Goal: Task Accomplishment & Management: Complete application form

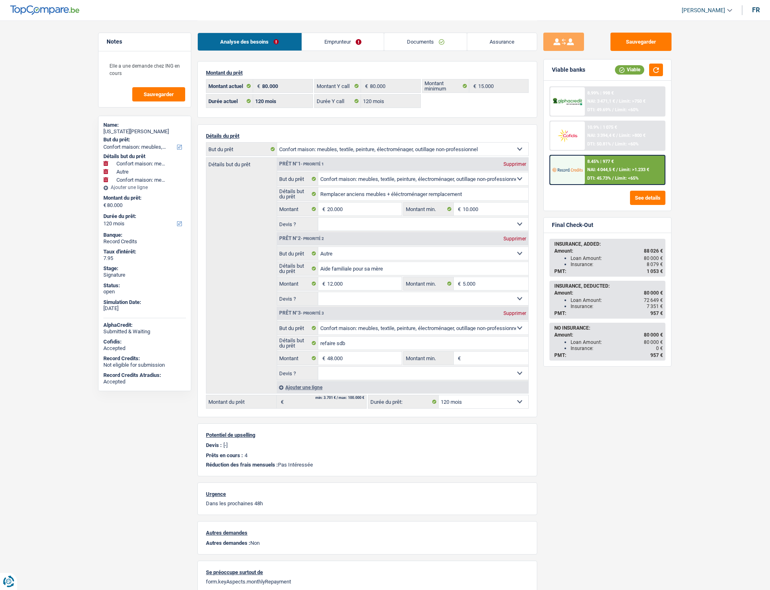
select select "household"
select select "other"
select select "household"
select select "120"
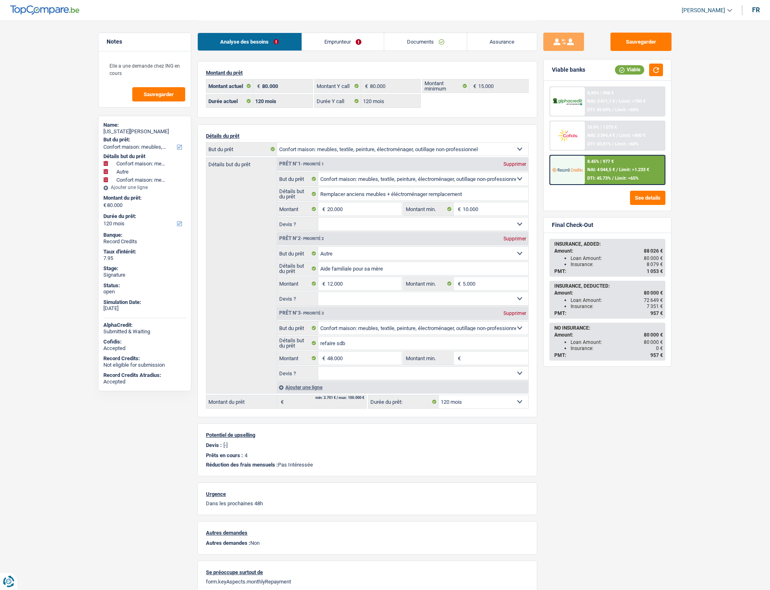
select select "120"
select select "household"
select select "other"
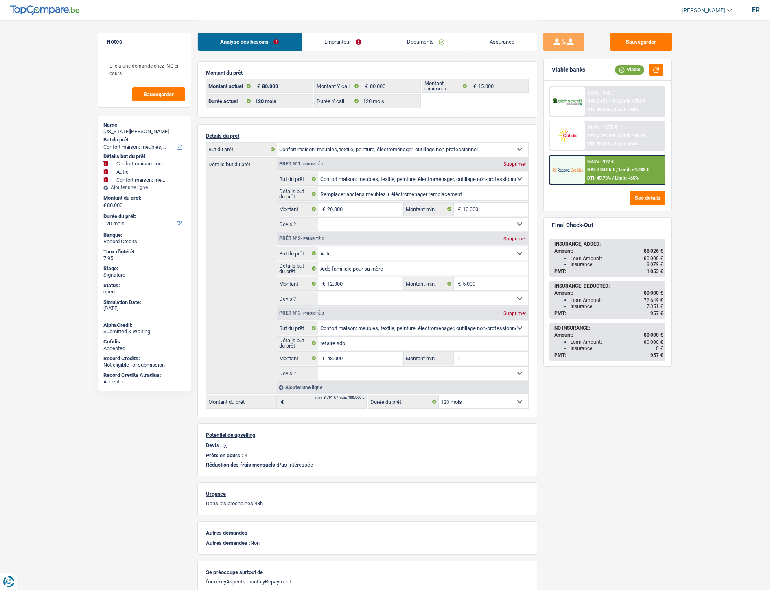
select select "household"
select select "120"
select select "32"
select select "single"
click at [417, 47] on link "Documents" at bounding box center [425, 42] width 83 height 18
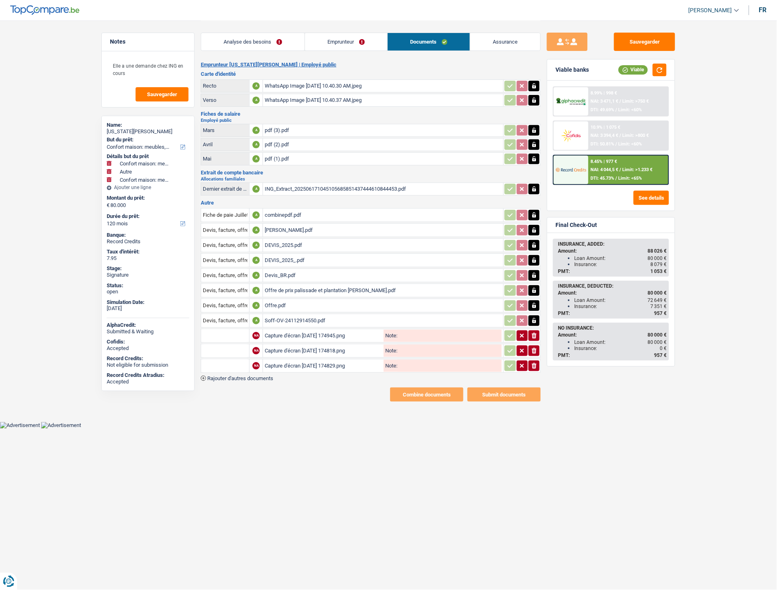
click at [351, 41] on link "Emprunteur" at bounding box center [346, 42] width 82 height 18
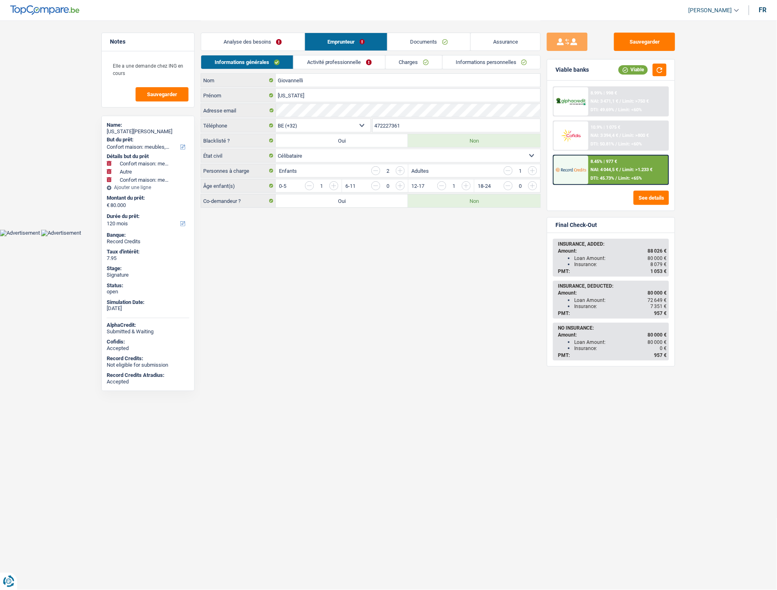
click at [330, 60] on link "Activité professionnelle" at bounding box center [340, 61] width 92 height 13
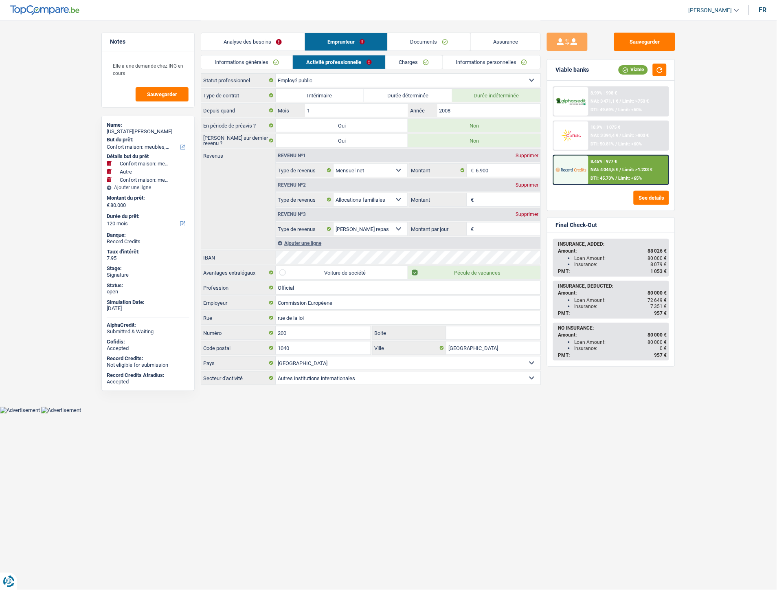
click at [417, 58] on link "Charges" at bounding box center [414, 61] width 57 height 13
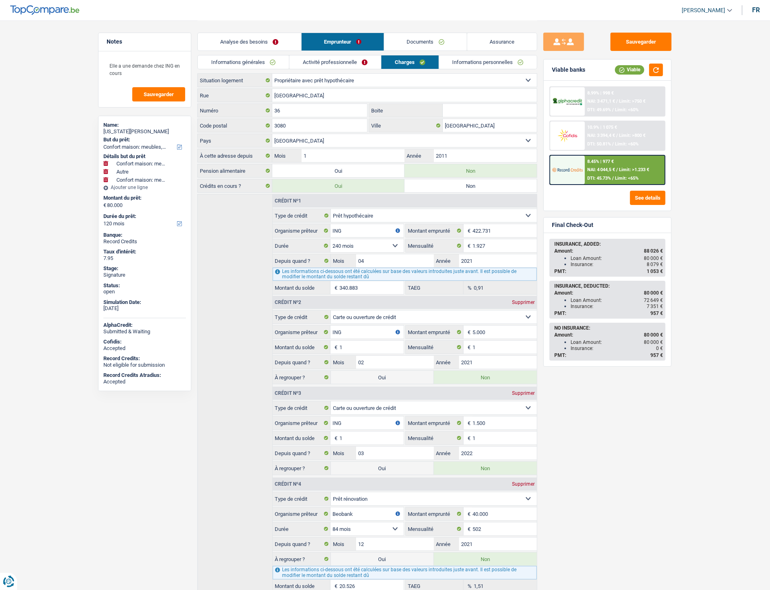
click at [481, 62] on link "Informations personnelles" at bounding box center [488, 61] width 98 height 13
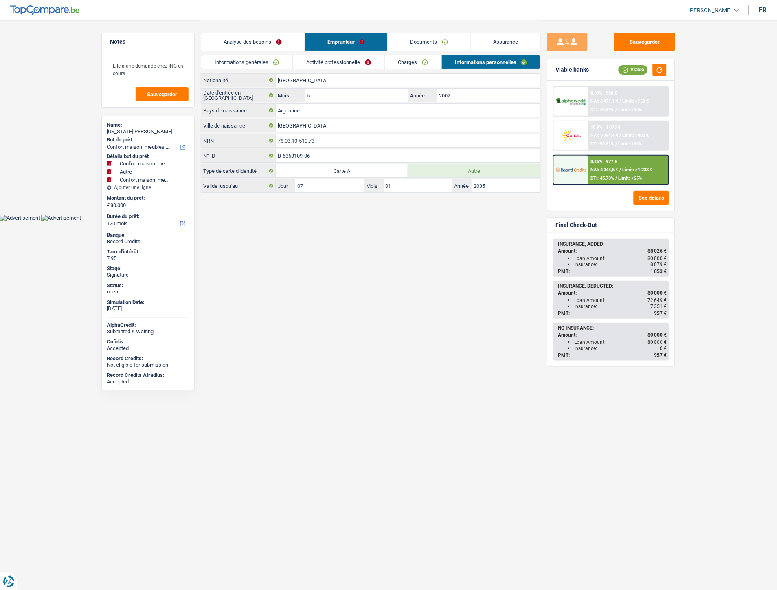
click at [266, 40] on link "Analyse des besoins" at bounding box center [252, 42] width 103 height 18
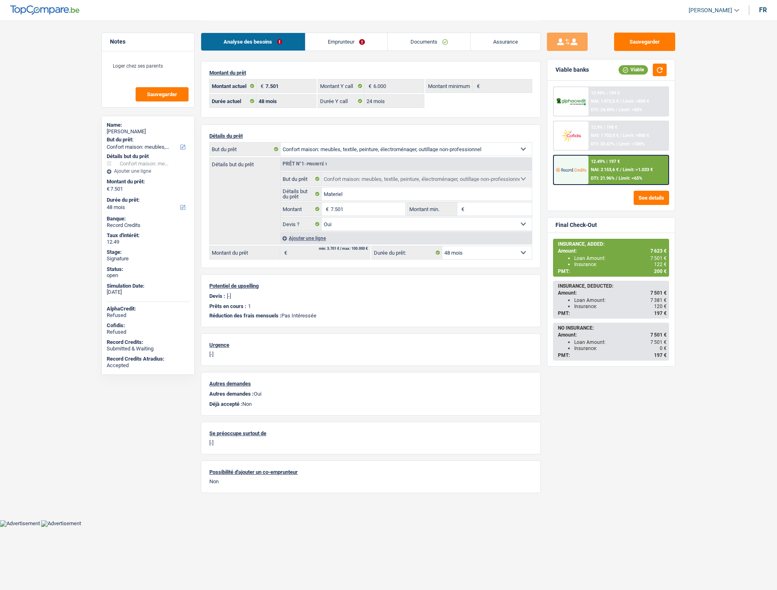
select select "household"
select select "48"
select select "24"
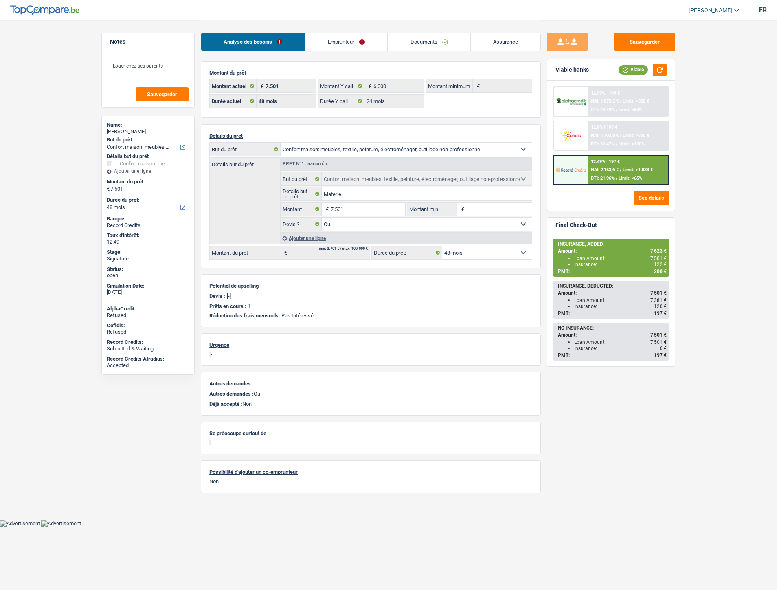
select select "household"
select select "yes"
select select "48"
click at [432, 45] on link "Documents" at bounding box center [429, 42] width 83 height 18
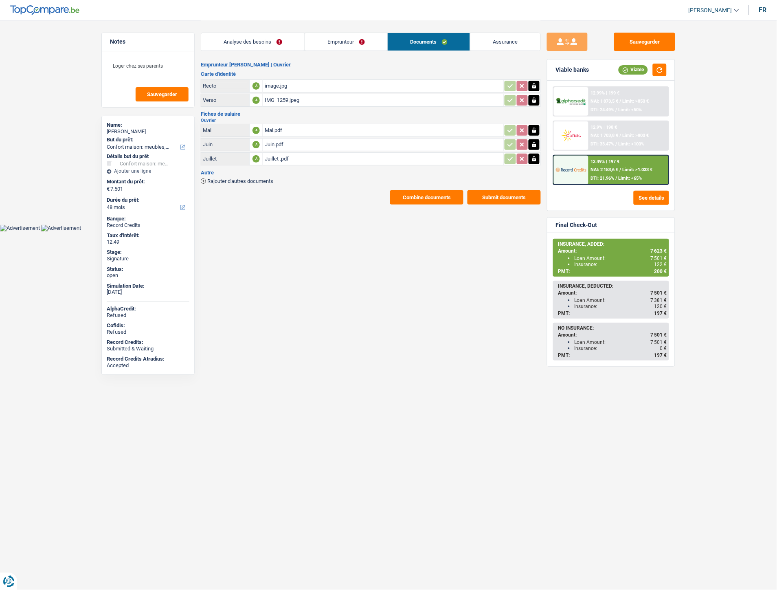
click at [404, 193] on button "Combine documents" at bounding box center [426, 197] width 73 height 14
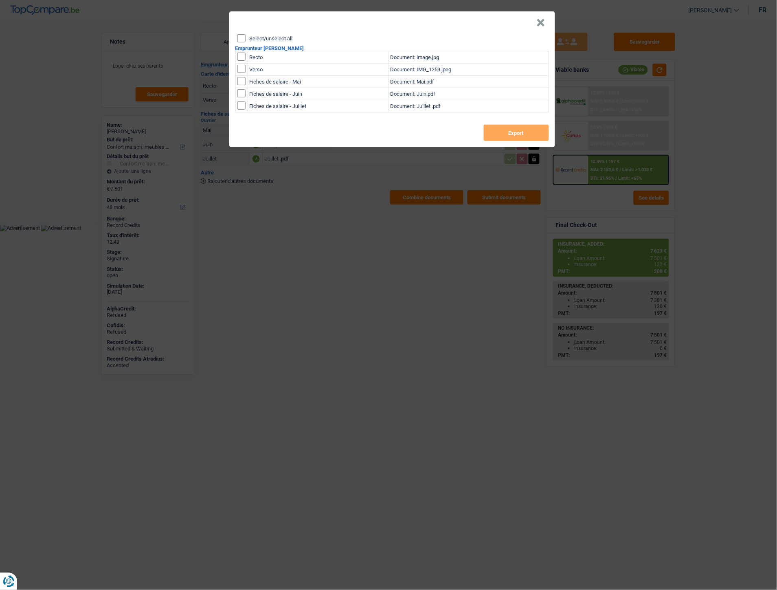
click at [243, 55] on input "checkbox" at bounding box center [241, 57] width 8 height 8
checkbox input "true"
click at [244, 68] on input "checkbox" at bounding box center [241, 69] width 8 height 8
checkbox input "true"
click at [500, 134] on button "Export" at bounding box center [516, 133] width 65 height 16
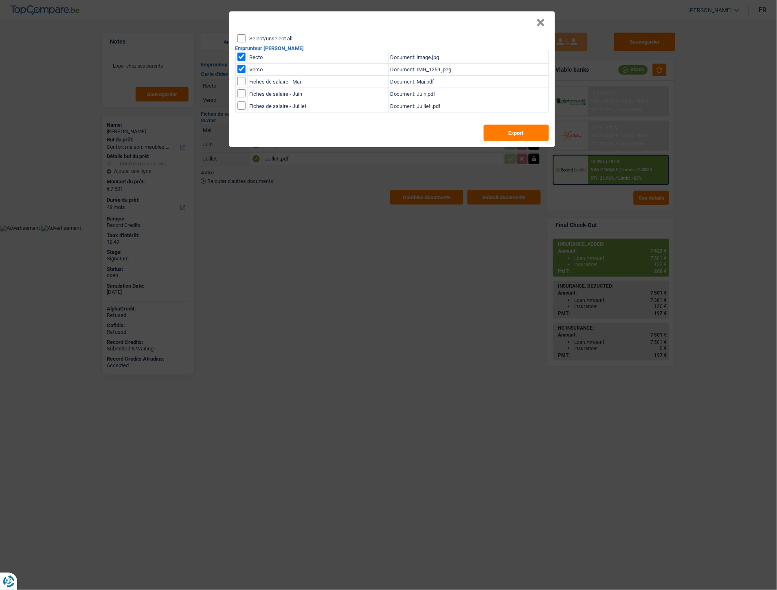
click at [539, 23] on button "×" at bounding box center [541, 23] width 9 height 8
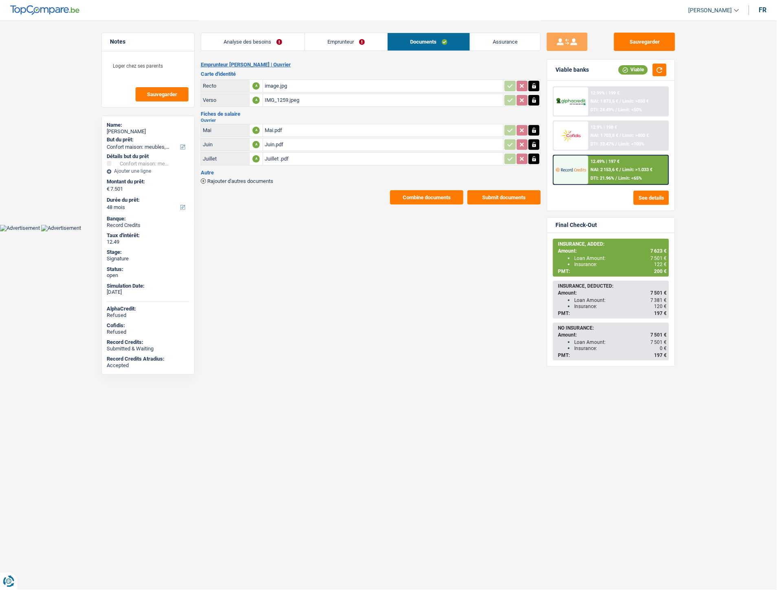
click at [331, 42] on link "Emprunteur" at bounding box center [346, 42] width 82 height 18
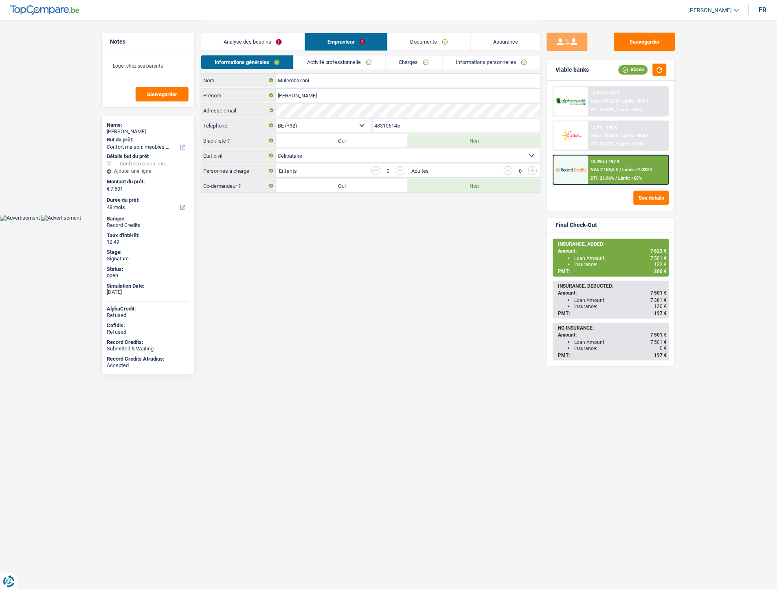
drag, startPoint x: 410, startPoint y: 126, endPoint x: 373, endPoint y: 125, distance: 37.9
click at [373, 125] on input "483106145" at bounding box center [457, 125] width 168 height 13
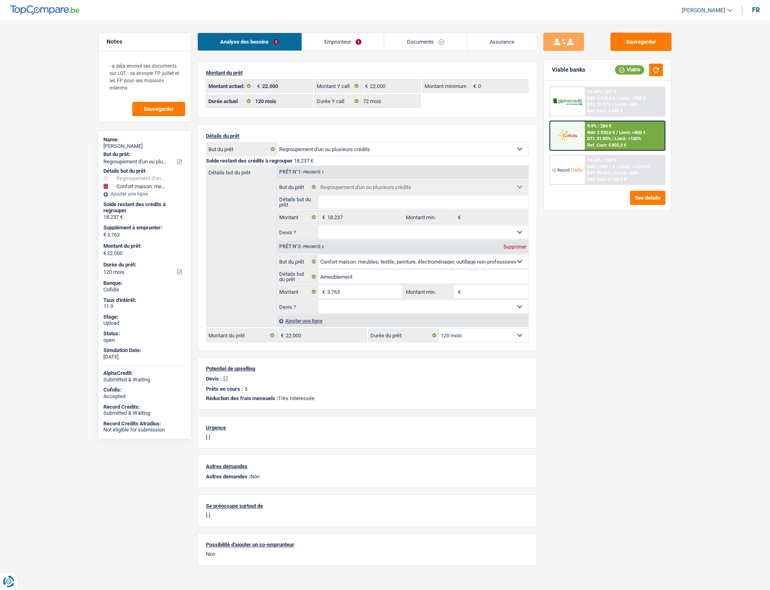
select select "refinancing"
select select "household"
select select "120"
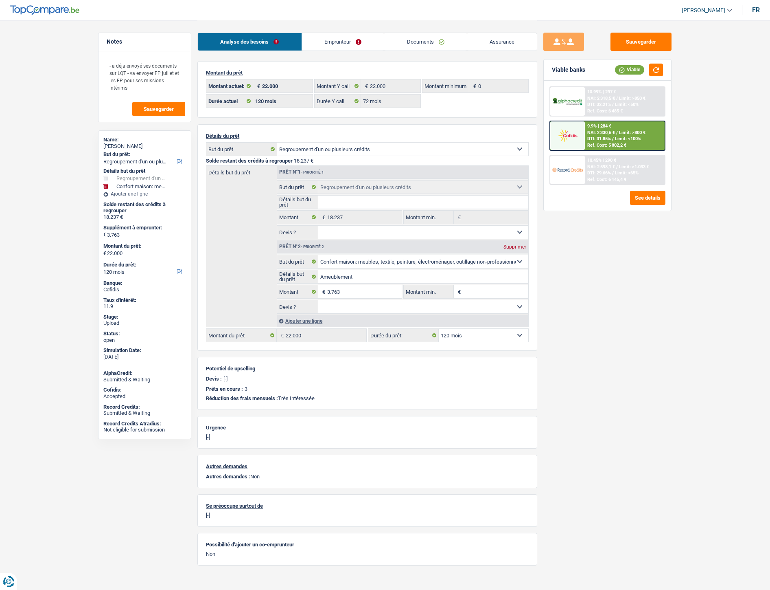
select select "72"
select select "refinancing"
select select "household"
select select "120"
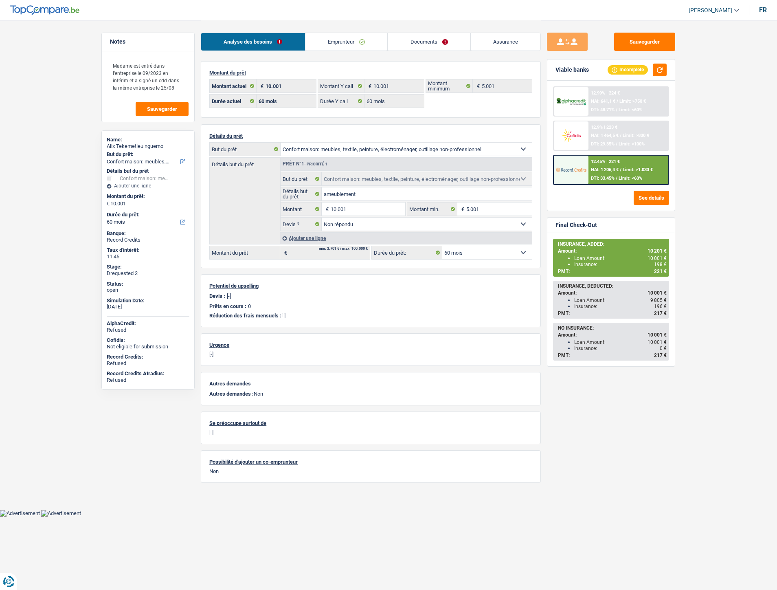
select select "household"
select select "60"
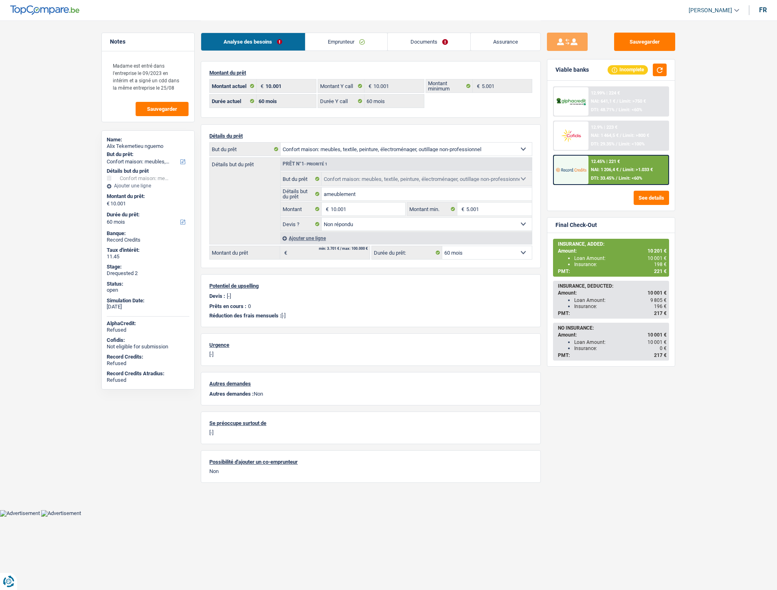
select select "household"
select select "not_answered"
select select "60"
select select "rents"
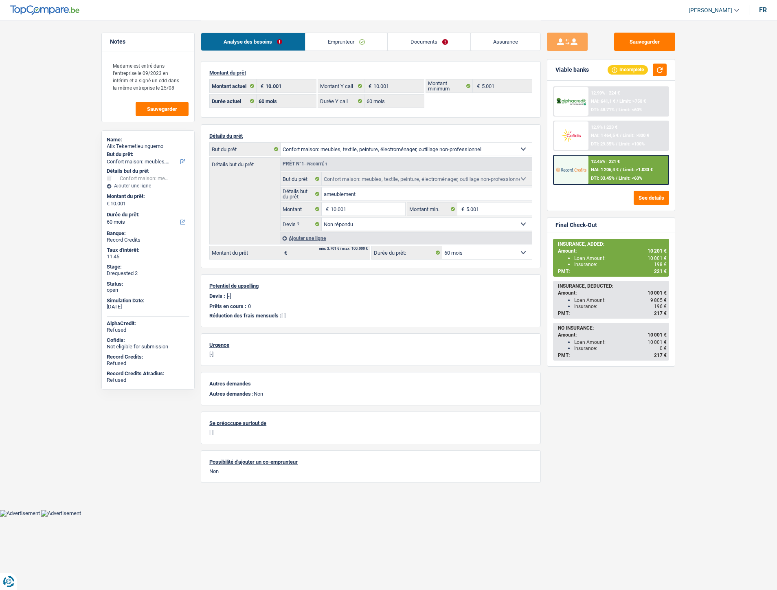
select select "BE"
click at [417, 40] on link "Documents" at bounding box center [429, 42] width 83 height 18
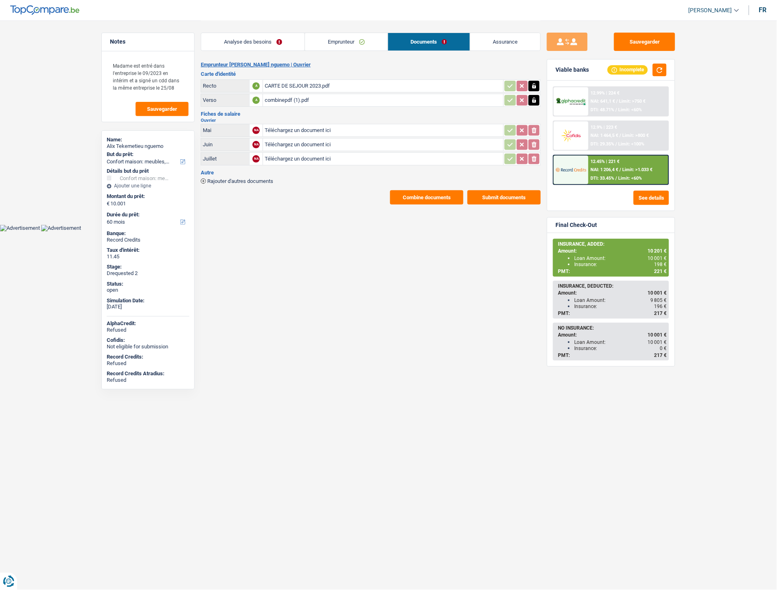
click at [343, 39] on link "Emprunteur" at bounding box center [346, 42] width 82 height 18
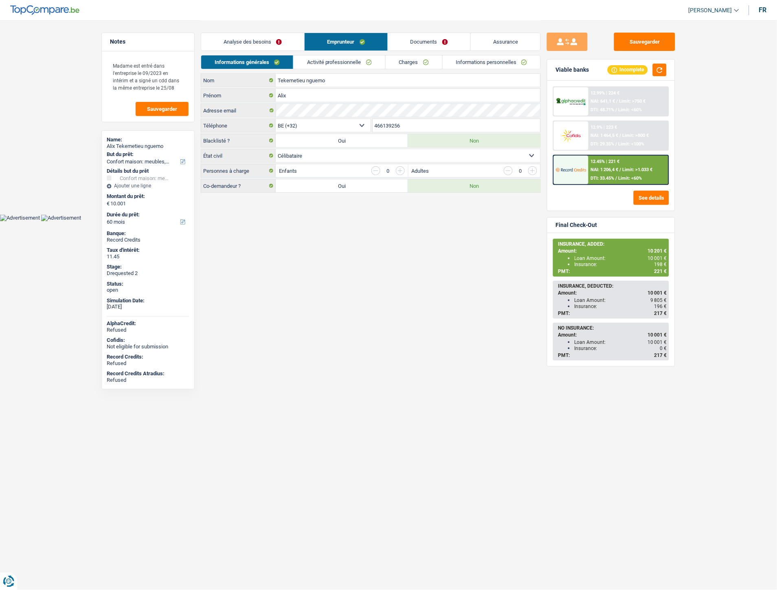
click at [425, 64] on link "Charges" at bounding box center [414, 61] width 57 height 13
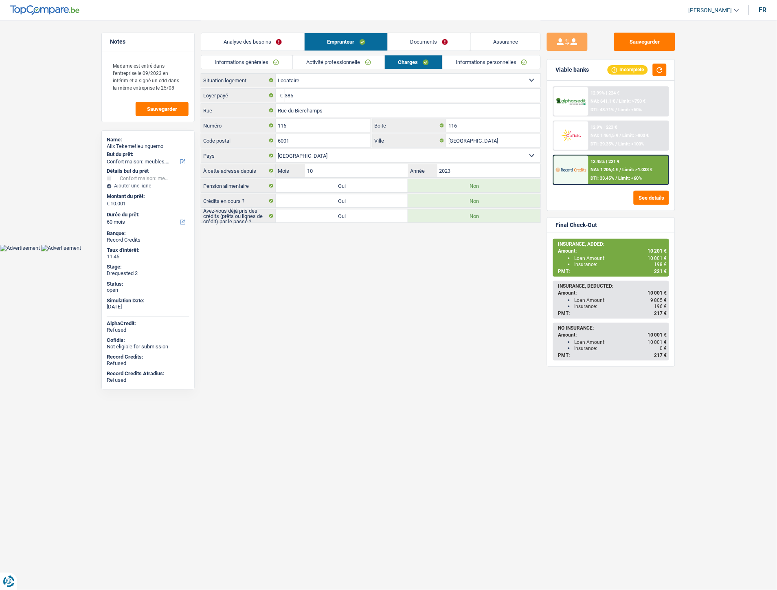
click at [428, 38] on link "Documents" at bounding box center [429, 42] width 82 height 18
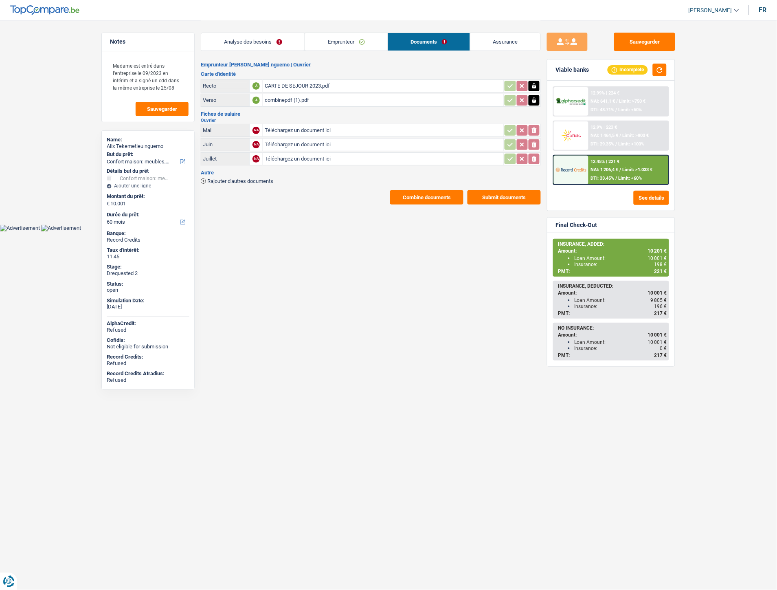
click at [285, 131] on input "Téléchargez un document ici" at bounding box center [383, 130] width 237 height 12
type input "C:\fakepath\ymail-tmp-4708798968560413759.jpg"
click at [275, 140] on input "Téléchargez un document ici" at bounding box center [383, 144] width 237 height 12
type input "C:\fakepath\ymail-tmp-2799178540422166112.jpg"
click at [276, 144] on div "ymail-tmp-2799178540422166112.jpg" at bounding box center [383, 144] width 237 height 12
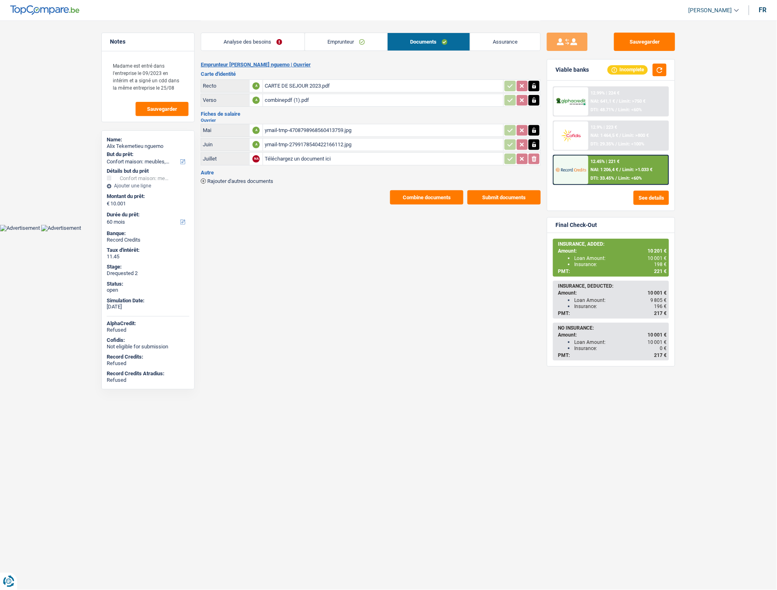
click at [290, 127] on div "ymail-tmp-4708798968560413759.jpg" at bounding box center [383, 130] width 237 height 12
click at [536, 130] on icon "button" at bounding box center [534, 130] width 7 height 8
click at [534, 138] on td at bounding box center [521, 144] width 37 height 13
click at [534, 141] on icon "button" at bounding box center [534, 144] width 7 height 8
click at [531, 128] on icon "ionicons-v5-e" at bounding box center [534, 130] width 7 height 8
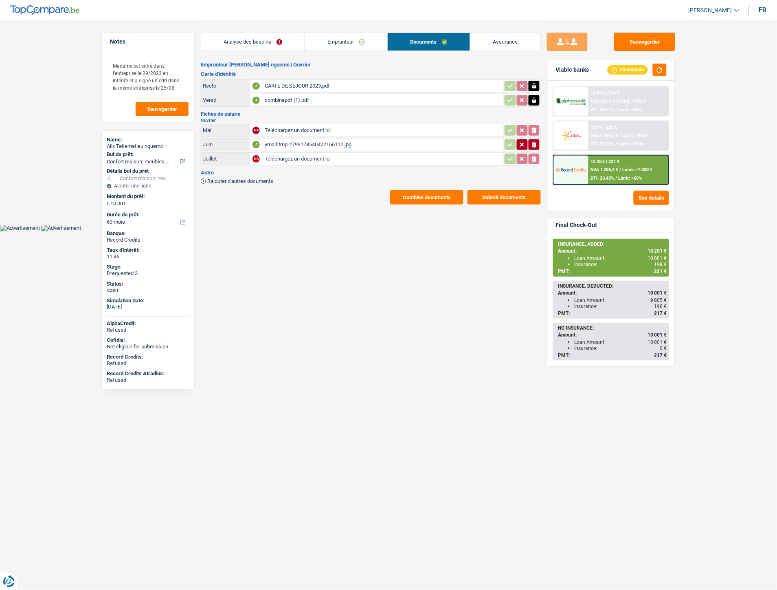
click at [533, 140] on icon "ionicons-v5-e" at bounding box center [534, 144] width 7 height 8
click at [214, 177] on div "Rajouter d'autres documents" at bounding box center [371, 180] width 340 height 7
click at [229, 179] on span "Rajouter d'autres documents" at bounding box center [240, 180] width 66 height 5
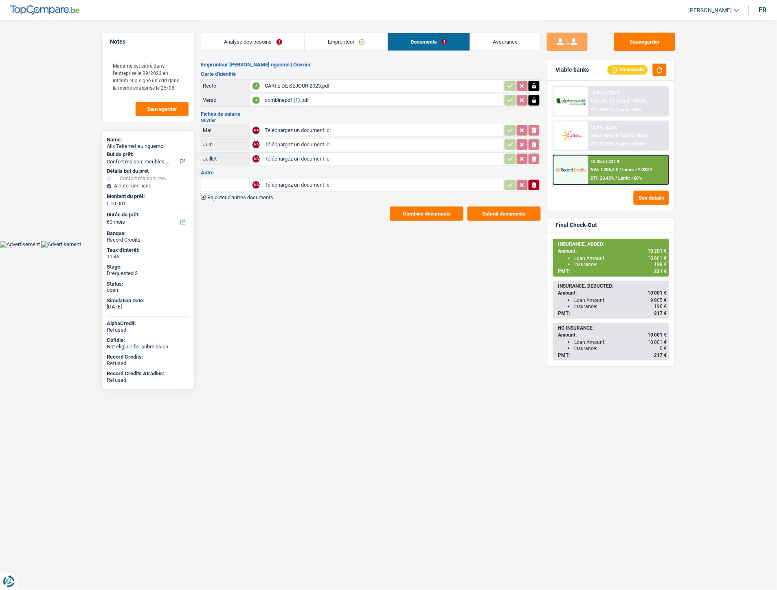
click at [236, 195] on span "Rajouter d'autres documents" at bounding box center [240, 197] width 66 height 5
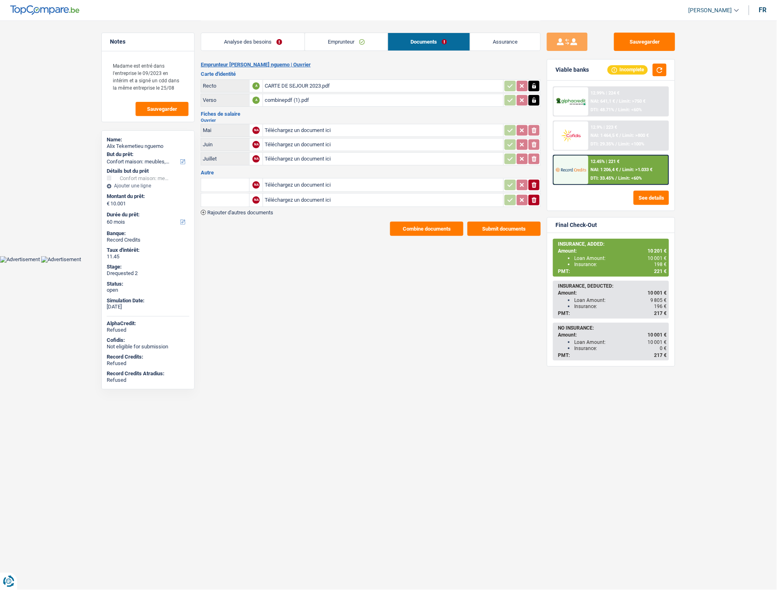
click at [284, 184] on input "Téléchargez un document ici" at bounding box center [383, 185] width 237 height 12
type input "C:\fakepath\ymail-tmp-4708798968560413759.jpg"
click at [294, 199] on input "Téléchargez un document ici" at bounding box center [383, 200] width 237 height 12
type input "C:\fakepath\ymail-tmp-2799178540422166112.jpg"
click at [240, 182] on input "text" at bounding box center [225, 184] width 45 height 13
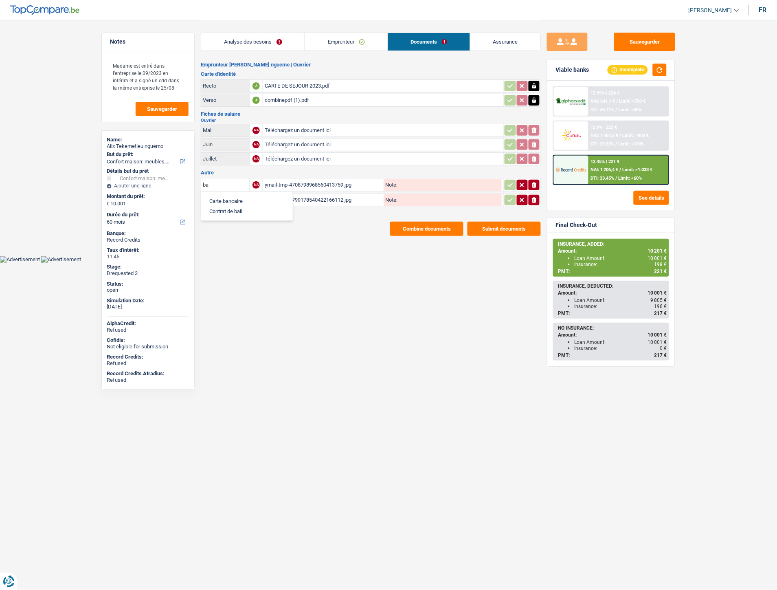
click at [238, 196] on li "Carte bancaire" at bounding box center [246, 201] width 83 height 10
type input "Carte bancaire"
click at [236, 198] on input "text" at bounding box center [225, 199] width 45 height 13
click at [233, 211] on li "Carte bancaire" at bounding box center [246, 216] width 83 height 10
type input "Carte bancaire"
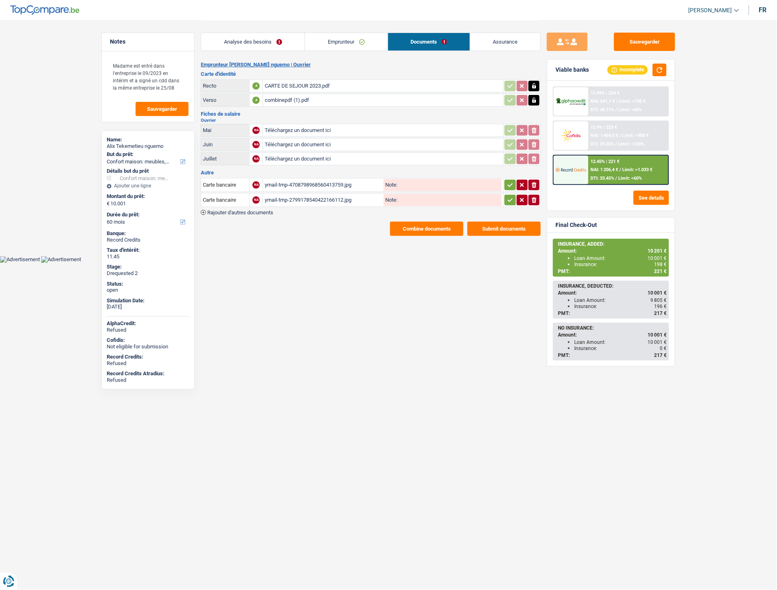
click at [510, 186] on icon "button" at bounding box center [510, 185] width 7 height 8
click at [511, 196] on icon "button" at bounding box center [510, 200] width 7 height 8
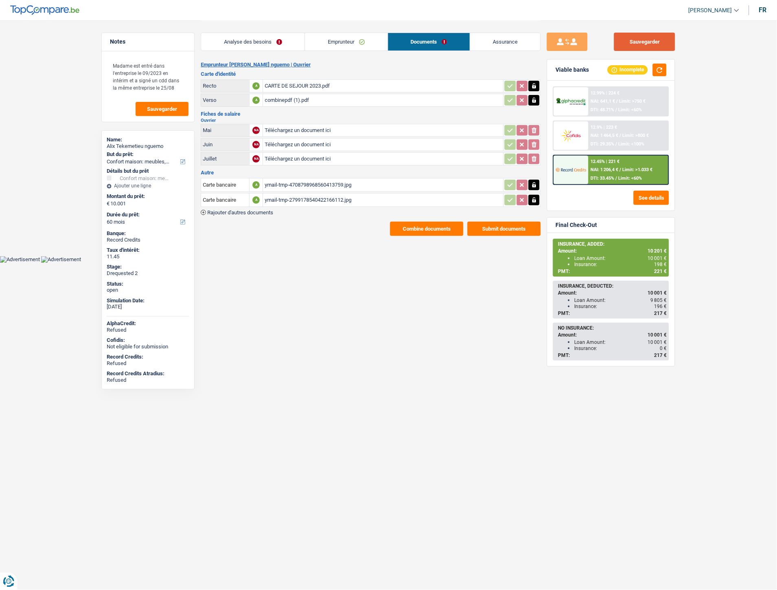
click at [646, 48] on button "Sauvegarder" at bounding box center [644, 42] width 61 height 18
click at [433, 222] on button "Combine documents" at bounding box center [426, 229] width 73 height 14
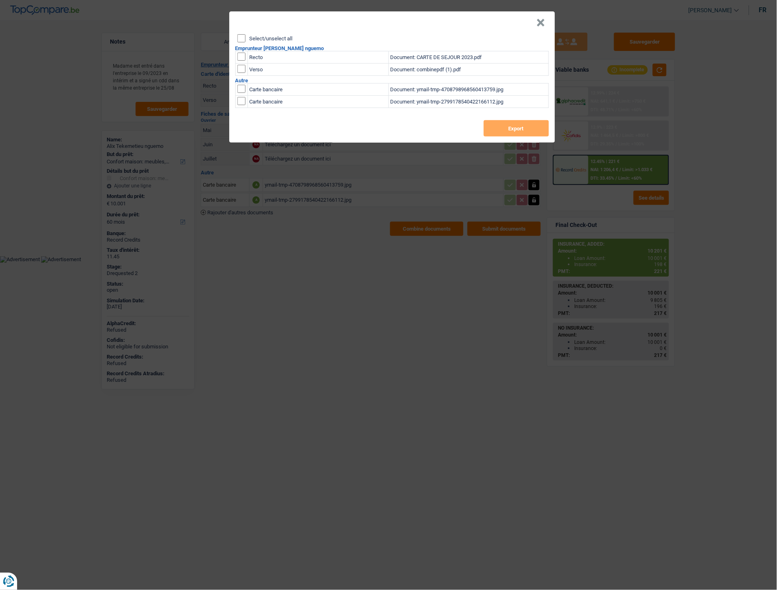
click at [241, 53] on input "checkbox" at bounding box center [241, 57] width 8 height 8
checkbox input "true"
click at [515, 129] on button "Export" at bounding box center [516, 128] width 65 height 16
click at [546, 25] on header "×" at bounding box center [392, 22] width 326 height 23
click at [542, 21] on button "×" at bounding box center [541, 23] width 9 height 8
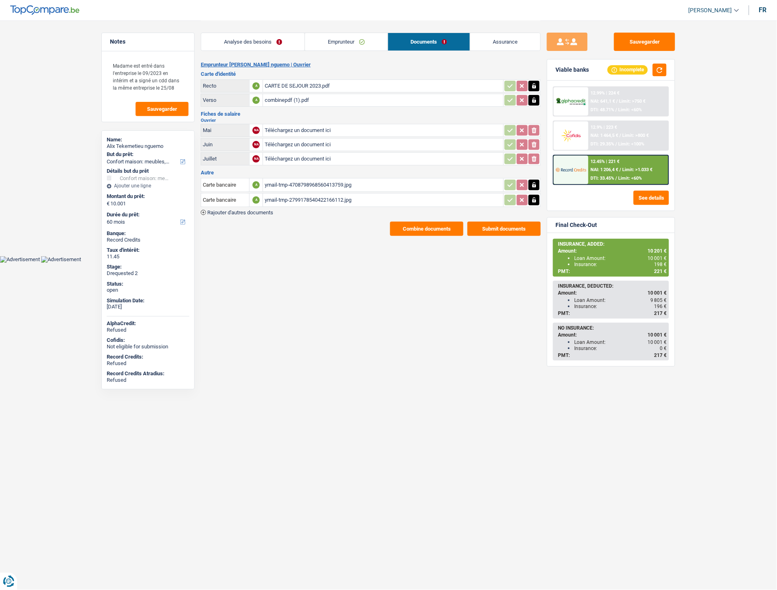
click at [334, 42] on link "Emprunteur" at bounding box center [346, 42] width 82 height 18
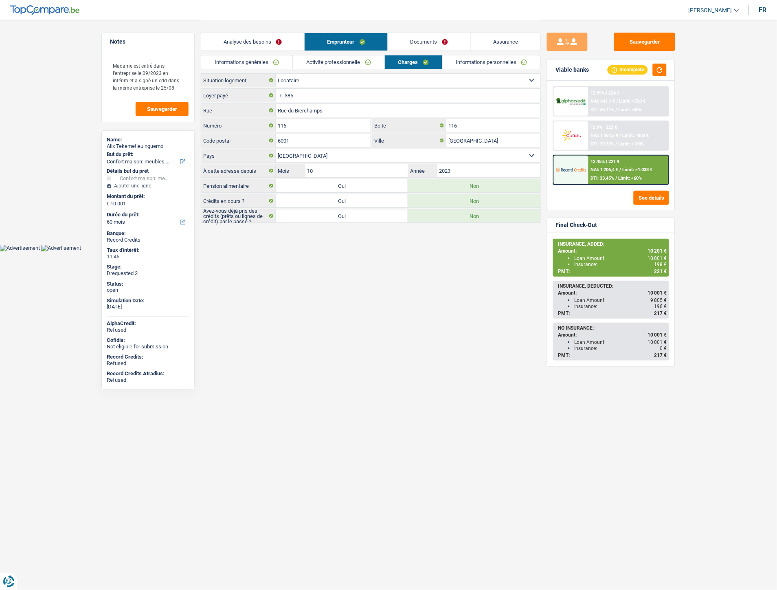
click at [265, 41] on link "Analyse des besoins" at bounding box center [252, 42] width 103 height 18
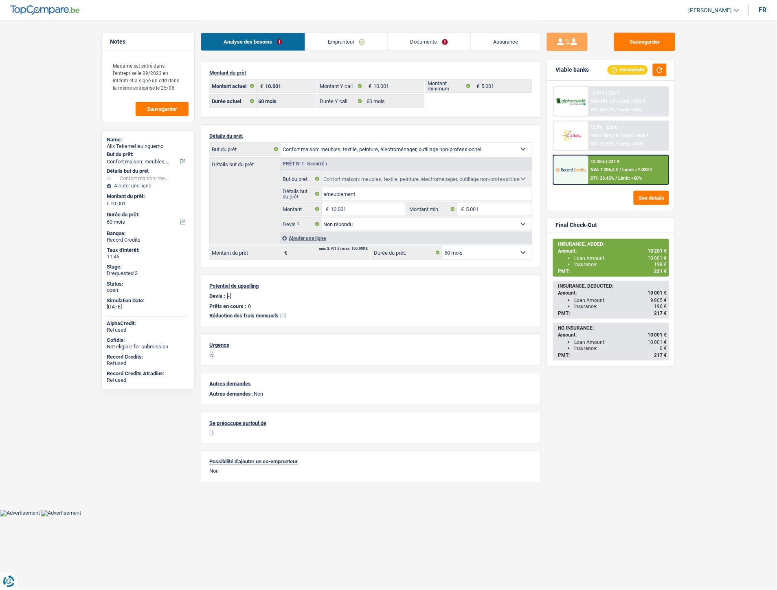
click at [335, 40] on link "Emprunteur" at bounding box center [346, 42] width 82 height 18
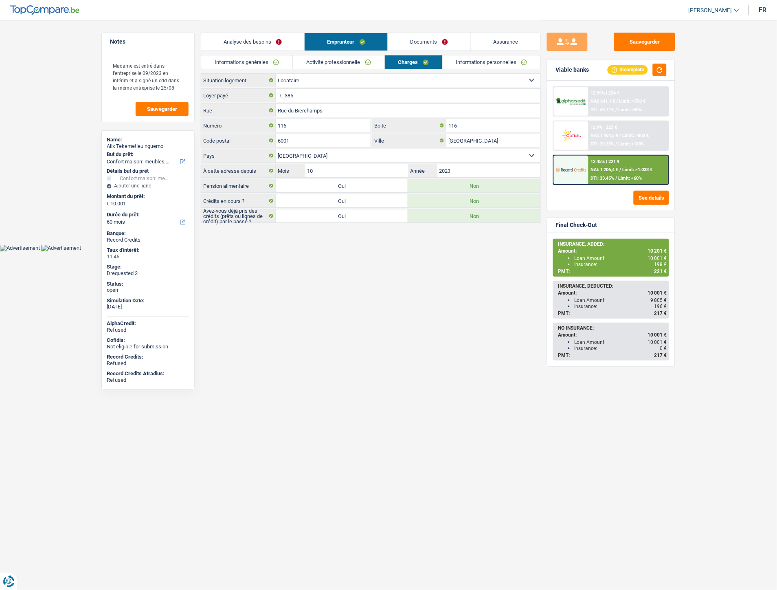
click at [346, 66] on link "Activité professionnelle" at bounding box center [339, 61] width 92 height 13
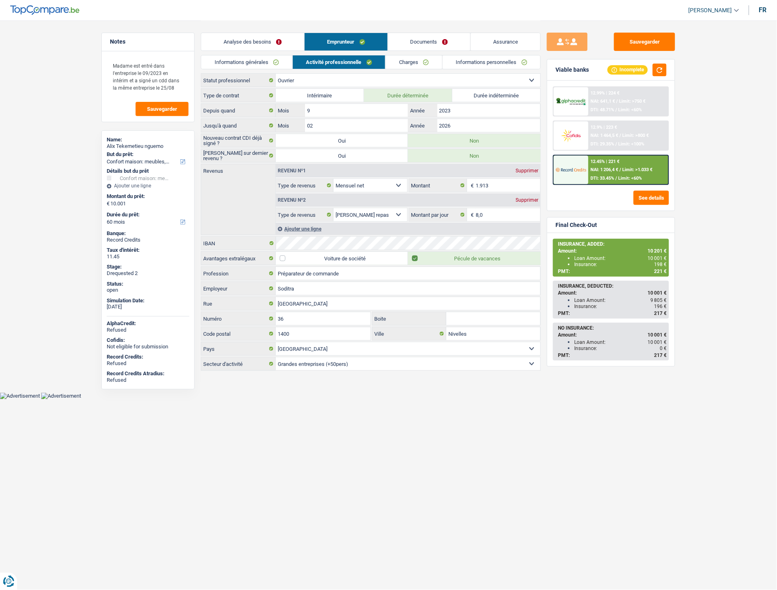
click at [276, 59] on link "Informations générales" at bounding box center [246, 61] width 91 height 13
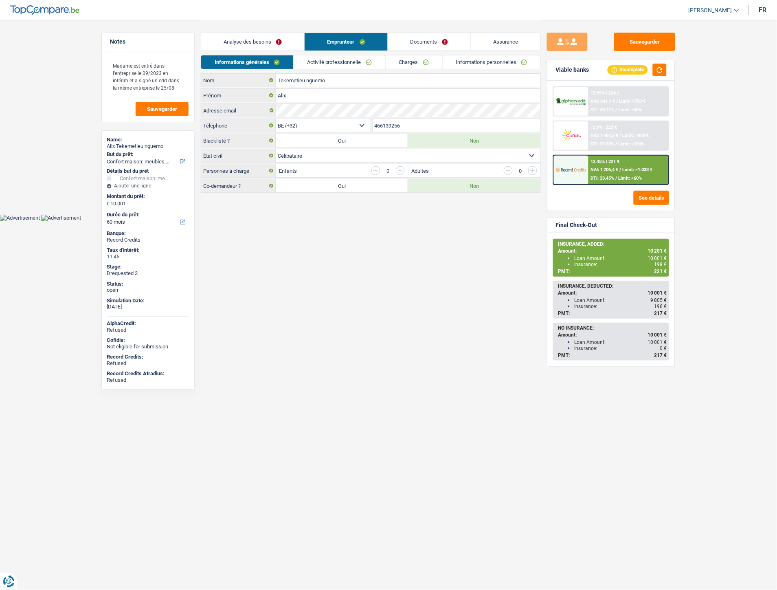
drag, startPoint x: 407, startPoint y: 123, endPoint x: 373, endPoint y: 123, distance: 33.8
click at [373, 123] on input "466139256" at bounding box center [457, 125] width 168 height 13
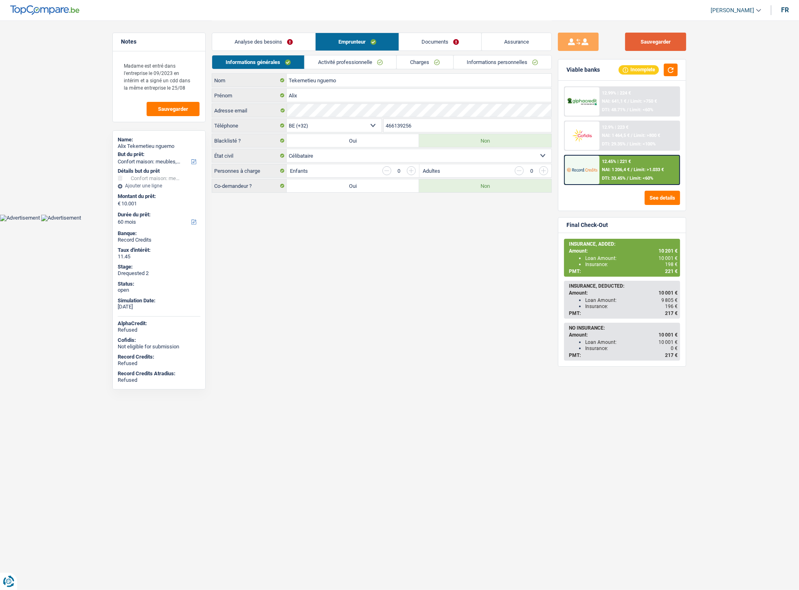
drag, startPoint x: 665, startPoint y: 39, endPoint x: 591, endPoint y: 4, distance: 81.8
click at [665, 40] on button "Sauvegarder" at bounding box center [655, 42] width 61 height 18
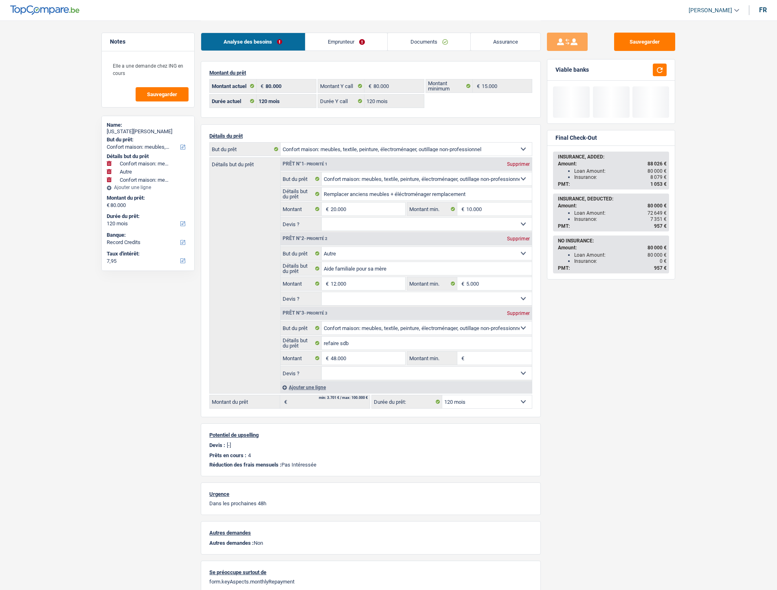
select select "household"
select select "other"
select select "household"
select select "120"
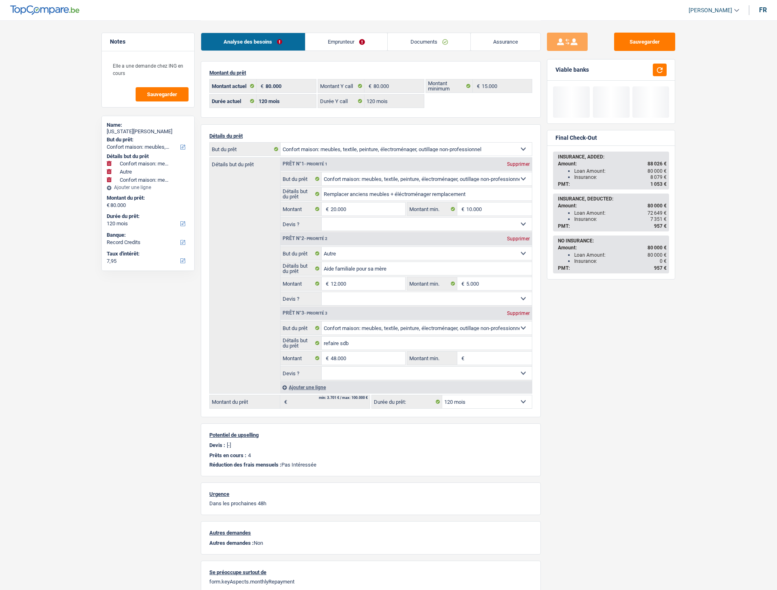
select select "record credits"
select select "120"
select select "household"
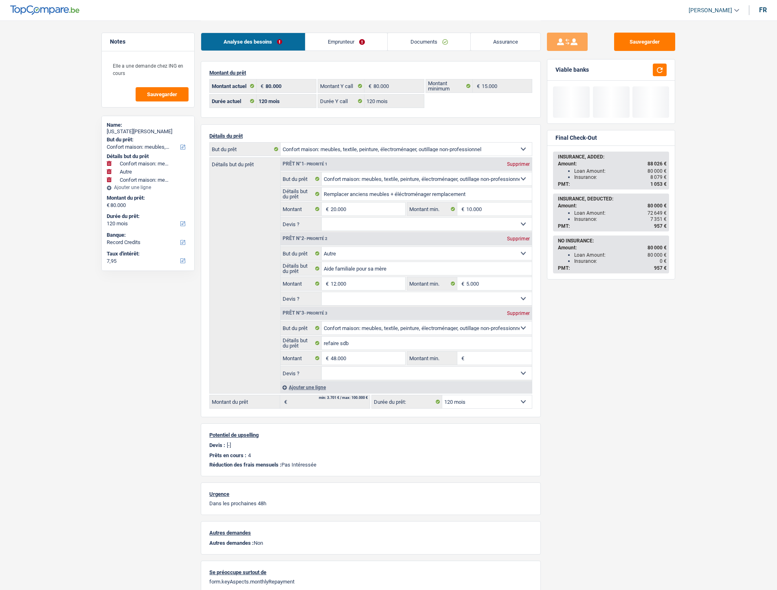
select select "other"
select select "household"
select select "120"
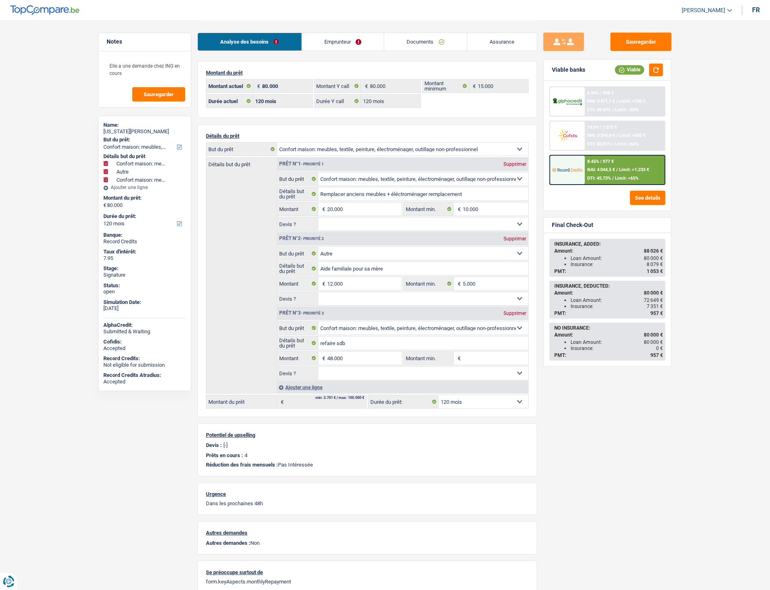
click at [517, 40] on link "Assurance" at bounding box center [503, 42] width 70 height 18
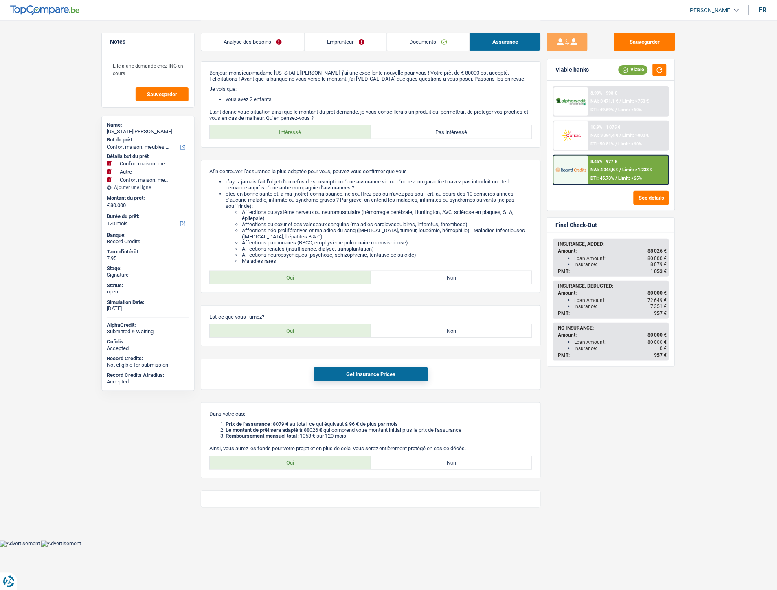
click at [258, 45] on link "Analyse des besoins" at bounding box center [252, 42] width 103 height 18
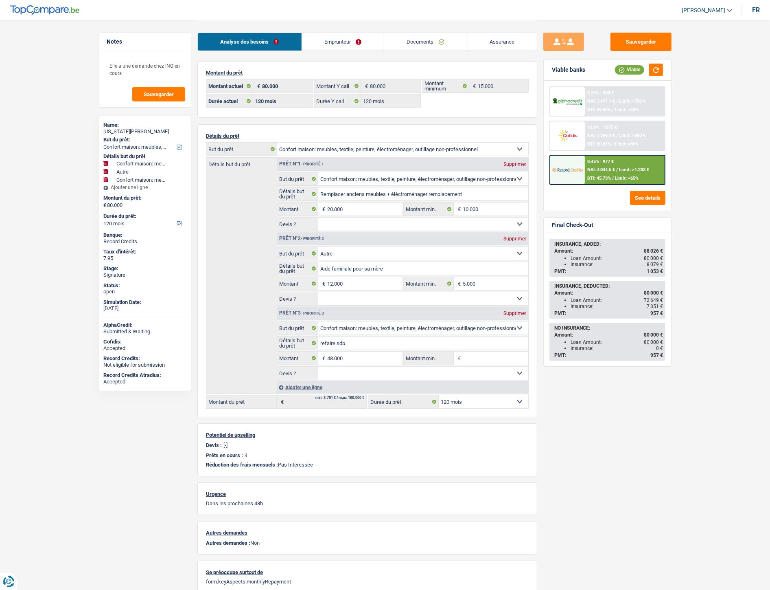
click at [496, 38] on link "Assurance" at bounding box center [503, 42] width 70 height 18
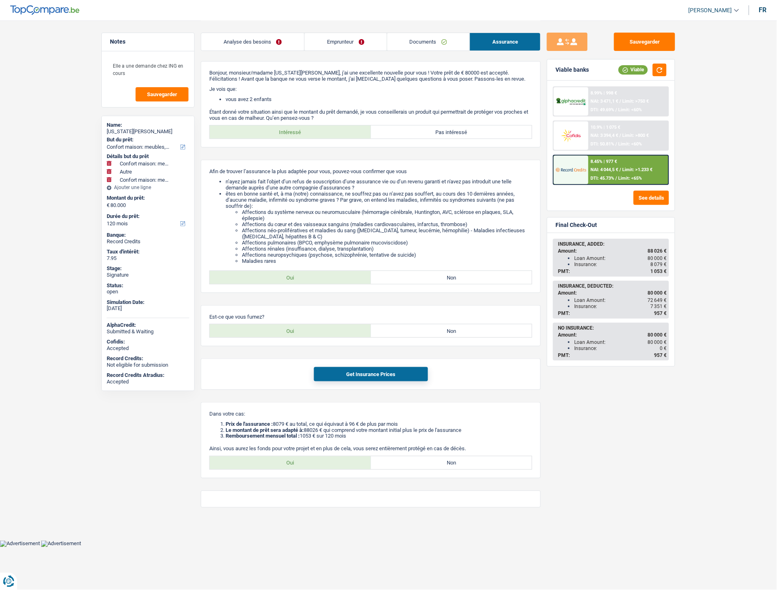
click at [609, 97] on div "8.99% | 998 € NAI: 3 471,1 € / Limit: >750 € DTI: 49.69% / Limit: <60%" at bounding box center [628, 101] width 80 height 29
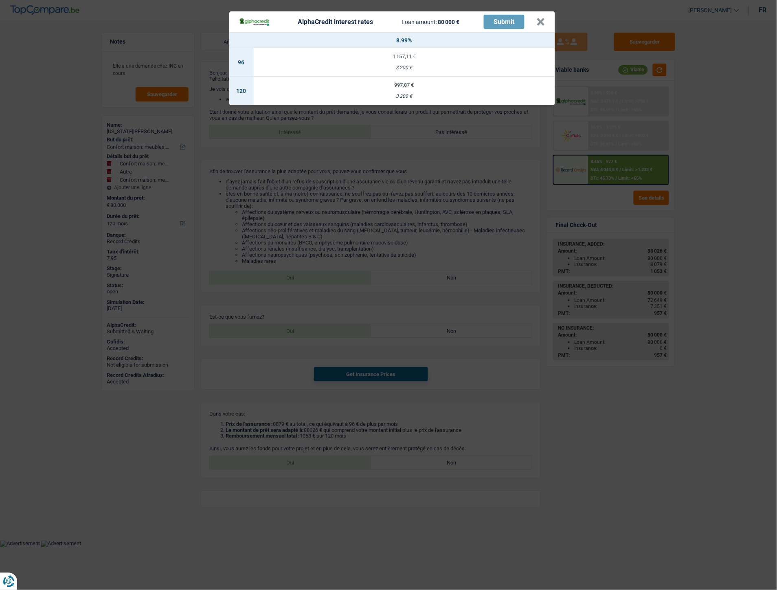
click at [420, 61] on td "1 157,11 € 3 200 €" at bounding box center [404, 62] width 301 height 29
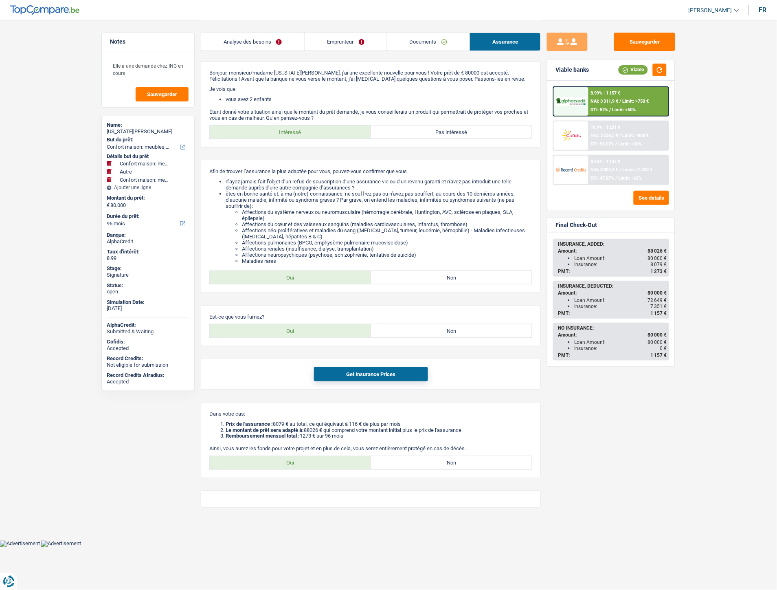
click at [609, 100] on span "NAI: 3 311,9 €" at bounding box center [605, 101] width 28 height 5
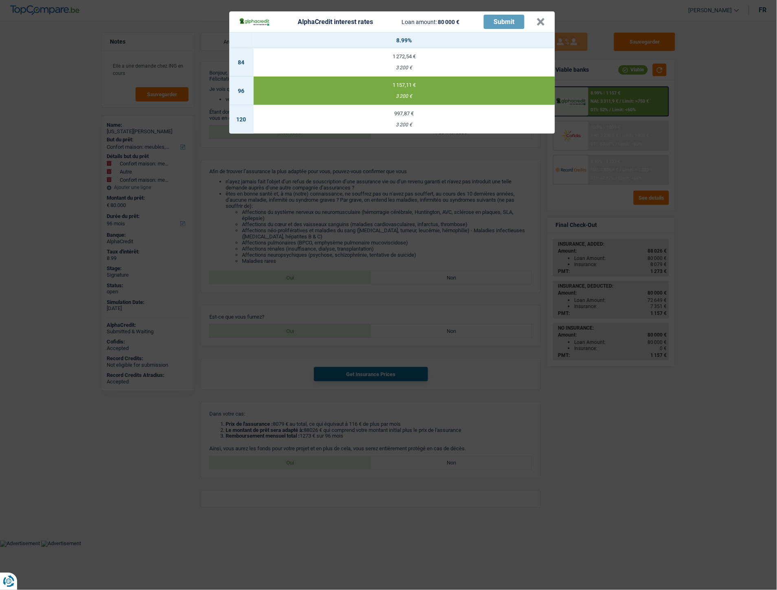
click at [425, 62] on td "1 272,54 € 3 200 €" at bounding box center [404, 62] width 301 height 29
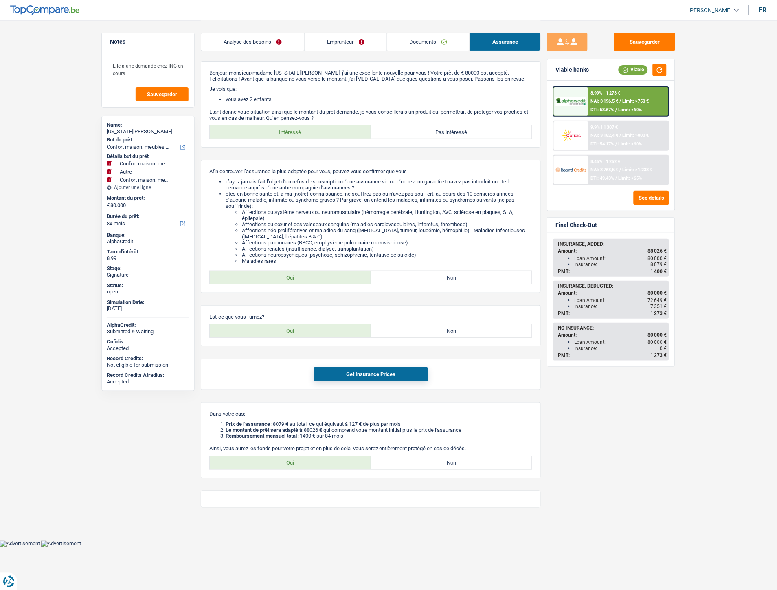
click at [585, 92] on div at bounding box center [571, 101] width 34 height 29
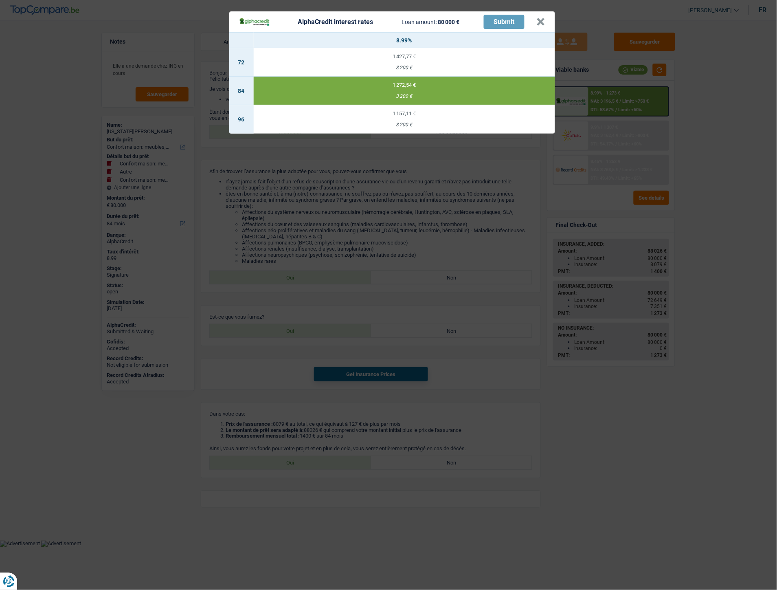
click at [407, 55] on div "1 427,77 €" at bounding box center [404, 56] width 301 height 5
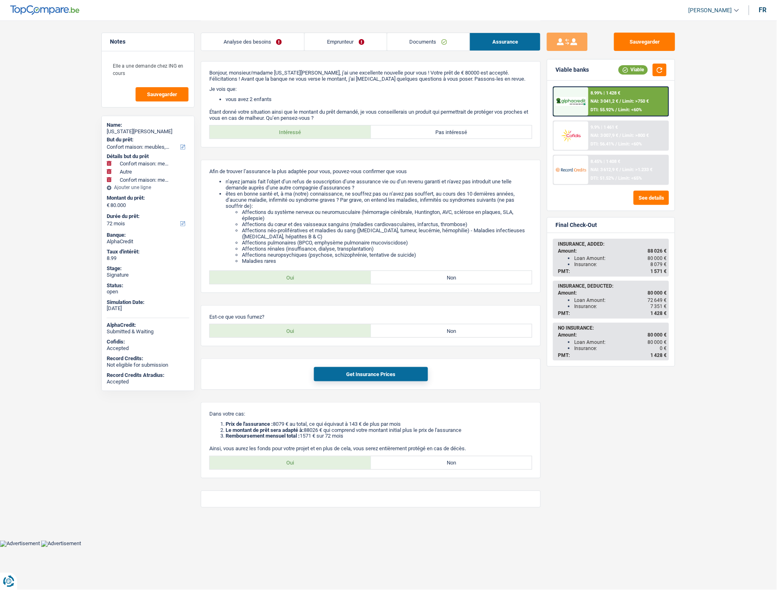
click at [610, 99] on span "NAI: 3 041,2 €" at bounding box center [605, 101] width 28 height 5
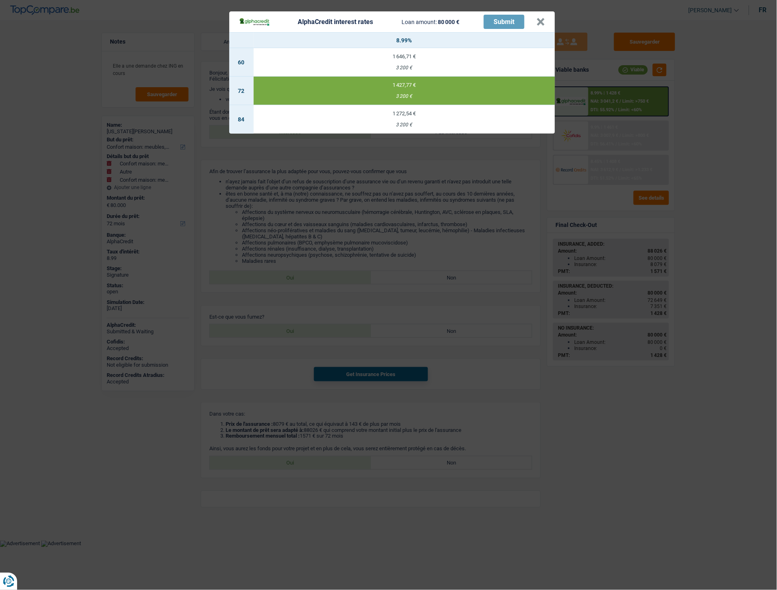
click at [442, 56] on div "1 646,71 €" at bounding box center [404, 56] width 301 height 5
select select "60"
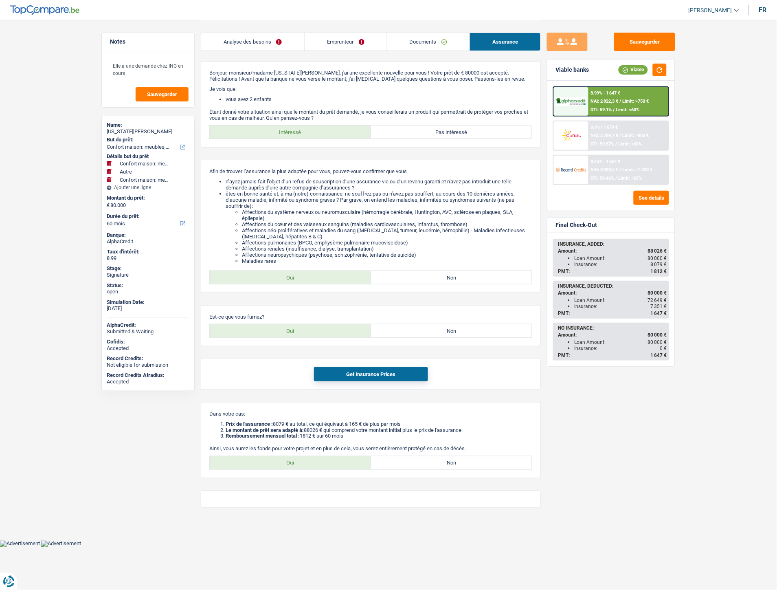
click at [604, 137] on div "9.9% | 1 679 € NAI: 2 789,7 € / Limit: >800 € DTI: 59.57% / Limit: <60%" at bounding box center [628, 135] width 80 height 29
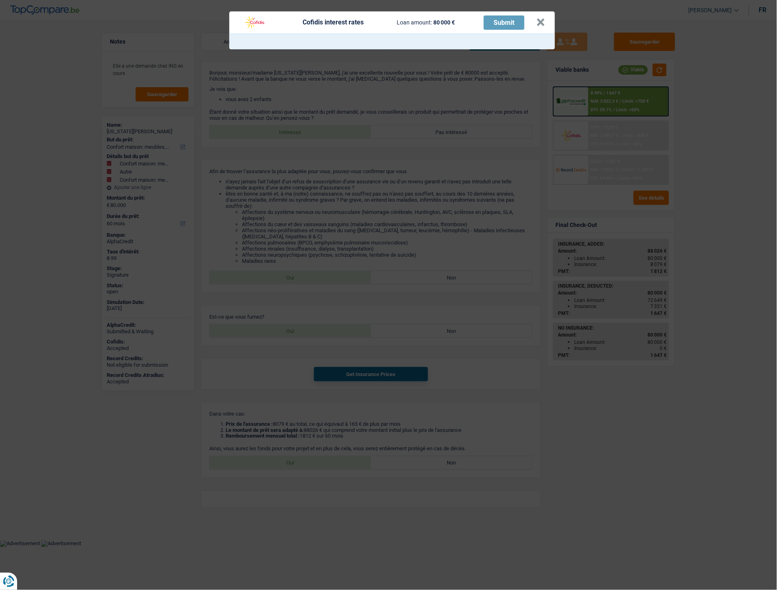
click at [547, 23] on header "Cofidis interest rates Loan amount: 80 000 € Submit ×" at bounding box center [392, 22] width 326 height 22
click at [540, 23] on button "×" at bounding box center [541, 22] width 9 height 8
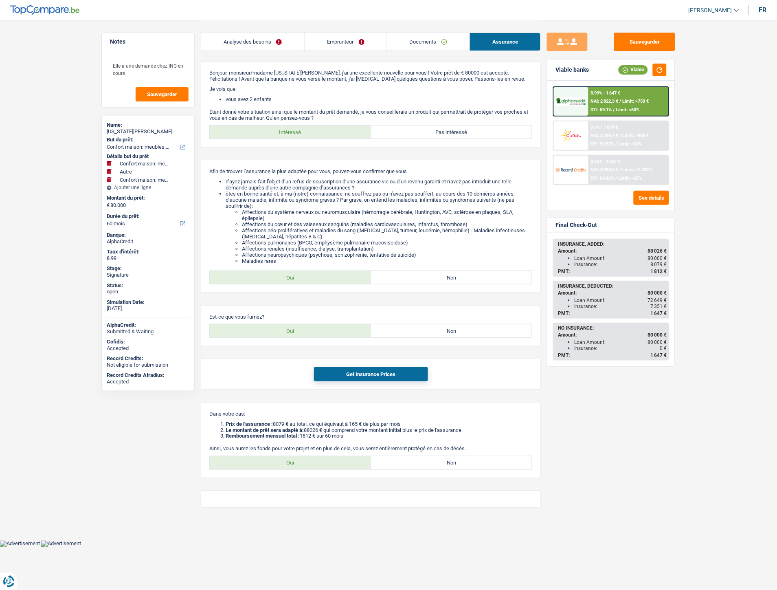
click at [610, 171] on div "8.45% | 1 627 € NAI: 3 393,5 € / Limit: >1.233 € DTI: 54.46% / Limit: <65%" at bounding box center [628, 170] width 80 height 29
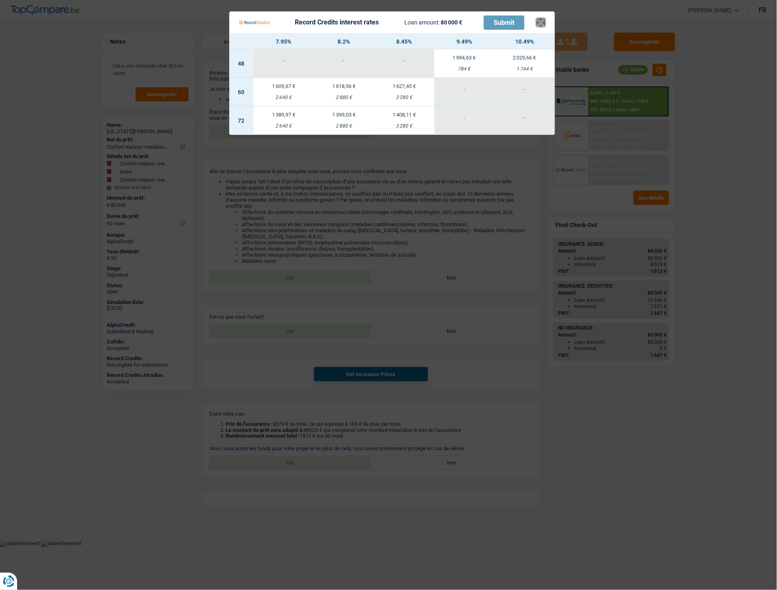
drag, startPoint x: 539, startPoint y: 22, endPoint x: 620, endPoint y: 108, distance: 117.8
click at [540, 23] on button "×" at bounding box center [541, 22] width 9 height 8
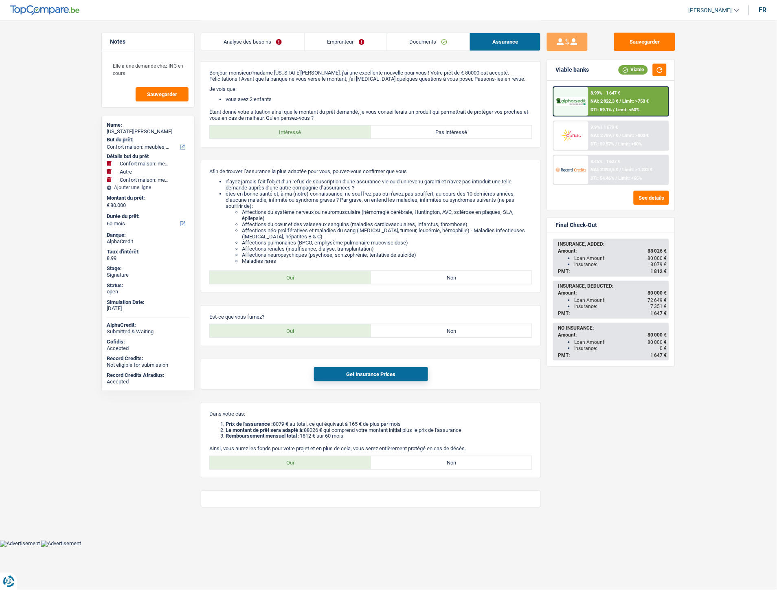
click at [616, 103] on div "8.99% | 1 647 € NAI: 2 822,3 € / Limit: >750 € DTI: 59.1% / Limit: <60%" at bounding box center [628, 101] width 80 height 29
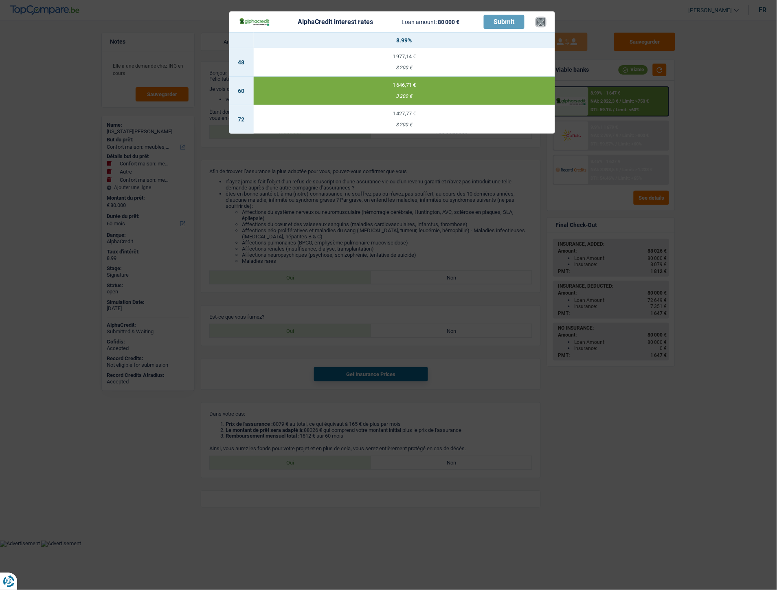
click at [542, 22] on button "×" at bounding box center [541, 22] width 9 height 8
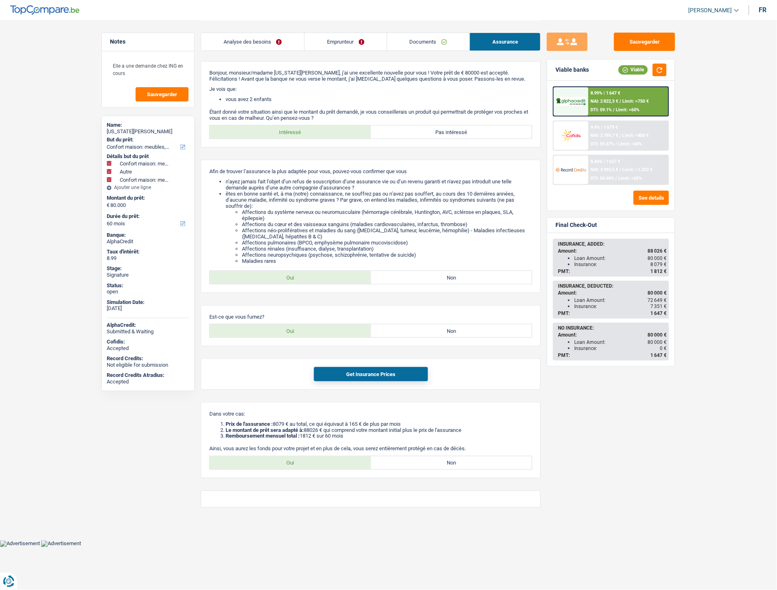
click at [423, 42] on link "Documents" at bounding box center [428, 42] width 82 height 18
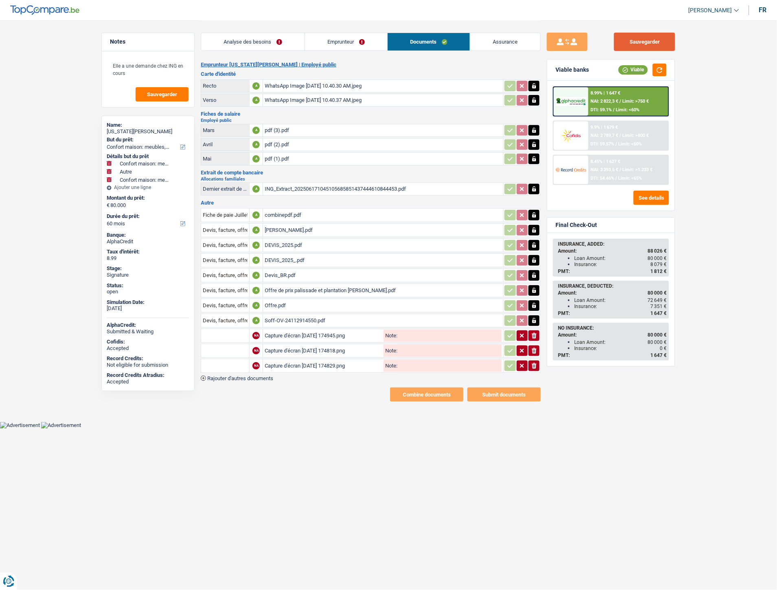
click at [640, 40] on button "Sauvegarder" at bounding box center [644, 42] width 61 height 18
click at [312, 85] on div "WhatsApp Image 2025-06-17 at 10.40.30 AM.jpeg" at bounding box center [383, 86] width 237 height 12
click at [374, 96] on div "WhatsApp Image 2025-06-17 at 10.40.37 AM.jpeg" at bounding box center [383, 100] width 237 height 12
click at [340, 41] on link "Emprunteur" at bounding box center [346, 42] width 82 height 18
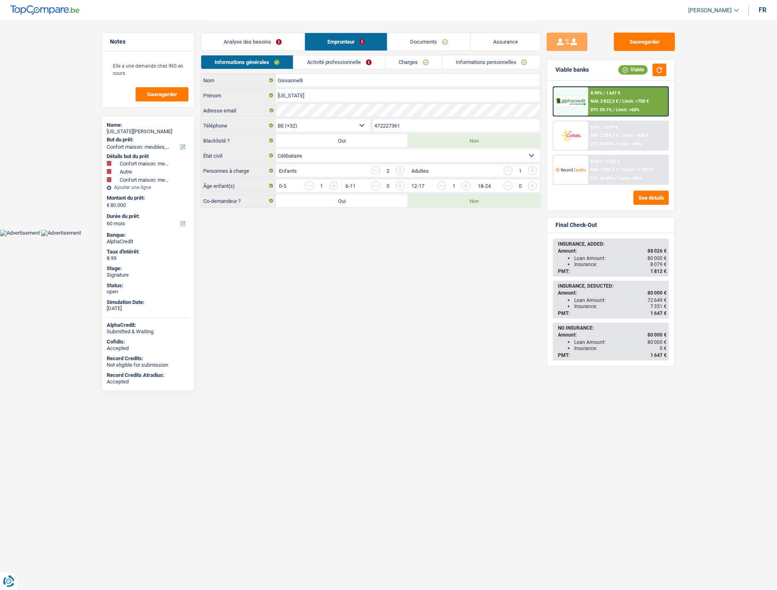
drag, startPoint x: 415, startPoint y: 126, endPoint x: 375, endPoint y: 124, distance: 40.0
click at [375, 125] on input "472227361" at bounding box center [457, 125] width 168 height 13
drag, startPoint x: 421, startPoint y: 44, endPoint x: 424, endPoint y: 61, distance: 17.4
click at [421, 43] on link "Documents" at bounding box center [429, 42] width 83 height 18
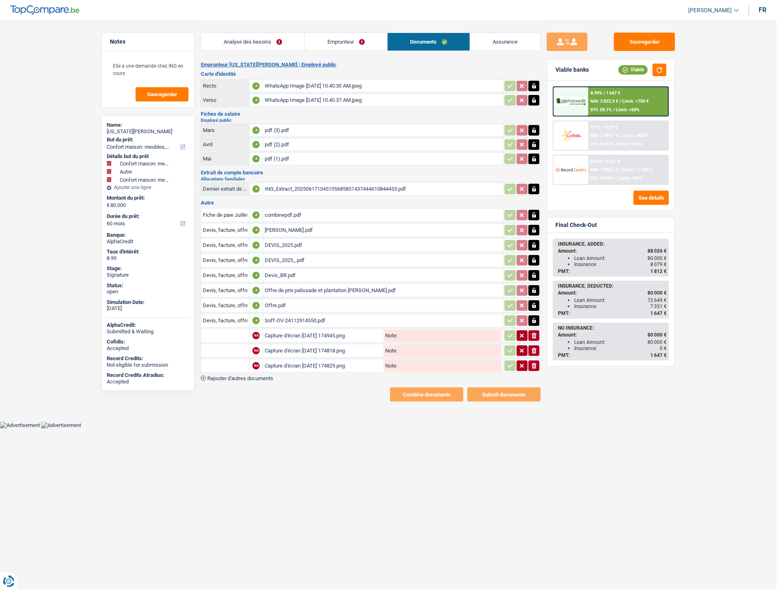
click at [314, 329] on div "Capture d'écran 2025-09-11 174945.png" at bounding box center [323, 335] width 117 height 12
click at [534, 333] on icon "button" at bounding box center [534, 336] width 5 height 6
click at [534, 347] on icon "ionicons-v5-e" at bounding box center [534, 351] width 7 height 8
click at [533, 360] on button "ionicons-v5-e" at bounding box center [534, 365] width 11 height 11
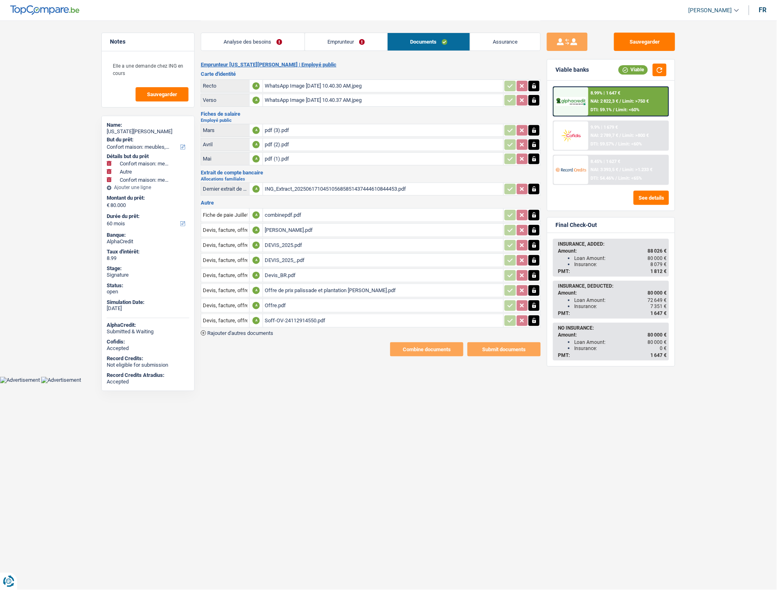
click at [264, 330] on span "Rajouter d'autres documents" at bounding box center [240, 332] width 66 height 5
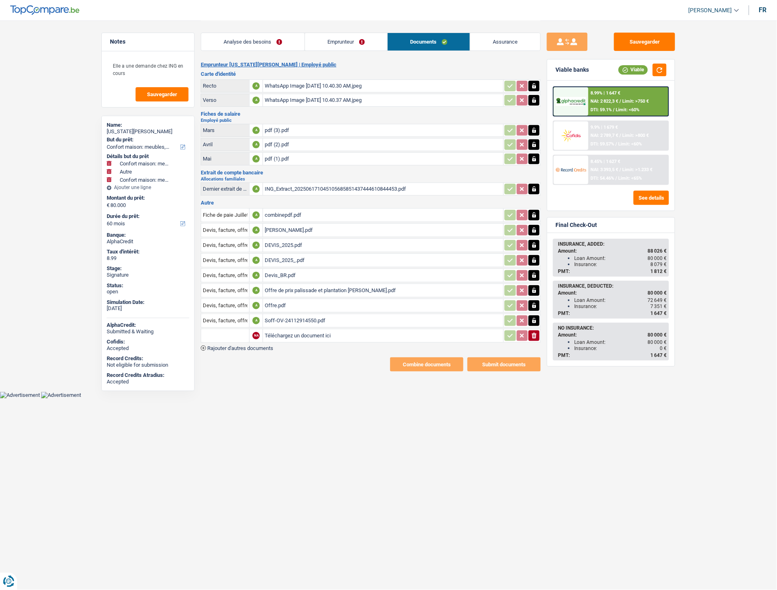
click at [281, 331] on input "Téléchargez un document ici" at bounding box center [383, 335] width 237 height 12
type input "C:\fakepath\flights mme Giovannelli.JPG"
click at [219, 329] on input "text" at bounding box center [225, 335] width 45 height 13
click at [225, 348] on li "Devis, facture, offre, bon de commande" at bounding box center [254, 352] width 99 height 10
type input "Devis, facture, offre, bon de commande"
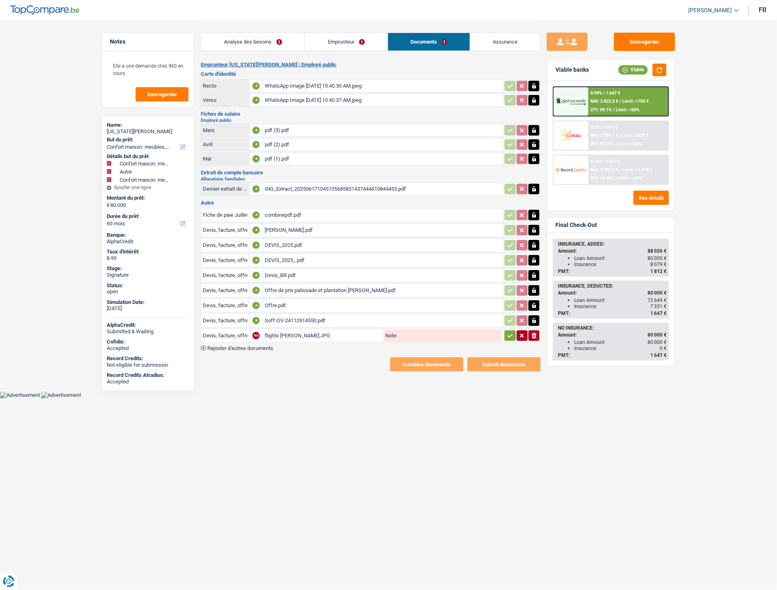
click at [511, 333] on icon "button" at bounding box center [510, 335] width 7 height 8
click at [658, 40] on button "Sauvegarder" at bounding box center [644, 42] width 61 height 18
click at [245, 37] on link "Analyse des besoins" at bounding box center [252, 42] width 103 height 18
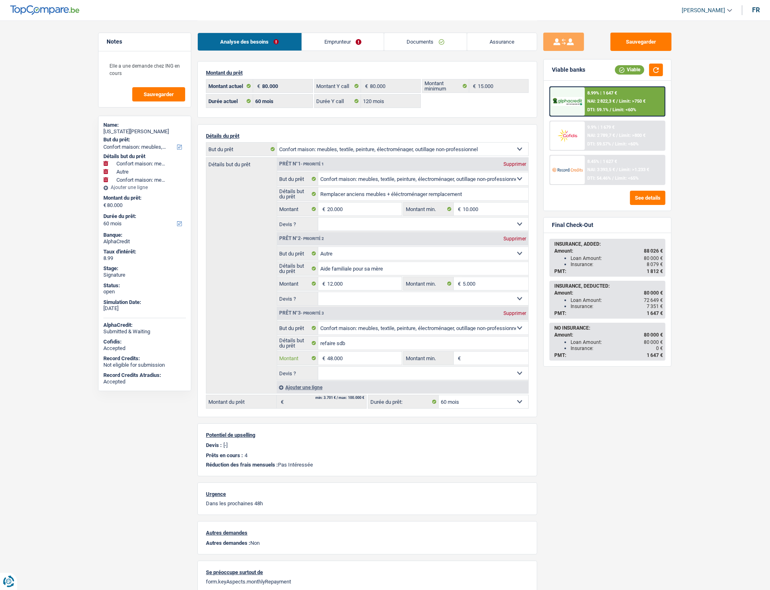
click at [367, 363] on input "48.000" at bounding box center [364, 357] width 75 height 13
click at [579, 407] on div "Sauvegarder Viable banks Viable 8.99% | 1 647 € NAI: 2 822,3 € / Limit: >750 € …" at bounding box center [608, 305] width 140 height 544
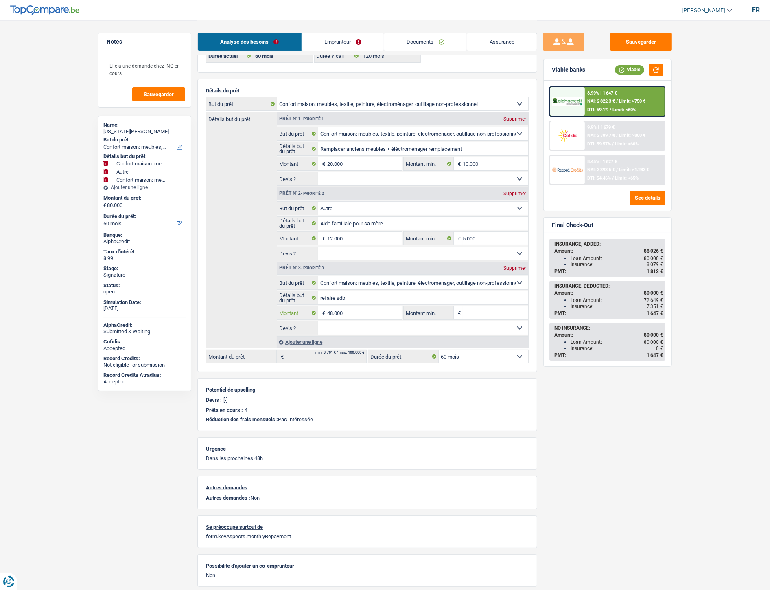
click at [372, 314] on input "48.000" at bounding box center [364, 312] width 75 height 13
click at [472, 359] on select "12 mois 18 mois 24 mois 30 mois 36 mois 42 mois 48 mois 60 mois 72 mois 84 mois…" at bounding box center [484, 356] width 90 height 13
select select "120"
click at [439, 351] on select "12 mois 18 mois 24 mois 30 mois 36 mois 42 mois 48 mois 60 mois 72 mois 84 mois…" at bounding box center [484, 356] width 90 height 13
select select "120"
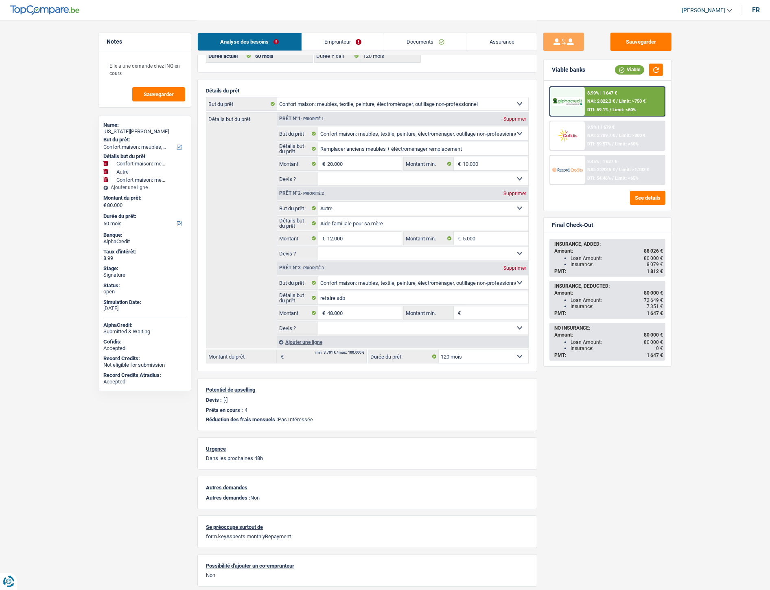
select select "120"
click at [595, 170] on div "8.45% | 977 € NAI: 4 044,5 € / Limit: >1.233 € DTI: 45.73% / Limit: <65%" at bounding box center [625, 170] width 80 height 29
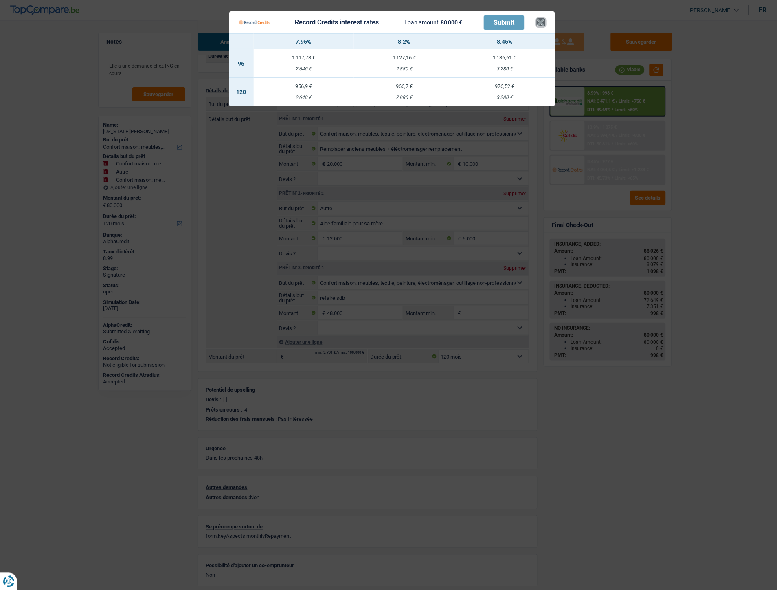
click at [540, 22] on button "×" at bounding box center [541, 22] width 9 height 8
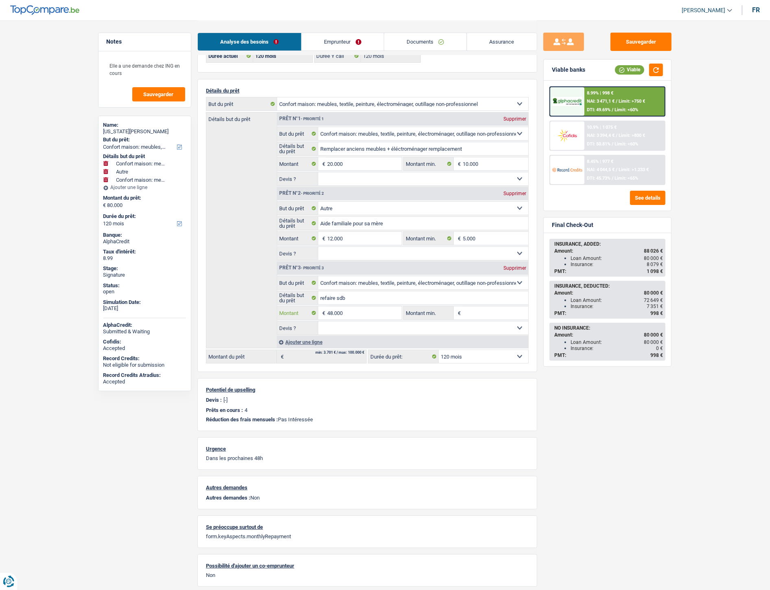
click at [357, 316] on input "48.000" at bounding box center [364, 312] width 75 height 13
click at [309, 344] on div "Ajouter une ligne" at bounding box center [403, 342] width 252 height 12
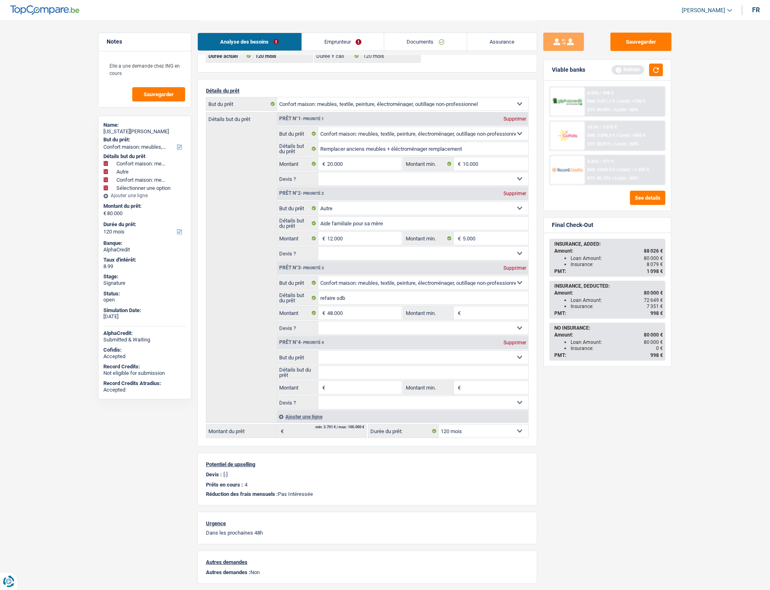
click at [339, 386] on input "Montant" at bounding box center [364, 387] width 75 height 13
type input "8.026"
type input "88.026"
select select "144"
type input "88.026"
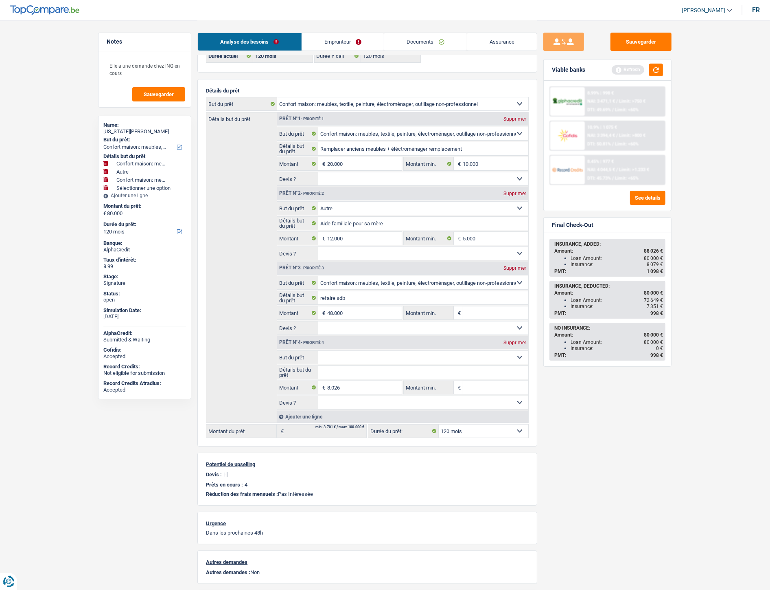
select select "144"
type input "88.026"
select select "144"
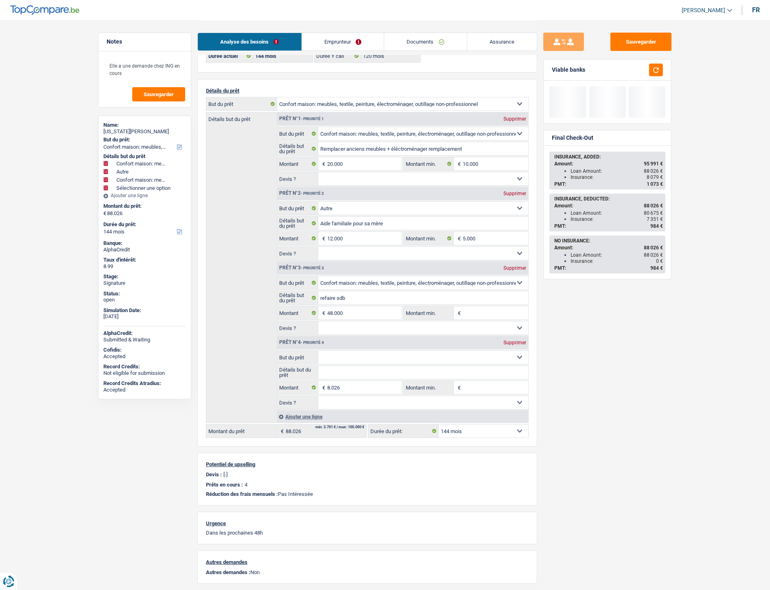
click at [375, 356] on select "Confort maison: meubles, textile, peinture, électroménager, outillage non-profe…" at bounding box center [423, 357] width 211 height 13
select select "other"
click at [318, 352] on select "Confort maison: meubles, textile, peinture, électroménager, outillage non-profe…" at bounding box center [423, 357] width 211 height 13
select select "other"
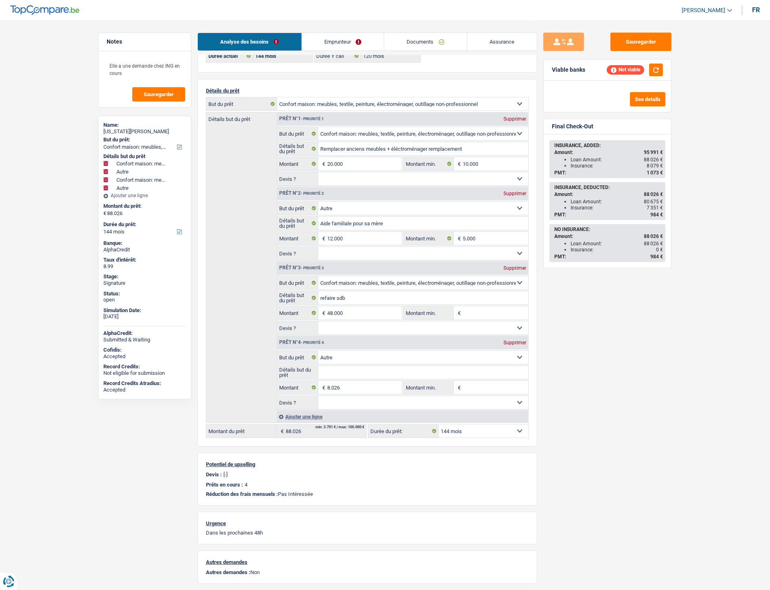
click at [499, 429] on select "12 mois 18 mois 24 mois 30 mois 36 mois 42 mois 48 mois 60 mois 72 mois 84 mois…" at bounding box center [484, 430] width 90 height 13
select select "120"
click at [439, 426] on select "12 mois 18 mois 24 mois 30 mois 36 mois 42 mois 48 mois 60 mois 72 mois 84 mois…" at bounding box center [484, 430] width 90 height 13
select select "120"
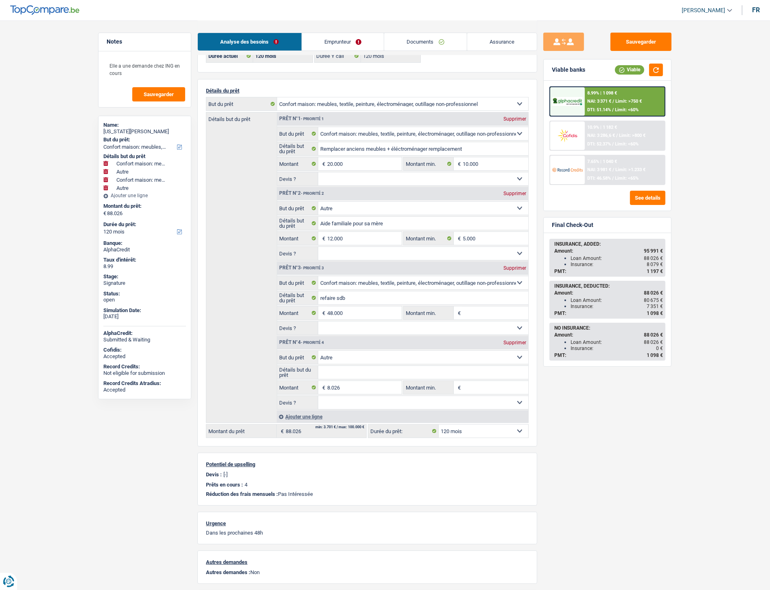
click at [601, 169] on span "NAI: 3 981 €" at bounding box center [600, 169] width 24 height 5
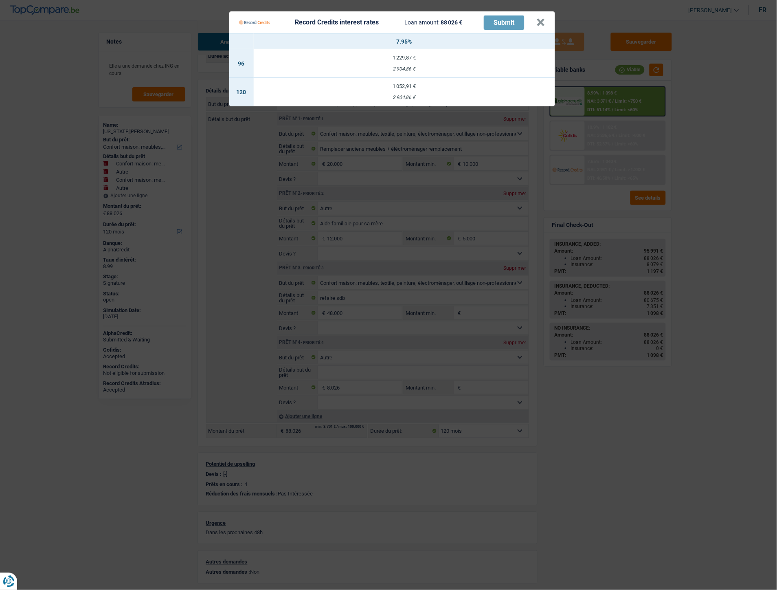
drag, startPoint x: 392, startPoint y: 98, endPoint x: 411, endPoint y: 99, distance: 19.6
click at [411, 99] on div "2 904,86 €" at bounding box center [404, 97] width 301 height 5
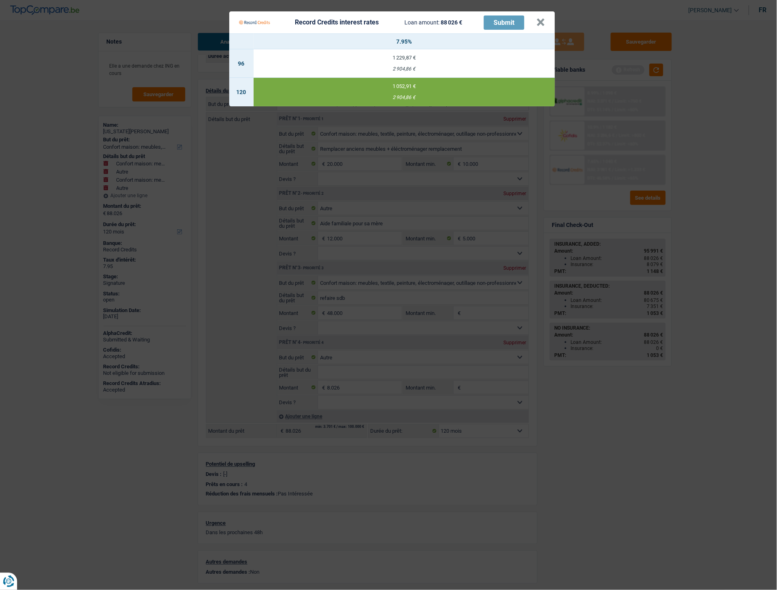
copy div "2 904,86"
click at [544, 19] on button "×" at bounding box center [541, 22] width 9 height 8
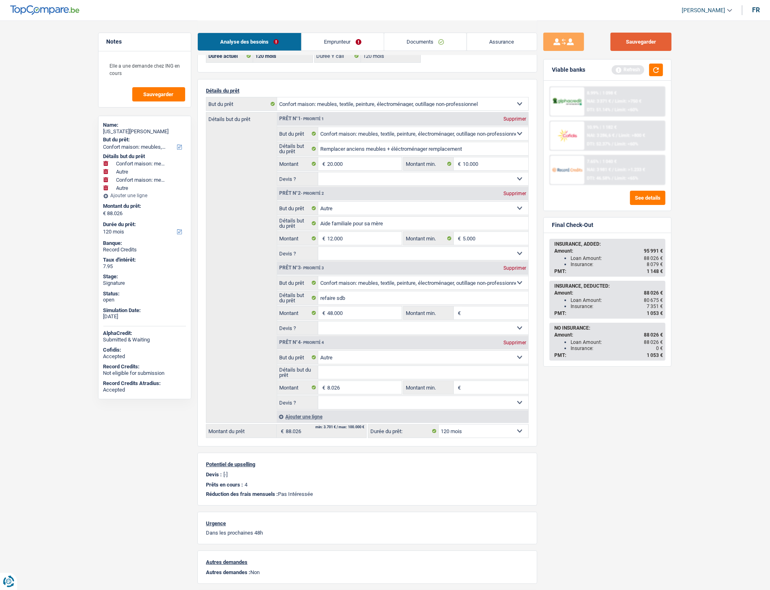
click at [625, 42] on button "Sauvegarder" at bounding box center [641, 42] width 61 height 18
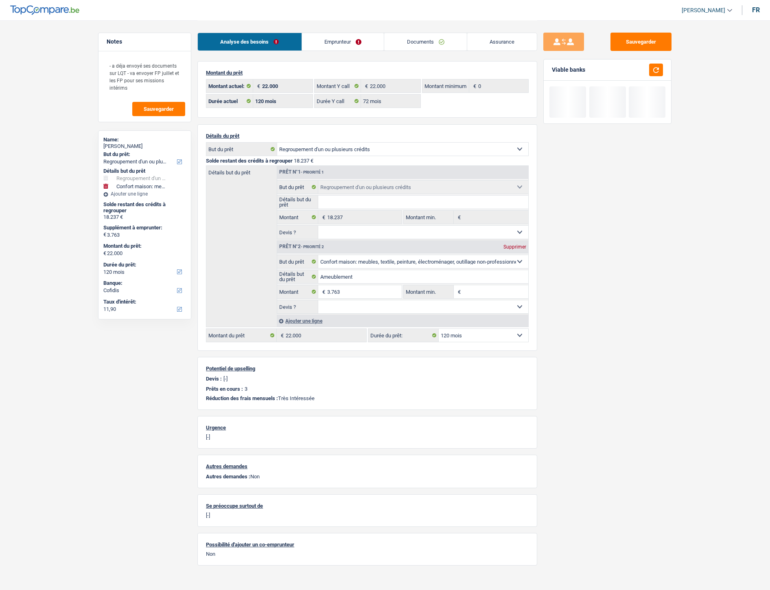
select select "refinancing"
select select "household"
select select "120"
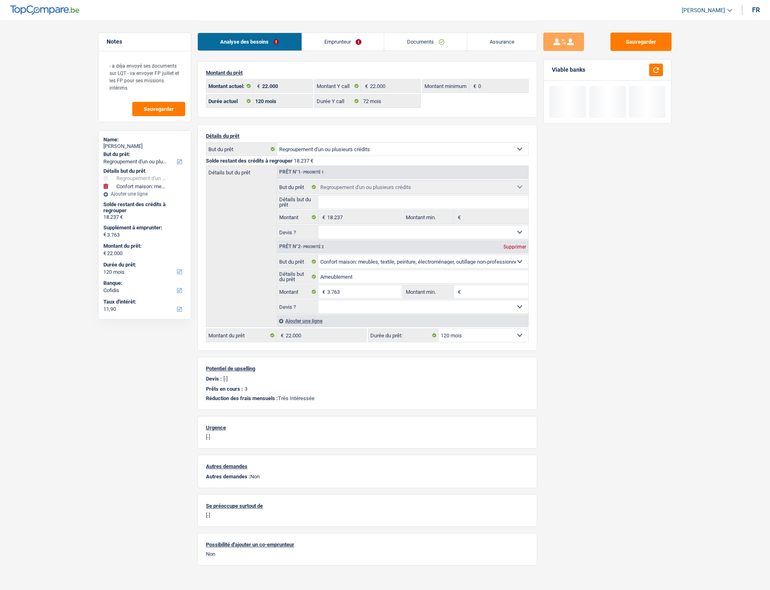
select select "72"
select select "refinancing"
select select "household"
select select "120"
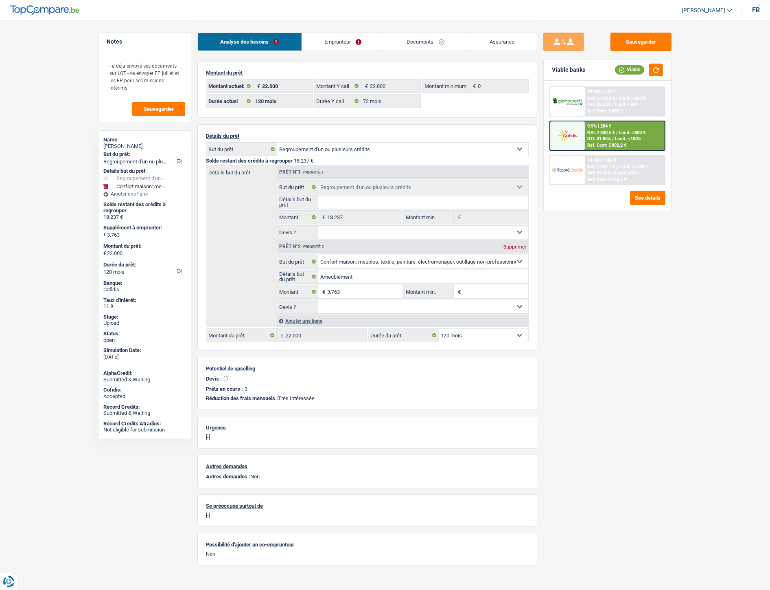
click at [323, 41] on link "Emprunteur" at bounding box center [343, 42] width 82 height 18
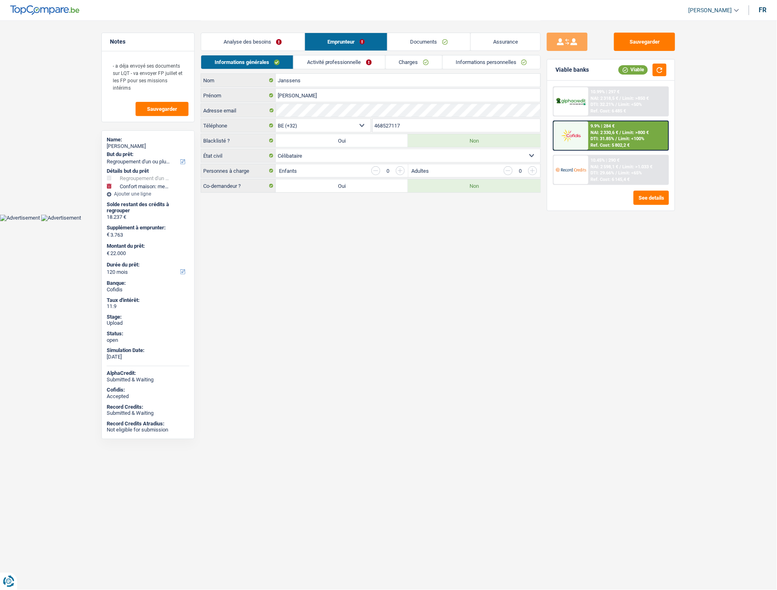
click at [341, 64] on link "Activité professionnelle" at bounding box center [340, 61] width 92 height 13
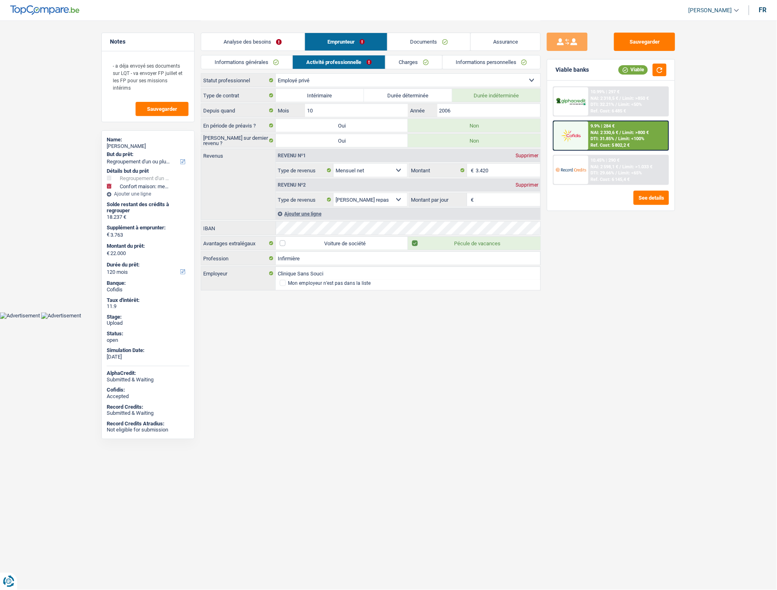
click at [397, 60] on link "Charges" at bounding box center [414, 61] width 57 height 13
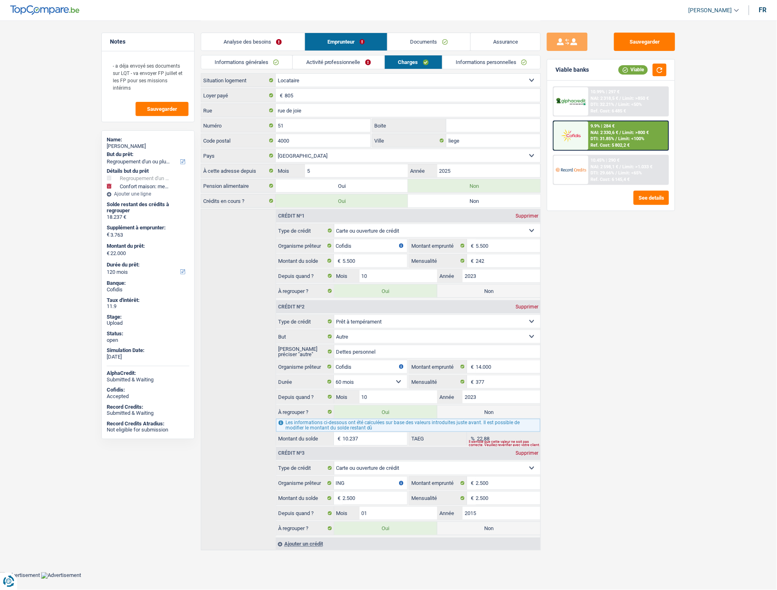
click at [478, 62] on link "Informations personnelles" at bounding box center [492, 61] width 98 height 13
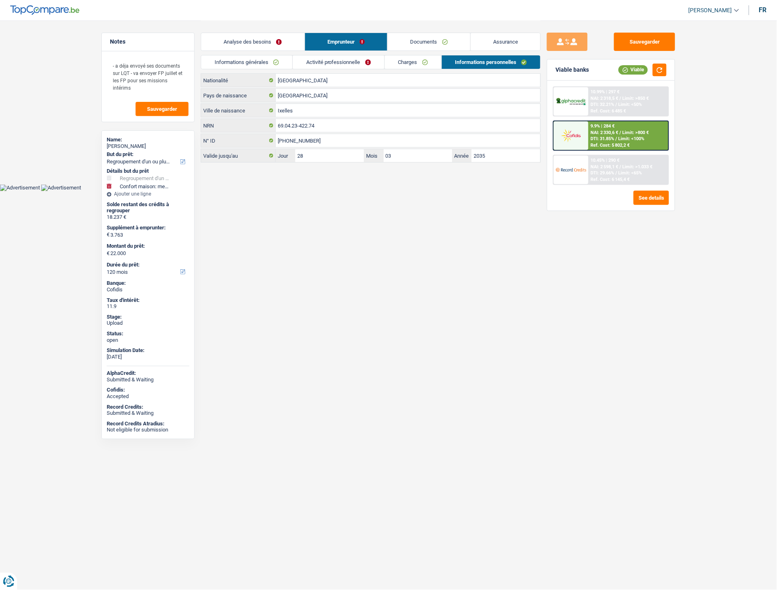
click at [418, 42] on link "Documents" at bounding box center [429, 42] width 83 height 18
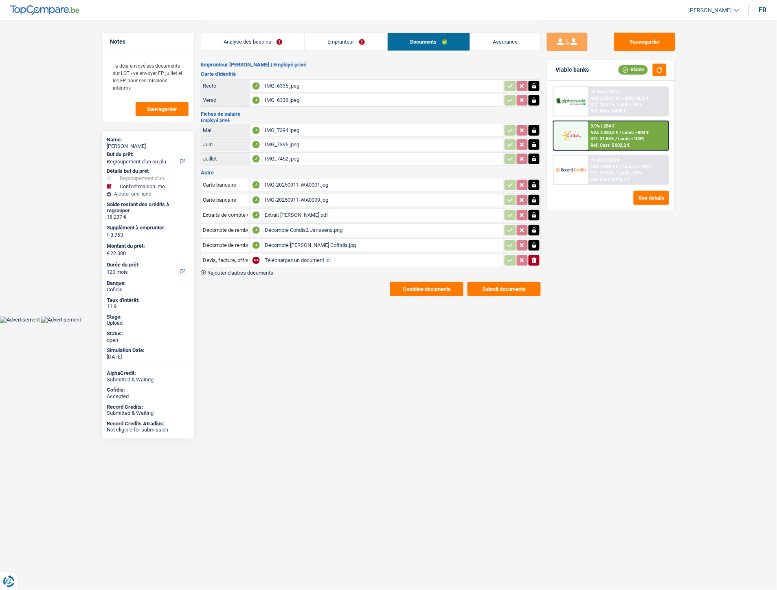
click at [292, 254] on input "Téléchargez un document ici" at bounding box center [383, 260] width 237 height 12
type input "C:\fakepath\CFNetworkDownload_joYXRB.pdf"
click at [223, 257] on input "Devis, facture, offre, bon de commande" at bounding box center [225, 260] width 45 height 13
click at [238, 273] on li "Décompte de remboursement anticipé" at bounding box center [259, 276] width 109 height 10
type input "Décompte de remboursement anticipé"
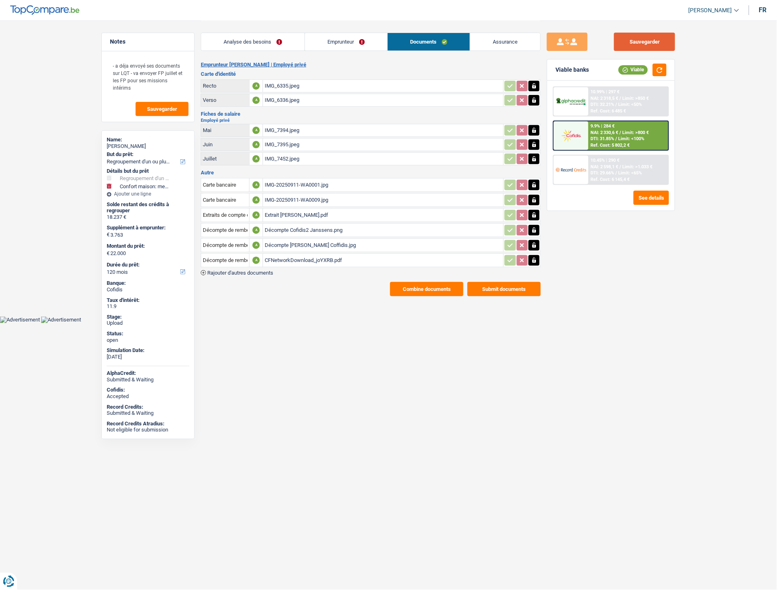
click at [655, 44] on button "Sauvegarder" at bounding box center [644, 42] width 61 height 18
click at [322, 258] on div "CFNetworkDownload_joYXRB.pdf" at bounding box center [383, 260] width 237 height 12
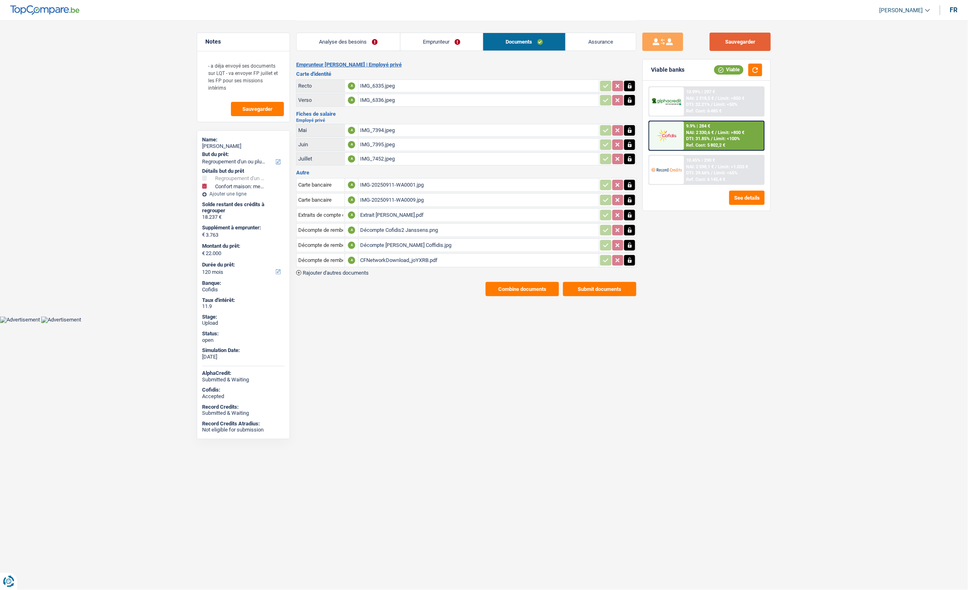
click at [730, 38] on button "Sauvegarder" at bounding box center [739, 42] width 61 height 18
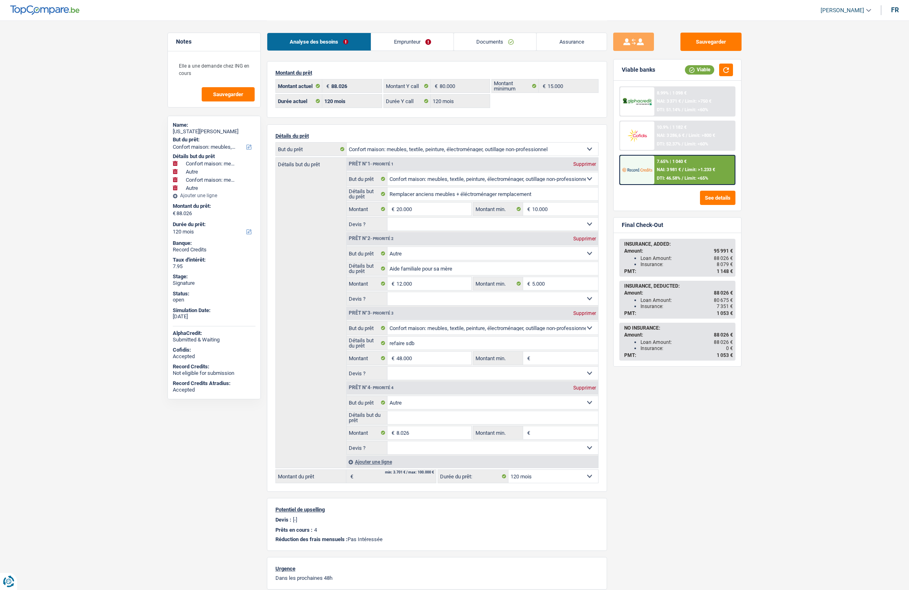
select select "household"
select select "other"
select select "household"
select select "other"
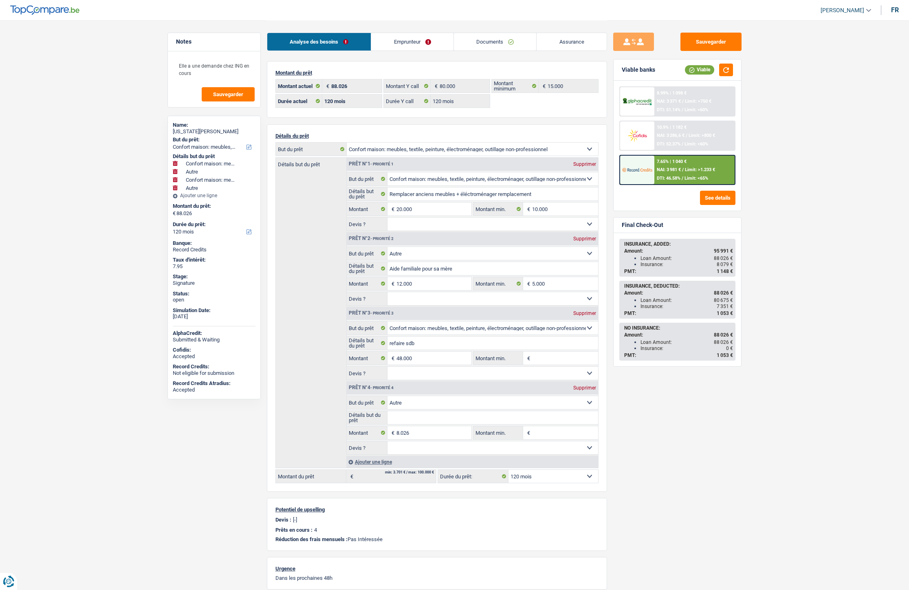
select select "120"
select select "household"
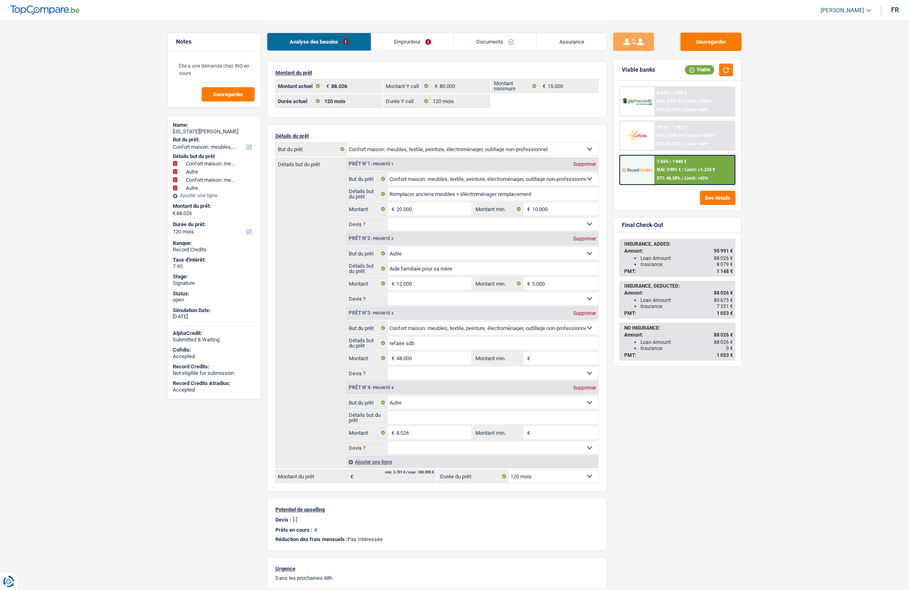
select select "other"
select select "household"
select select "other"
select select "120"
select select "ownerWithMortgage"
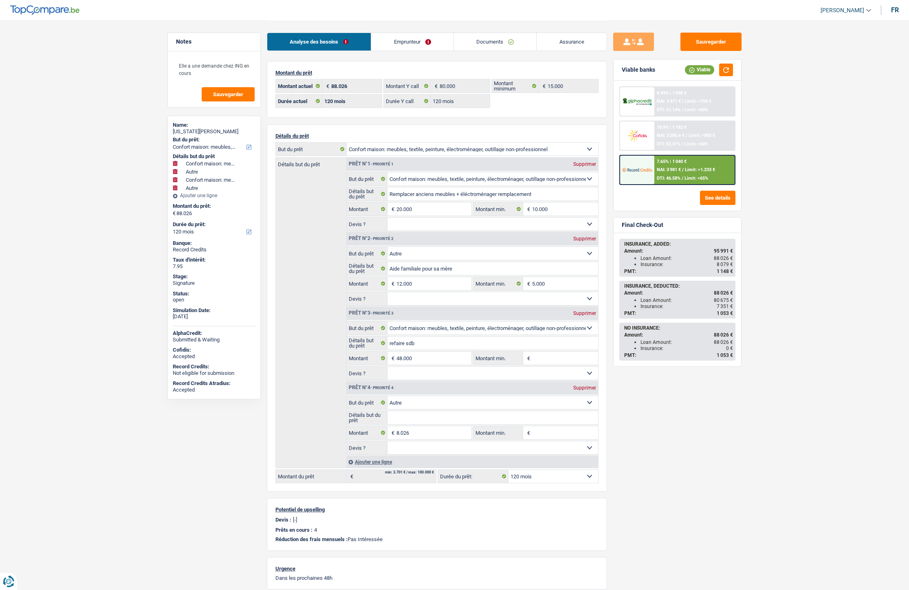
select select "BE"
select select "mortgage"
select select "240"
select select "cardOrCredit"
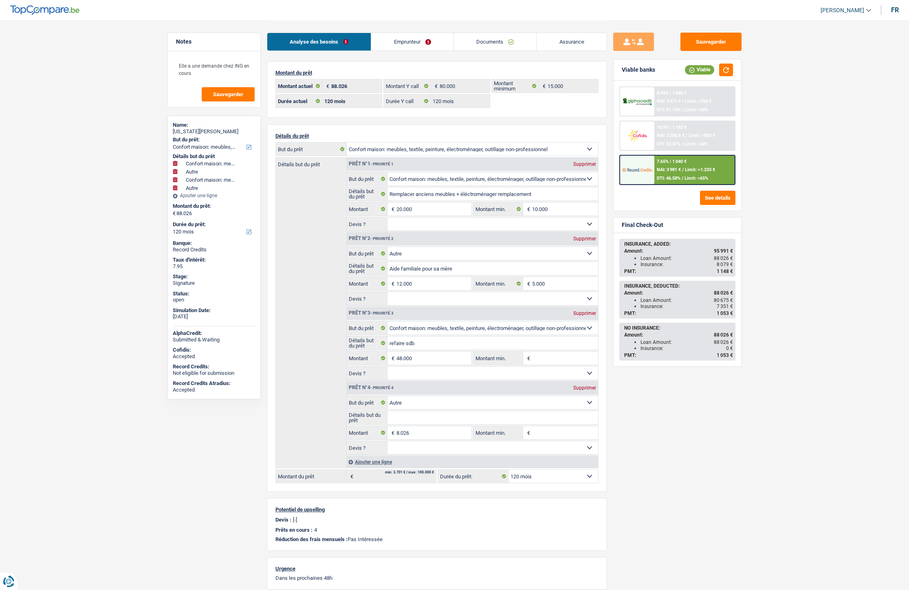
select select "renovationLoan"
select select "84"
click at [420, 40] on link "Emprunteur" at bounding box center [412, 42] width 82 height 18
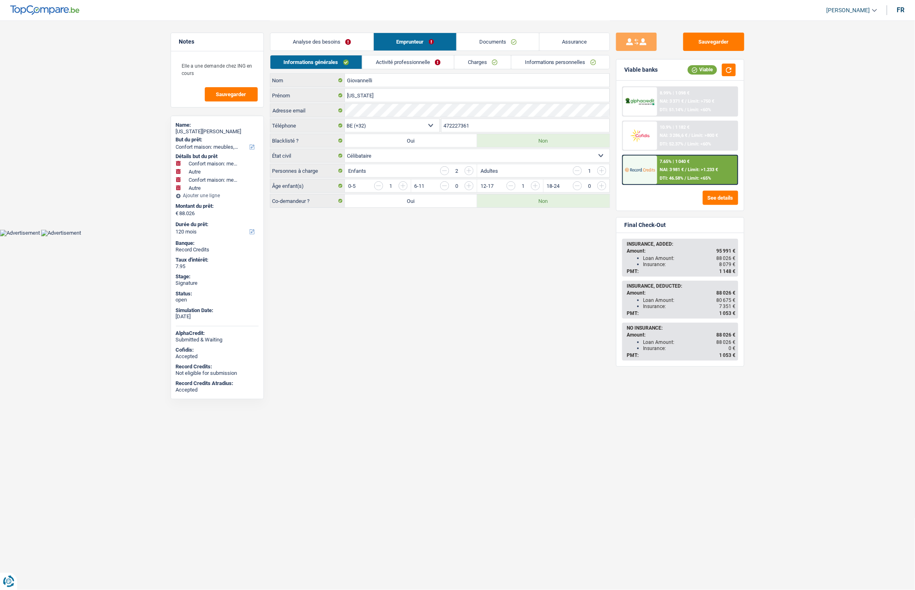
click at [473, 66] on link "Charges" at bounding box center [482, 61] width 57 height 13
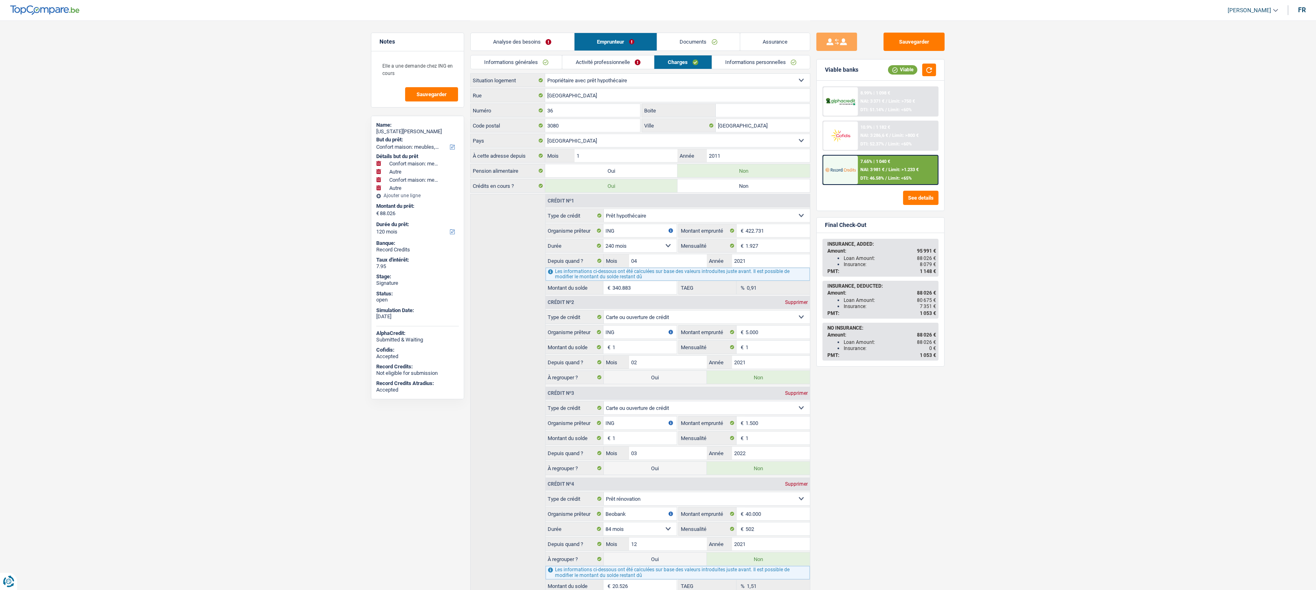
click at [695, 40] on link "Documents" at bounding box center [698, 42] width 83 height 18
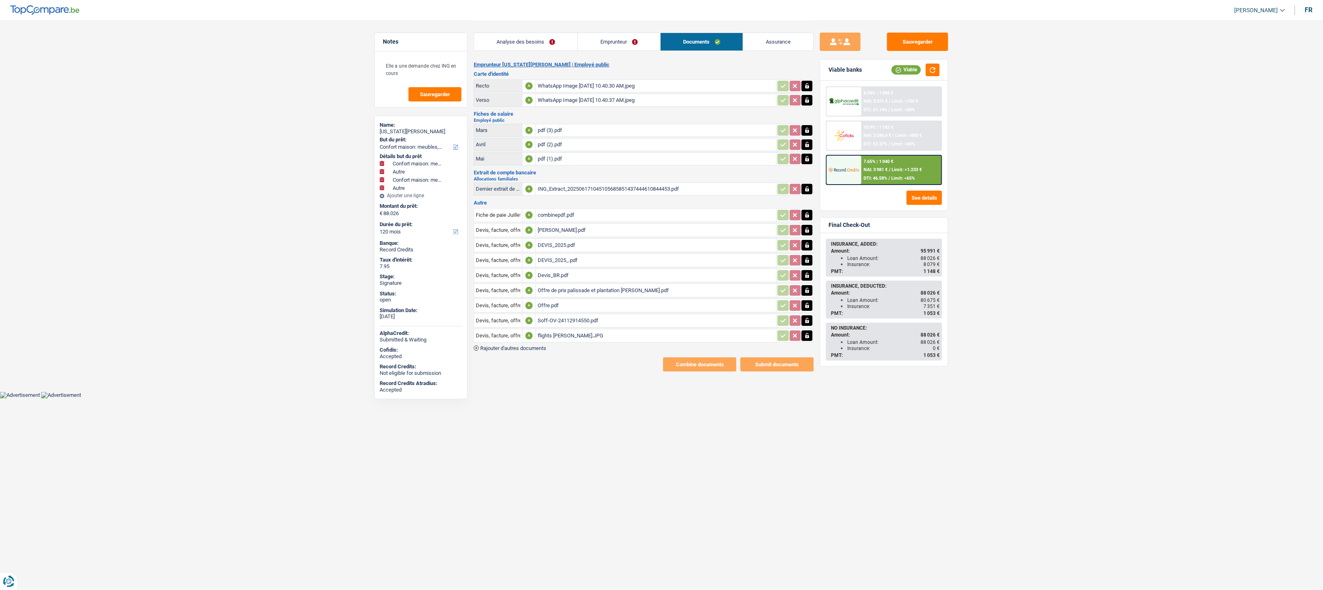
click at [604, 41] on link "Emprunteur" at bounding box center [619, 42] width 82 height 18
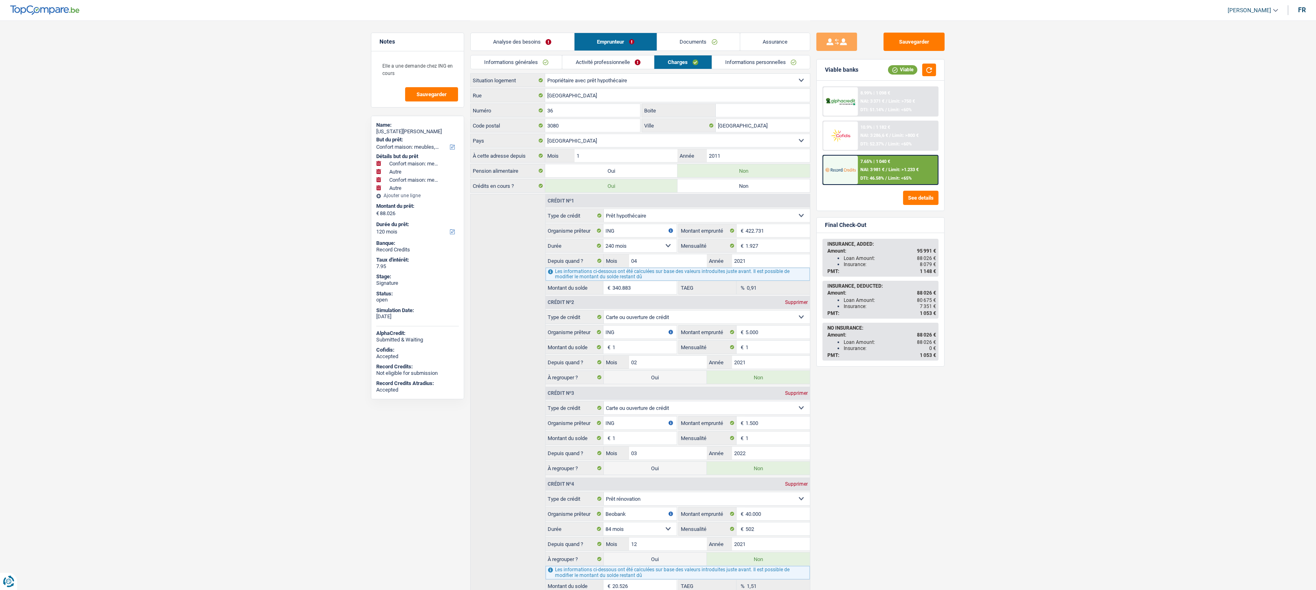
click at [618, 66] on link "Activité professionnelle" at bounding box center [608, 61] width 92 height 13
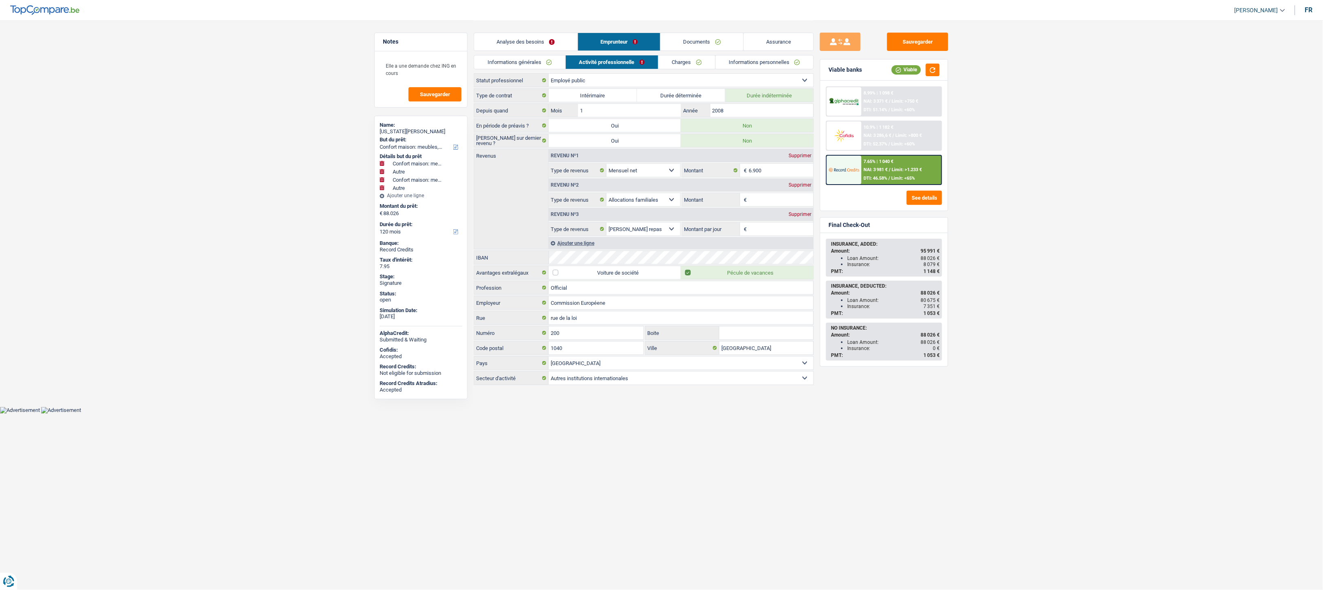
click at [733, 59] on link "Informations personnelles" at bounding box center [765, 61] width 98 height 13
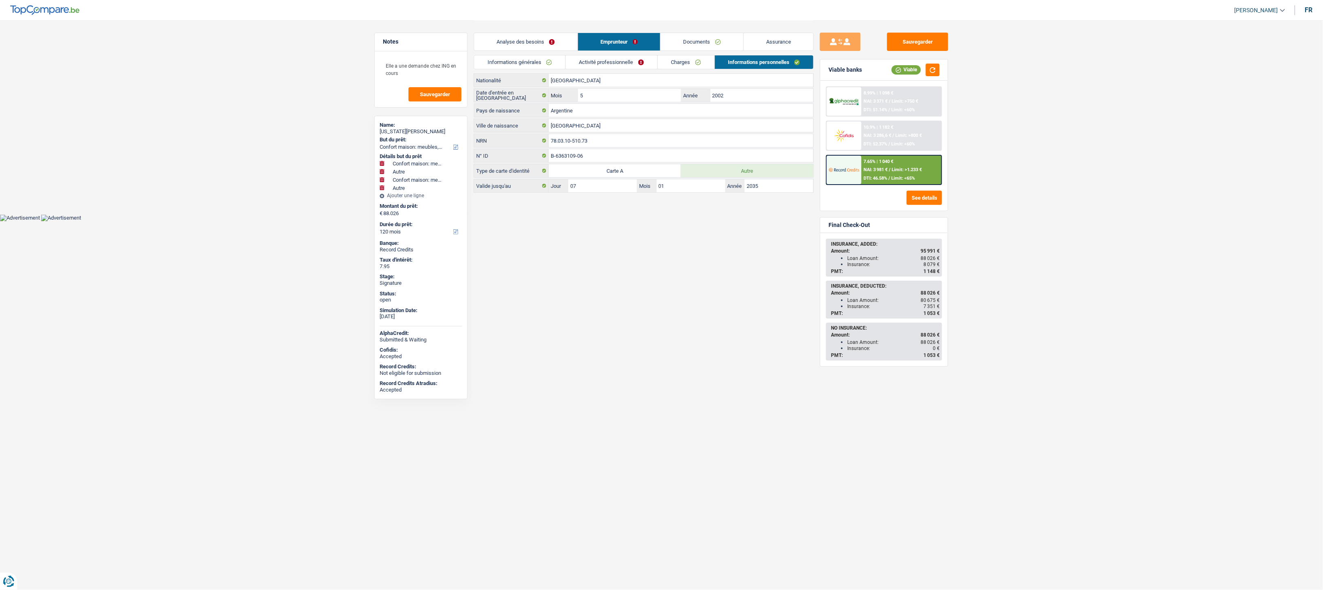
click at [524, 62] on link "Informations générales" at bounding box center [519, 61] width 91 height 13
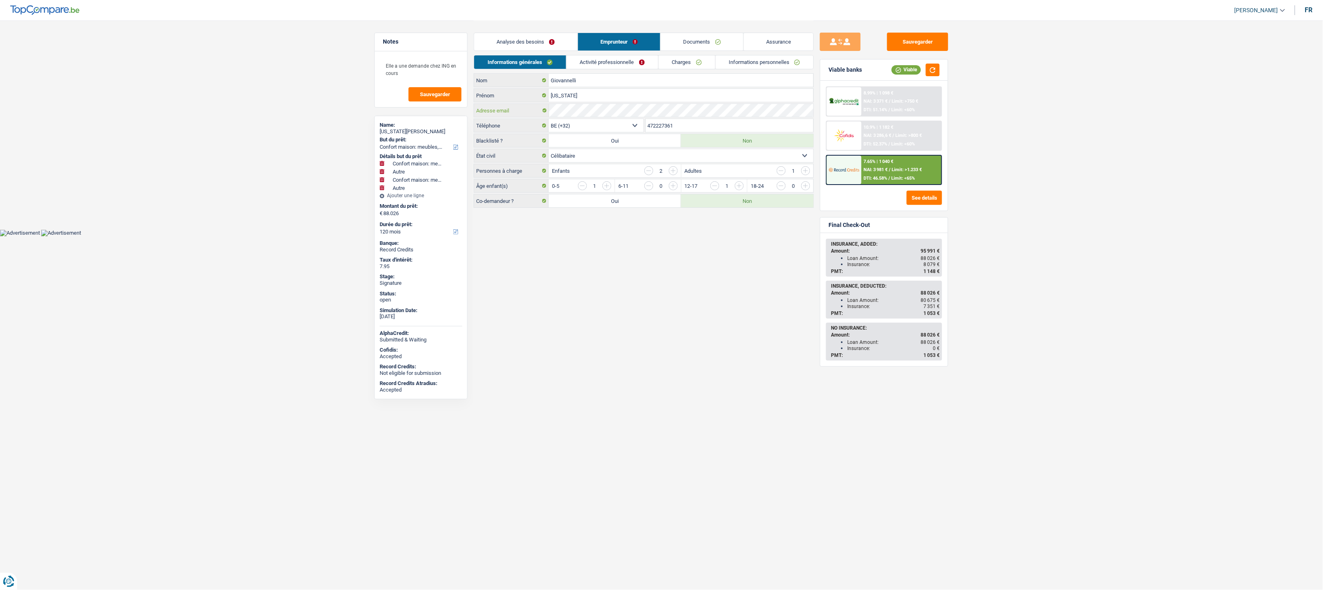
click at [549, 113] on div "Adresse email" at bounding box center [643, 110] width 339 height 13
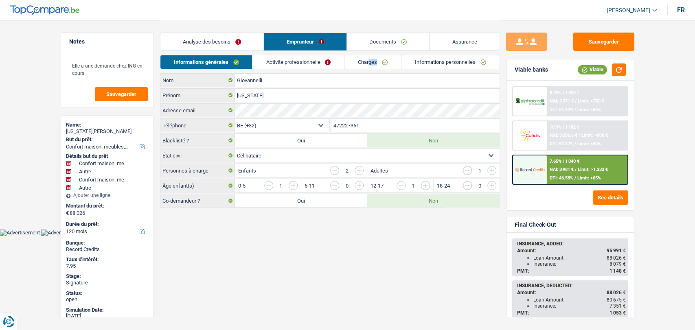
drag, startPoint x: 372, startPoint y: 70, endPoint x: 368, endPoint y: 63, distance: 7.8
click at [368, 63] on div "Informations générales Activité professionnelle Charges Informations personnell…" at bounding box center [330, 64] width 340 height 18
click at [368, 63] on link "Charges" at bounding box center [373, 61] width 57 height 13
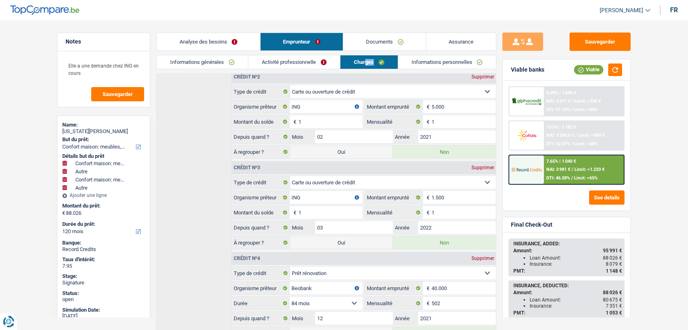
scroll to position [216, 0]
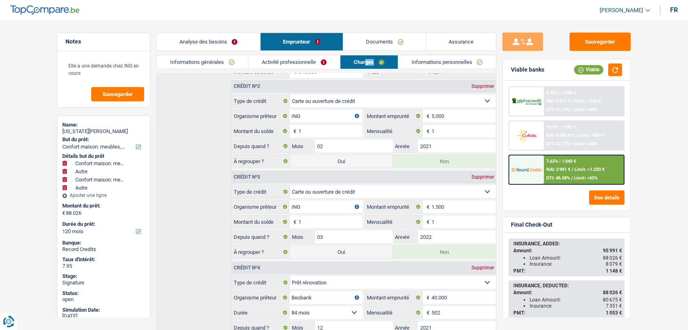
click at [195, 44] on link "Analyse des besoins" at bounding box center [208, 42] width 103 height 18
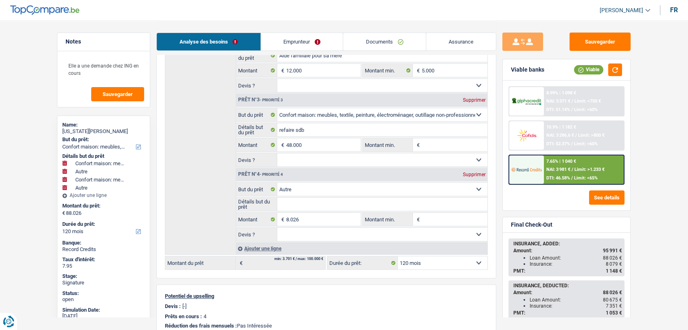
scroll to position [213, 0]
click at [307, 215] on input "8.026" at bounding box center [323, 219] width 75 height 13
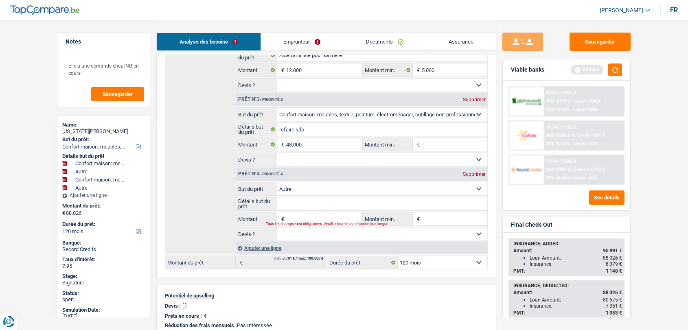
type input "80.000"
select select "144"
type input "80.000"
select select "144"
type input "80.000"
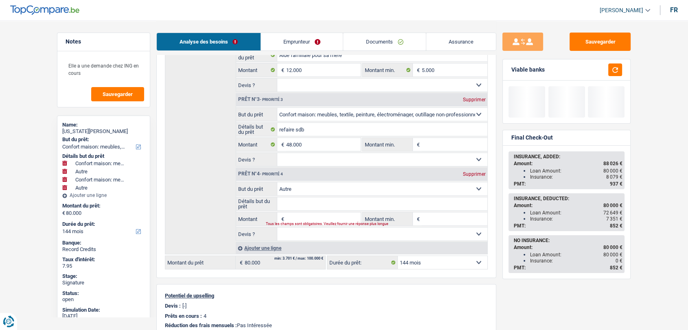
click at [421, 261] on select "12 mois 18 mois 24 mois 30 mois 36 mois 42 mois 48 mois 60 mois 72 mois 84 mois…" at bounding box center [443, 262] width 90 height 13
select select "120"
click at [398, 256] on select "12 mois 18 mois 24 mois 30 mois 36 mois 42 mois 48 mois 60 mois 72 mois 84 mois…" at bounding box center [443, 262] width 90 height 13
select select "120"
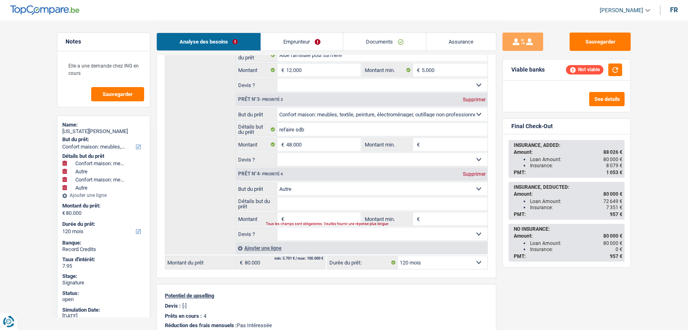
click at [473, 173] on div "Supprimer" at bounding box center [474, 174] width 27 height 5
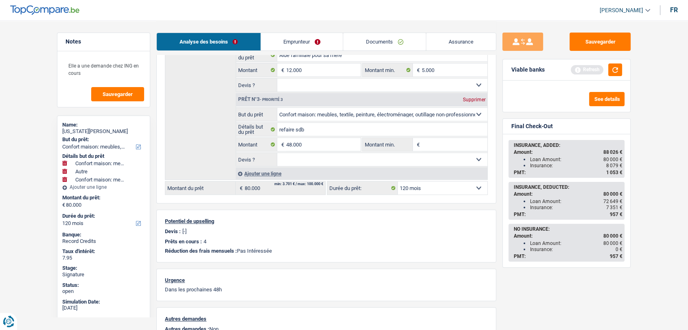
click at [345, 162] on select "Oui Non Non répondu Sélectionner une option" at bounding box center [382, 159] width 211 height 13
click at [618, 69] on button "button" at bounding box center [615, 70] width 14 height 13
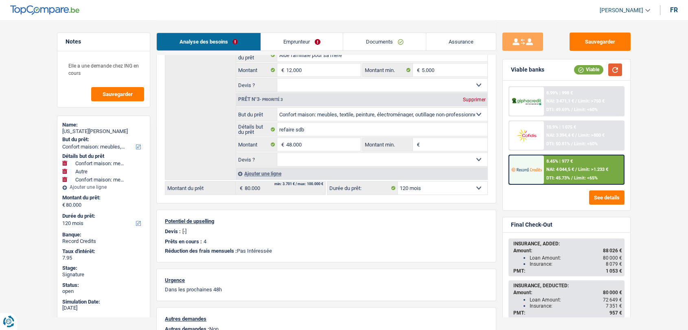
click at [618, 69] on button "button" at bounding box center [615, 70] width 14 height 13
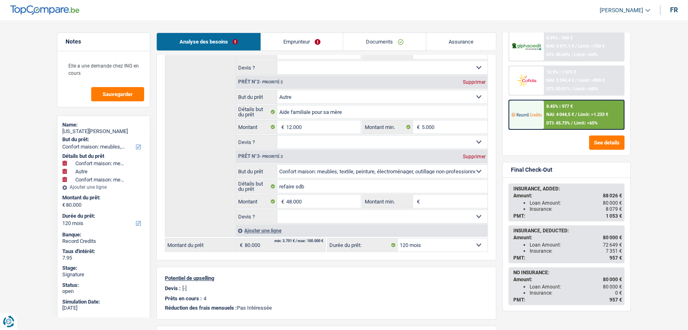
scroll to position [153, 0]
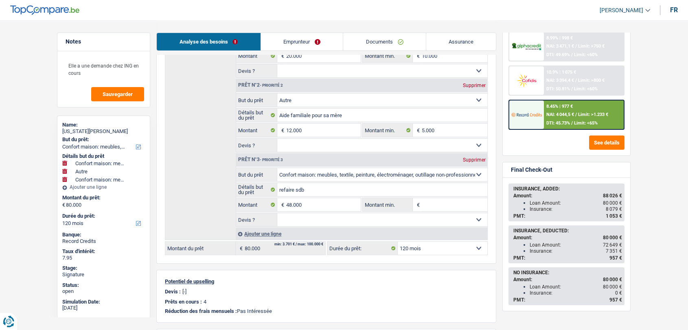
click at [574, 115] on span "NAI: 4 044,5 €" at bounding box center [561, 114] width 28 height 5
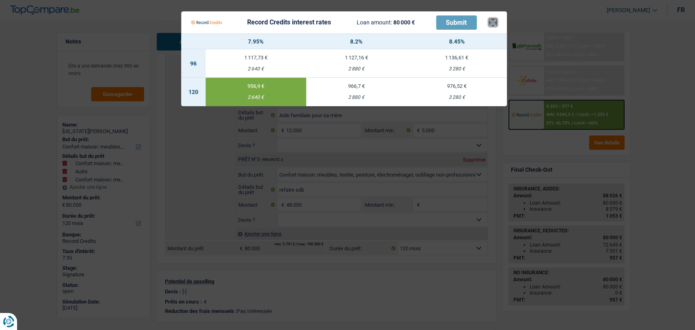
click at [491, 24] on button "×" at bounding box center [493, 22] width 9 height 8
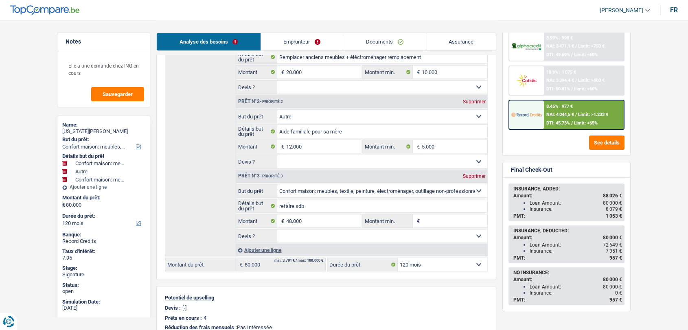
scroll to position [136, 0]
click at [264, 250] on div "Ajouter une ligne" at bounding box center [362, 251] width 252 height 12
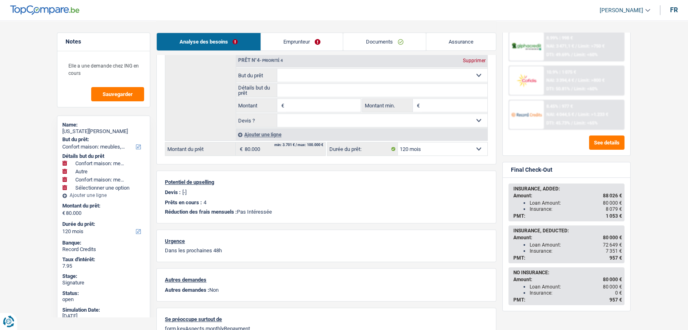
scroll to position [327, 0]
click at [295, 101] on input "Montant" at bounding box center [323, 105] width 75 height 13
paste input "8.026"
type input "8.026"
type input "88.026"
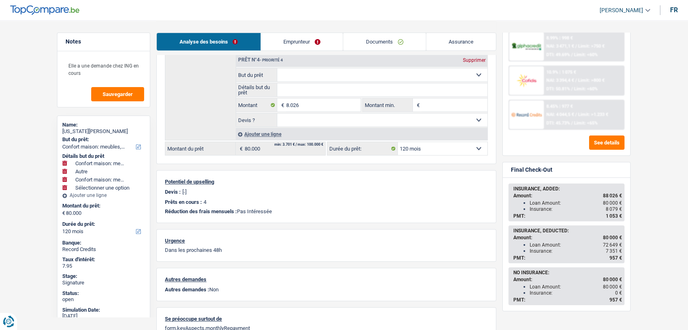
select select "144"
type input "88.026"
select select "144"
type input "88.026"
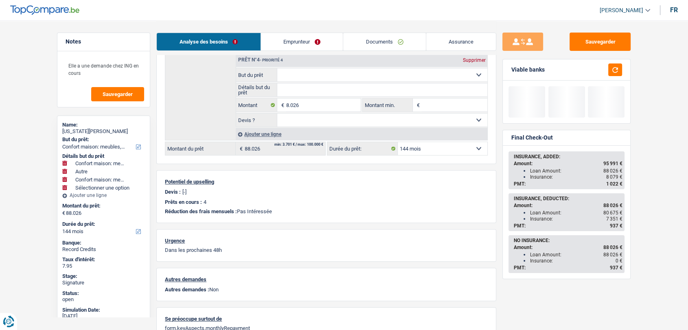
scroll to position [0, 0]
click at [436, 147] on select "12 mois 18 mois 24 mois 30 mois 36 mois 42 mois 48 mois 60 mois 72 mois 84 mois…" at bounding box center [443, 148] width 90 height 13
select select "120"
click at [398, 142] on select "12 mois 18 mois 24 mois 30 mois 36 mois 42 mois 48 mois 60 mois 72 mois 84 mois…" at bounding box center [443, 148] width 90 height 13
select select "120"
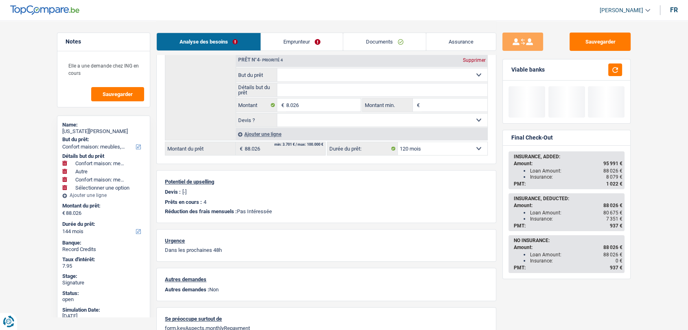
select select "120"
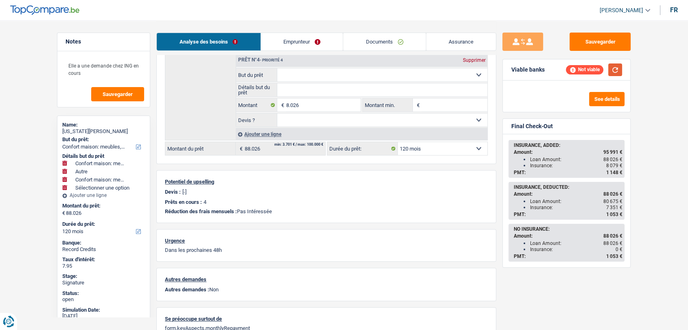
click at [617, 70] on button "button" at bounding box center [615, 70] width 14 height 13
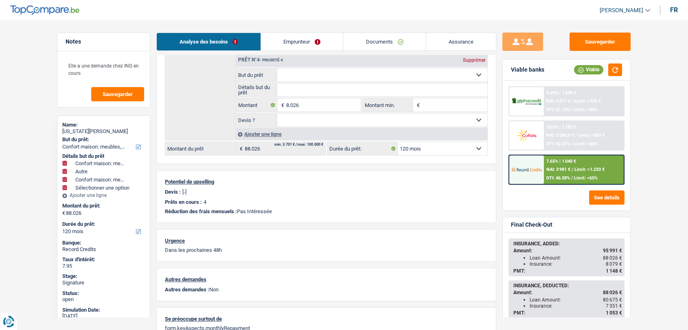
click at [543, 155] on div "7.65% | 1 040 € NAI: 3 981 € / Limit: >1.233 € DTI: 46.58% / Limit: <65%" at bounding box center [567, 170] width 116 height 30
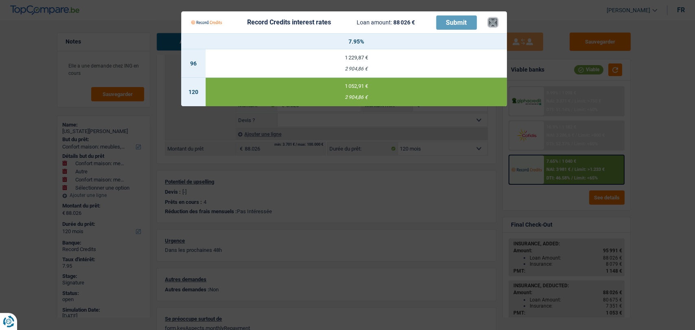
click at [496, 20] on button "×" at bounding box center [493, 22] width 9 height 8
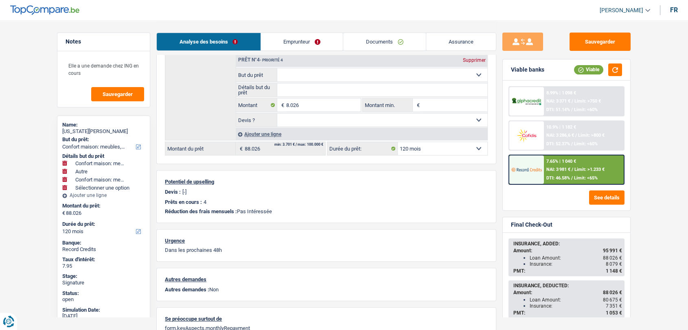
click at [452, 40] on link "Assurance" at bounding box center [461, 42] width 70 height 18
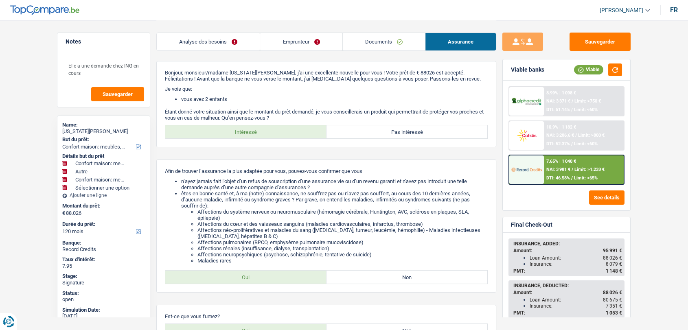
click at [375, 45] on link "Documents" at bounding box center [384, 42] width 82 height 18
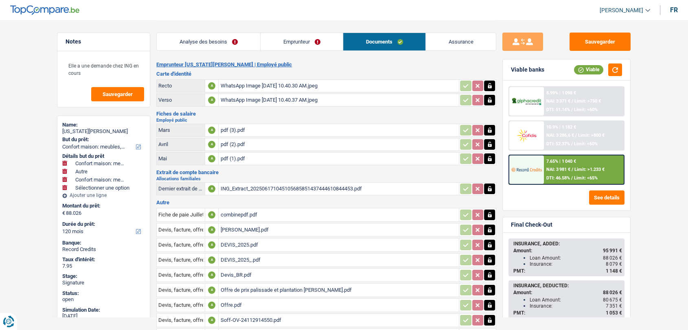
click at [232, 128] on div "pdf (3).pdf" at bounding box center [338, 130] width 237 height 12
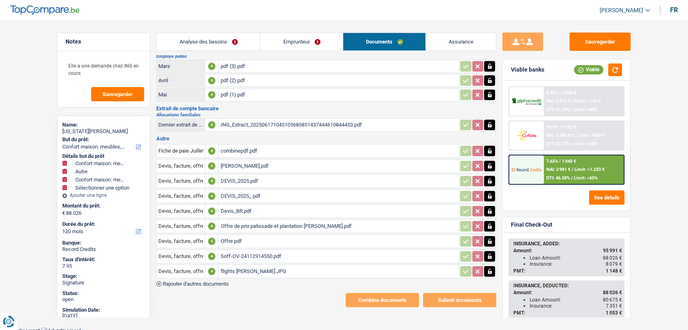
click at [249, 266] on div "flights mme Giovannelli.JPG" at bounding box center [338, 272] width 237 height 12
click at [450, 42] on link "Assurance" at bounding box center [461, 42] width 70 height 18
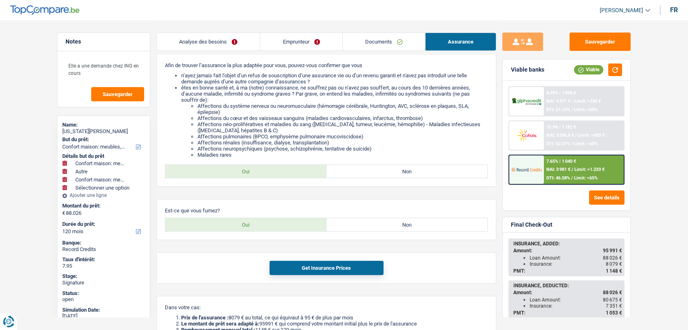
scroll to position [0, 0]
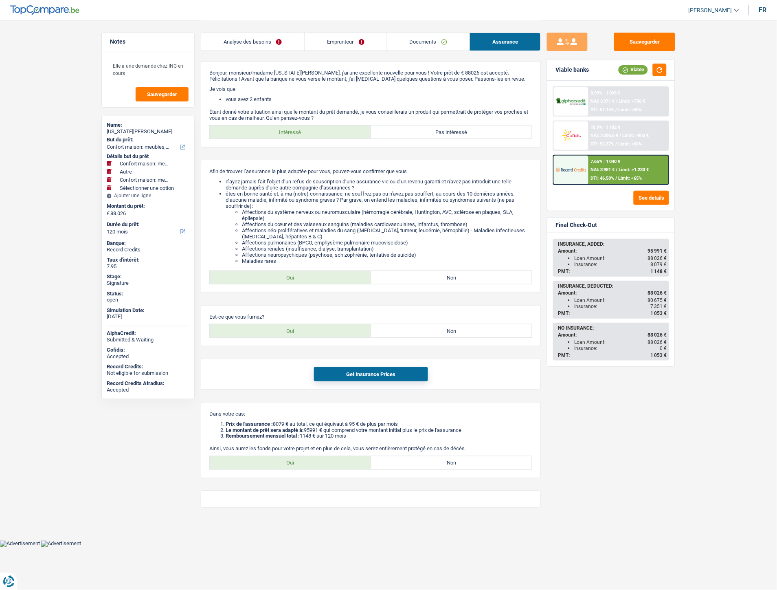
click at [415, 43] on link "Documents" at bounding box center [428, 42] width 82 height 18
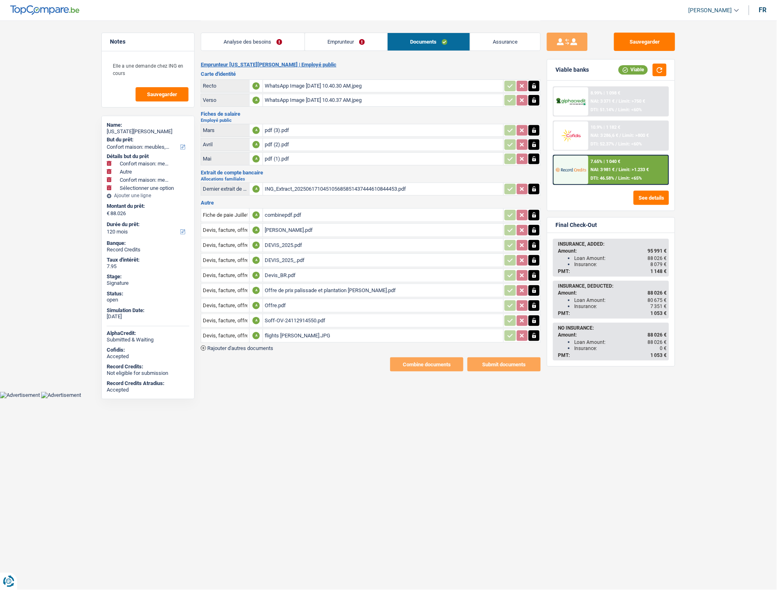
click at [289, 184] on div "ING_Extract_202506171045105685851437444610844453.pdf" at bounding box center [383, 189] width 237 height 12
click at [242, 345] on span "Rajouter d'autres documents" at bounding box center [240, 347] width 66 height 5
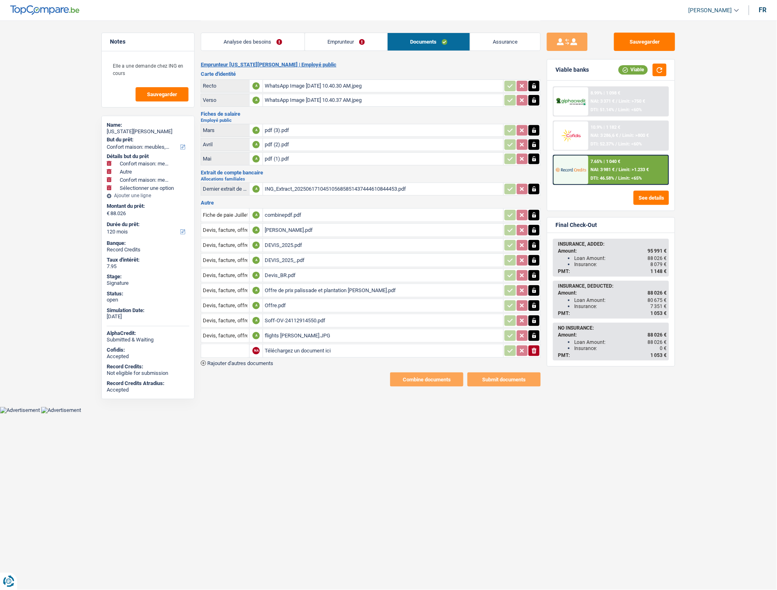
click at [267, 360] on span "Rajouter d'autres documents" at bounding box center [240, 362] width 66 height 5
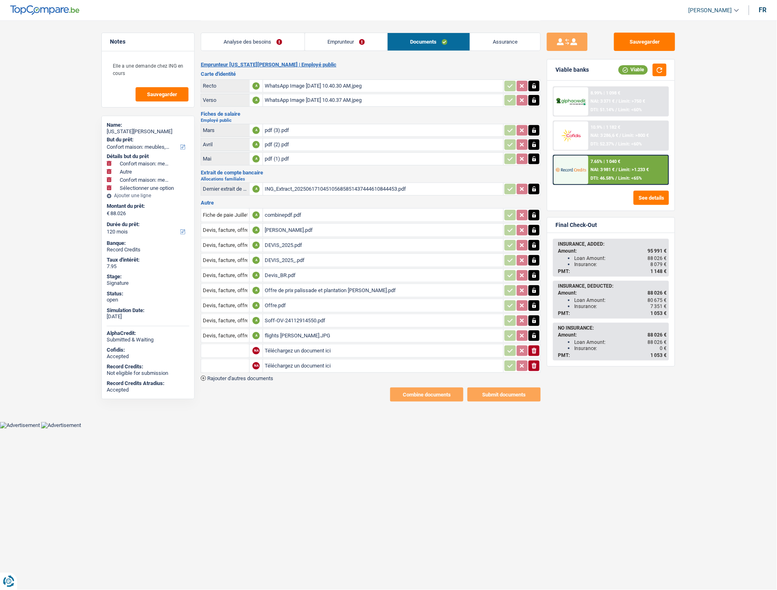
click at [283, 347] on input "Téléchargez un document ici" at bounding box center [383, 351] width 237 height 12
type input "C:\fakepath\IMG-20250912-WA0003.jpg"
click at [302, 363] on input "Téléchargez un document ici" at bounding box center [383, 366] width 237 height 12
type input "C:\fakepath\IMG-20250912-WA0004.jpg"
click at [213, 350] on input "text" at bounding box center [225, 350] width 45 height 13
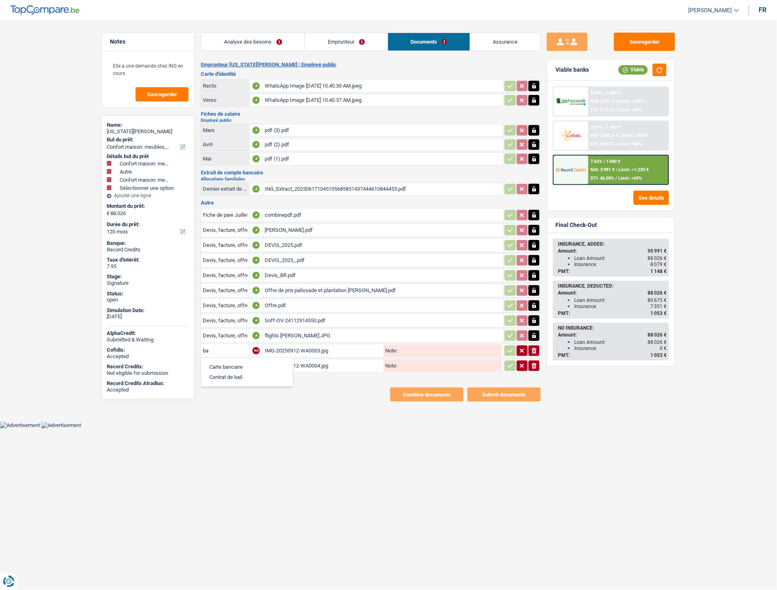
click at [239, 362] on li "Carte bancaire" at bounding box center [246, 367] width 83 height 10
type input "Carte bancaire"
click at [239, 360] on input "text" at bounding box center [225, 365] width 45 height 13
click at [234, 377] on li "Carte bancaire" at bounding box center [246, 382] width 83 height 10
type input "Carte bancaire"
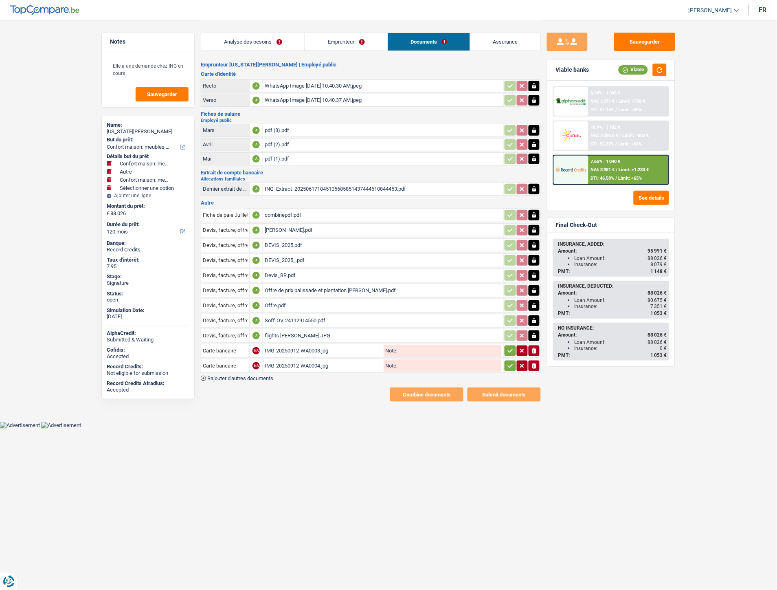
click at [248, 375] on span "Rajouter d'autres documents" at bounding box center [240, 377] width 66 height 5
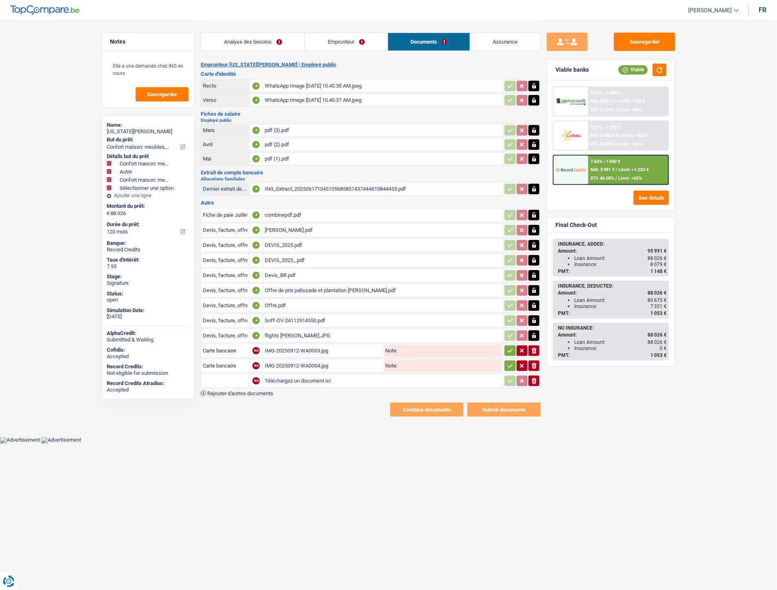
click at [271, 379] on input "Téléchargez un document ici" at bounding box center [383, 381] width 237 height 12
type input "C:\fakepath\combinepdf.pdf"
click at [225, 377] on input "text" at bounding box center [225, 380] width 45 height 13
click at [253, 412] on li "Extraits de compte de toutes les transactions 3 derniers mois" at bounding box center [282, 417] width 155 height 10
type input "Extraits de compte de toutes les transactions 3 derniers mois"
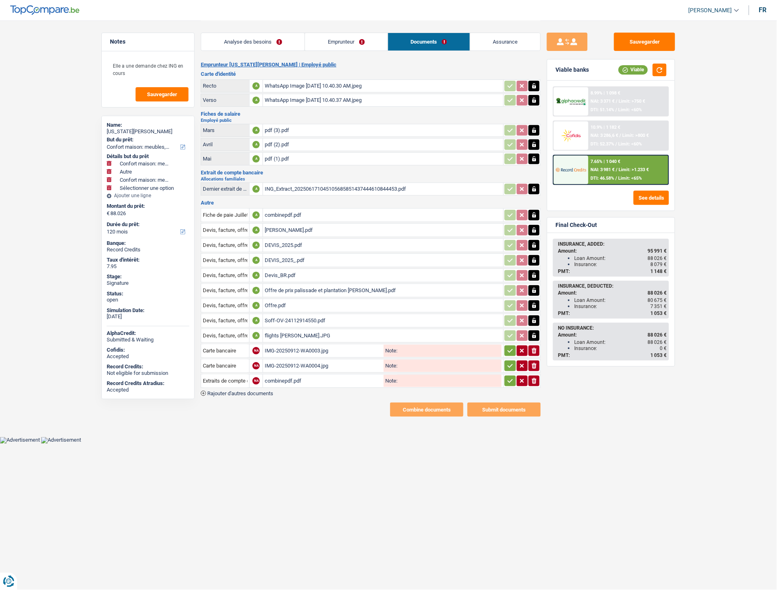
click at [507, 347] on icon "button" at bounding box center [510, 351] width 7 height 8
click at [509, 362] on icon "button" at bounding box center [510, 366] width 7 height 8
click at [509, 377] on icon "button" at bounding box center [510, 381] width 7 height 8
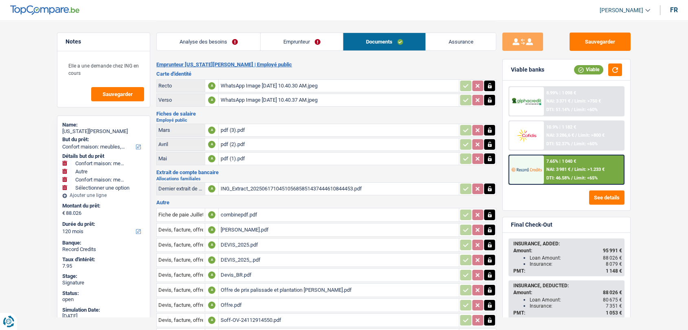
click at [416, 86] on div "WhatsApp Image 2025-06-17 at 10.40.30 AM.jpeg" at bounding box center [338, 86] width 237 height 12
click at [330, 88] on div "WhatsApp Image 2025-06-17 at 10.40.30 AM.jpeg" at bounding box center [338, 86] width 237 height 12
click at [415, 84] on div "WhatsApp Image 2025-06-17 at 10.40.30 AM.jpeg" at bounding box center [338, 86] width 237 height 12
click at [294, 41] on link "Emprunteur" at bounding box center [302, 42] width 82 height 18
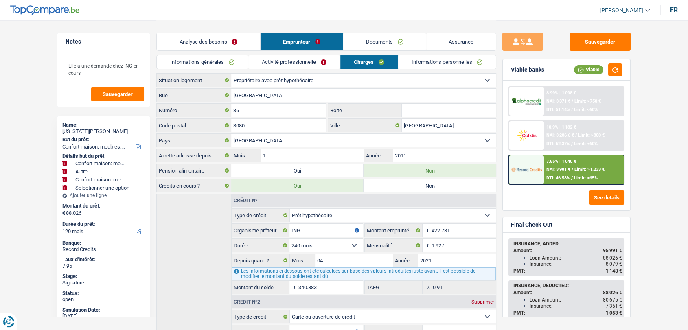
click at [193, 64] on link "Informations générales" at bounding box center [202, 61] width 91 height 13
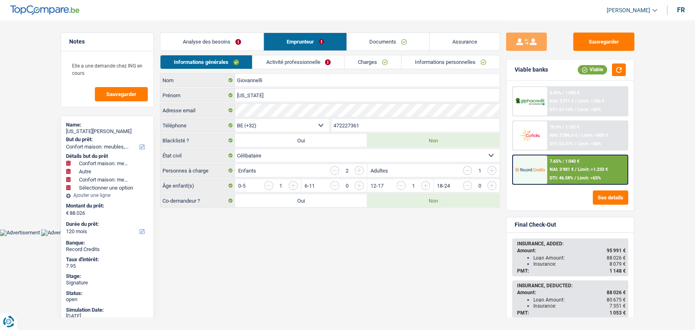
click at [300, 116] on div "Giovannelli Nom virginia Prénom Adresse email BE (+32) LU (+352) Sélectionner u…" at bounding box center [330, 140] width 340 height 134
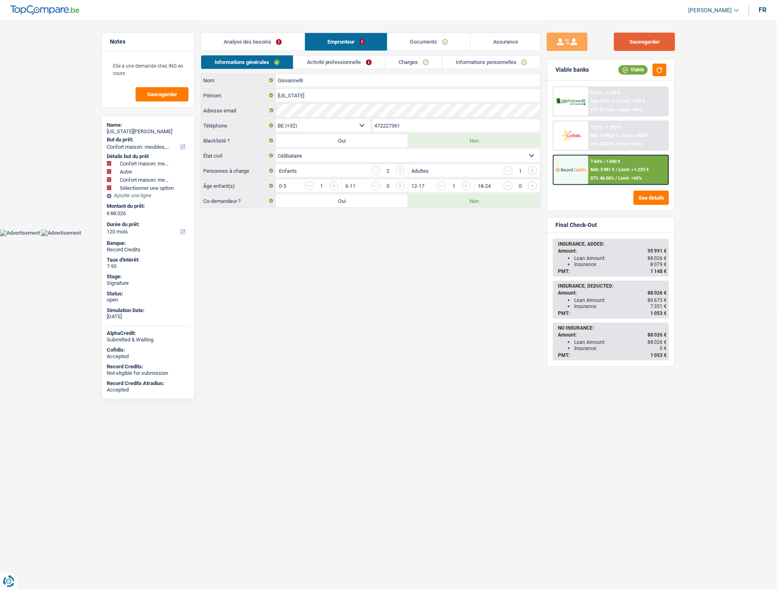
click at [624, 42] on button "Sauvegarder" at bounding box center [644, 42] width 61 height 18
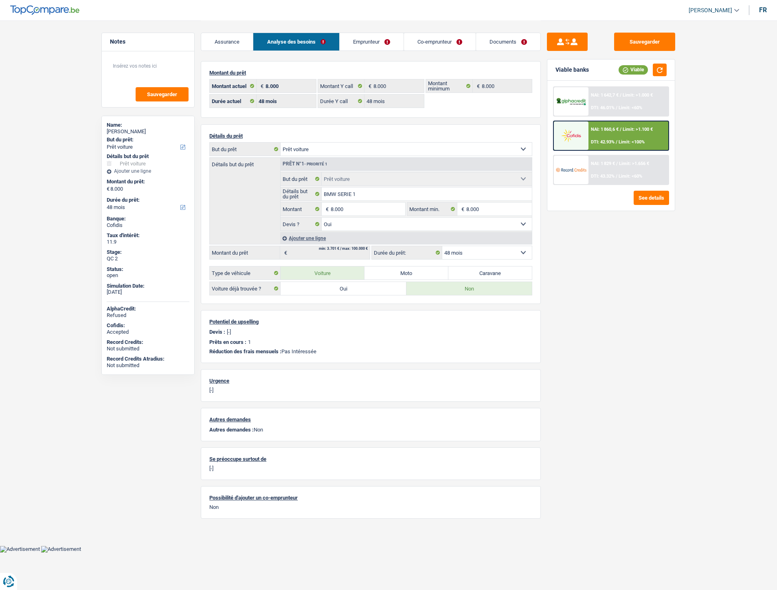
select select "car"
select select "48"
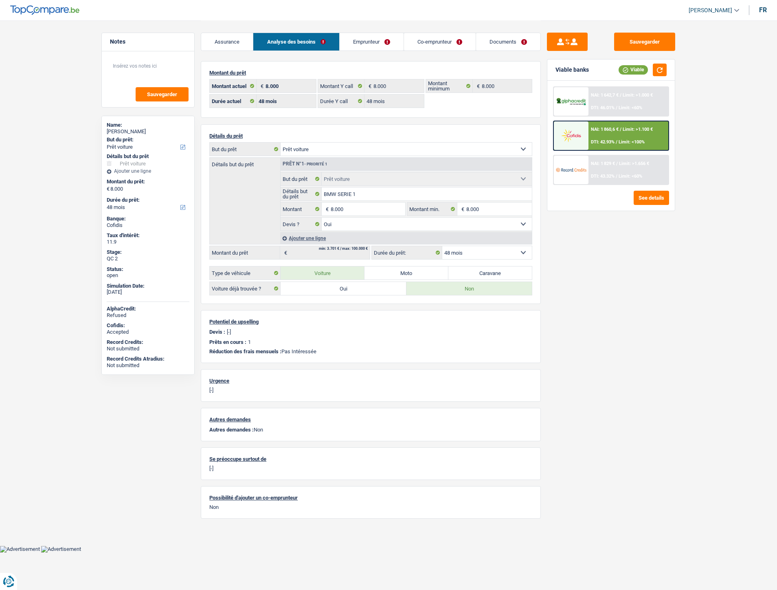
select select "car"
select select "yes"
select select "48"
click at [436, 38] on link "Documents" at bounding box center [456, 42] width 64 height 18
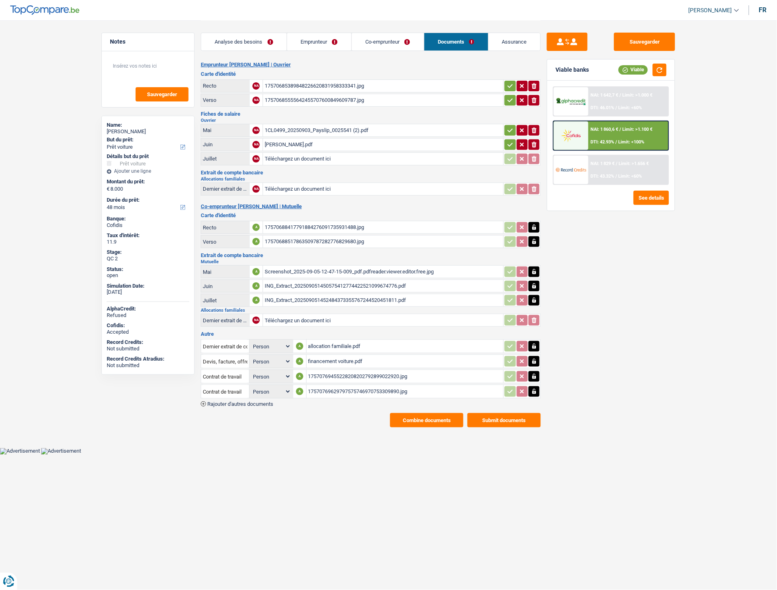
click at [267, 401] on span "Rajouter d'autres documents" at bounding box center [240, 403] width 66 height 5
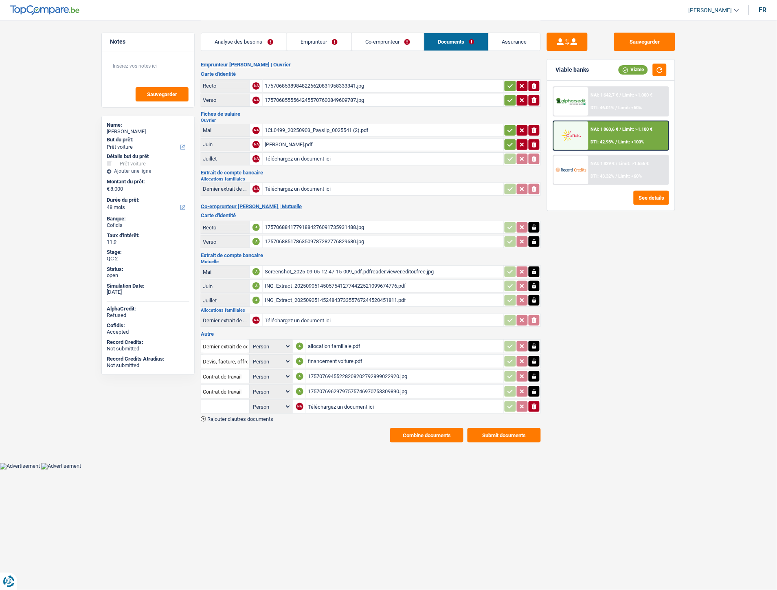
click at [320, 402] on input "Téléchargez un document ici" at bounding box center [405, 406] width 194 height 12
type input "C:\fakepath\gmail_images20250911_154953.png"
click at [229, 400] on input "text" at bounding box center [225, 406] width 45 height 13
click at [230, 417] on li "Carte bancaire" at bounding box center [246, 422] width 83 height 10
type input "Carte bancaire"
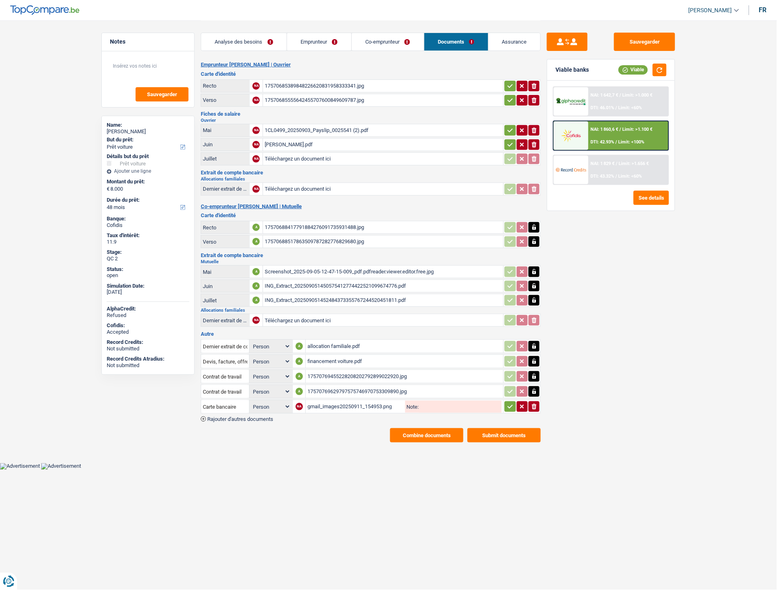
click at [504, 402] on div "ionicons-v5-e" at bounding box center [522, 406] width 36 height 11
click at [507, 404] on icon "button" at bounding box center [510, 406] width 7 height 8
click at [661, 42] on button "Sauvegarder" at bounding box center [644, 42] width 61 height 18
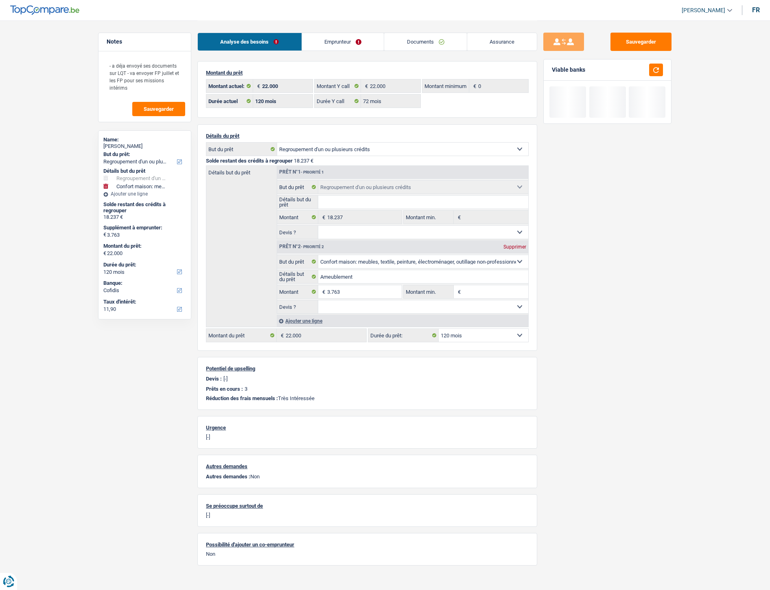
select select "refinancing"
select select "household"
select select "120"
select select "cofidis"
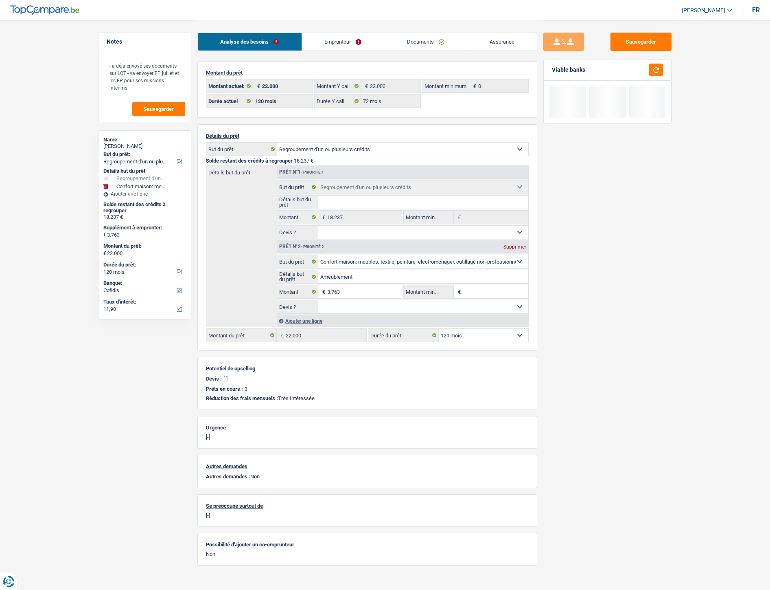
select select "120"
select select "72"
select select "refinancing"
select select "household"
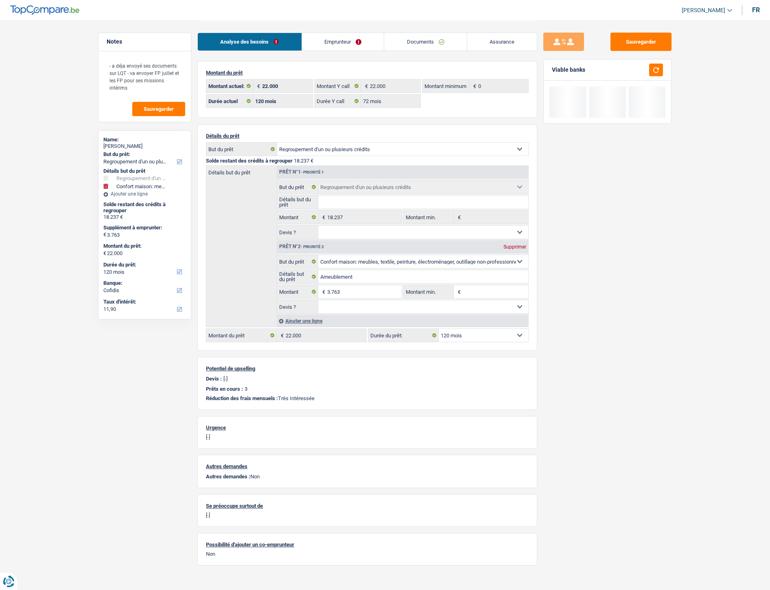
select select "120"
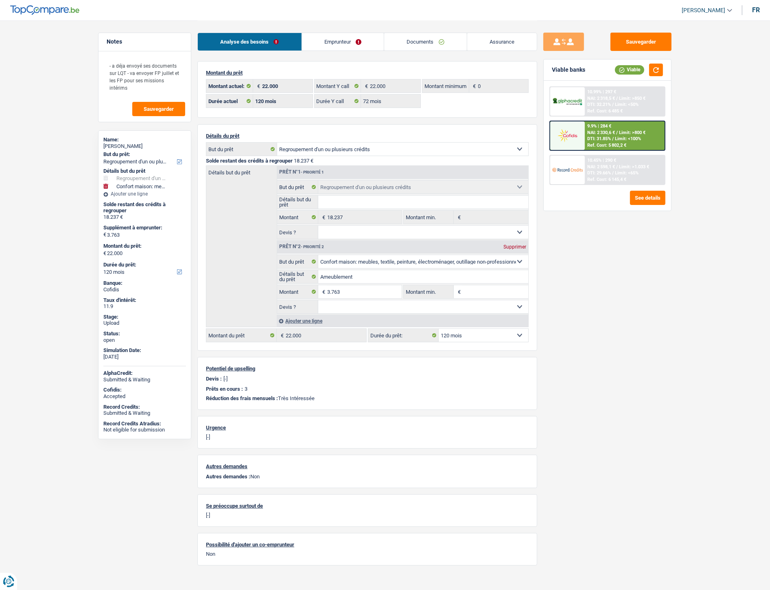
click at [432, 35] on link "Documents" at bounding box center [425, 42] width 83 height 18
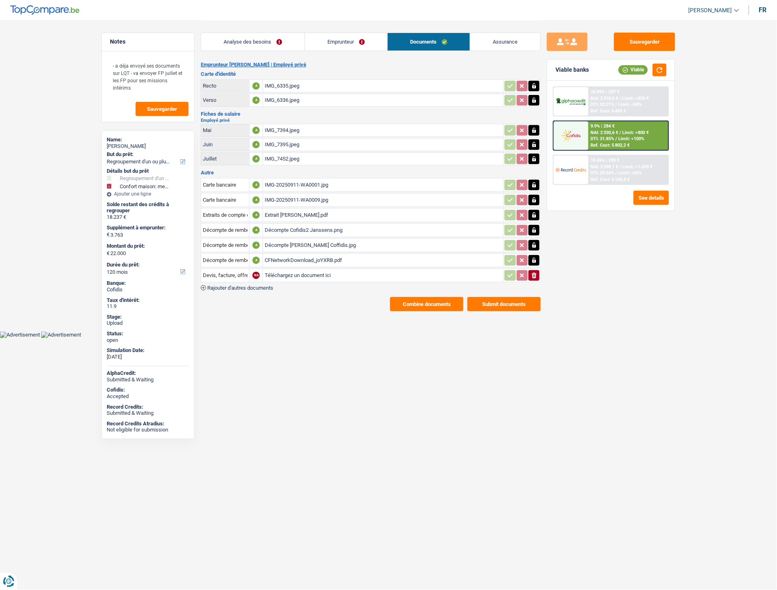
click at [409, 299] on button "Combine documents" at bounding box center [426, 304] width 73 height 14
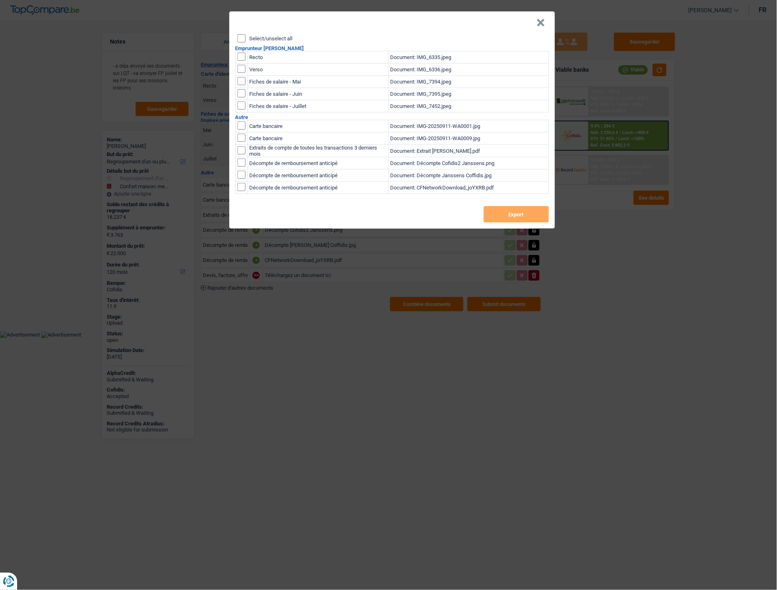
click at [242, 36] on input "Select/unselect all" at bounding box center [241, 38] width 8 height 8
checkbox input "true"
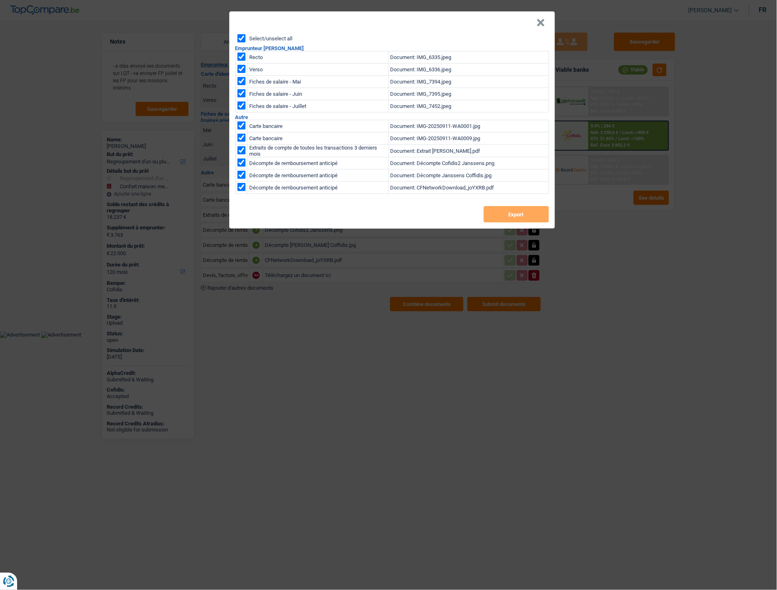
checkbox input "true"
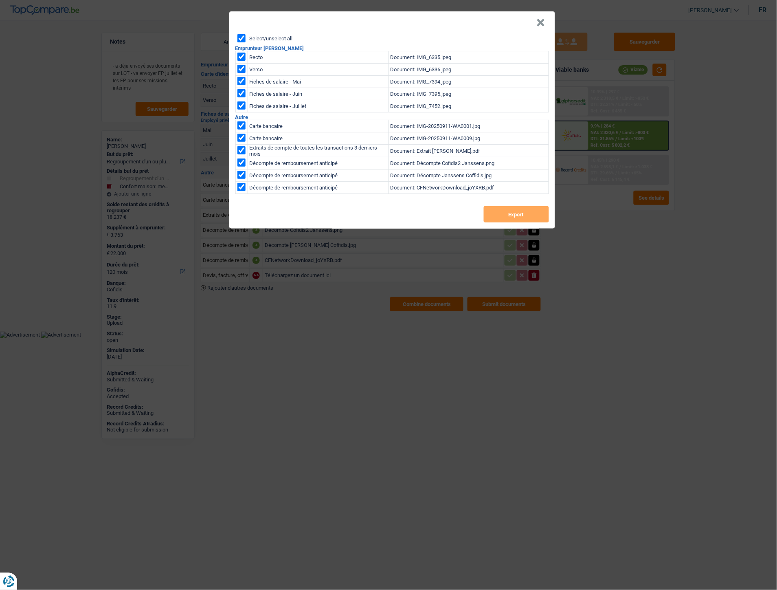
checkbox input "true"
click at [491, 225] on div "Select/unselect all Emprunteur [PERSON_NAME] Recto Document: IMG_6335.jpeg Vers…" at bounding box center [392, 131] width 326 height 194
click at [491, 217] on button "Export" at bounding box center [516, 214] width 65 height 16
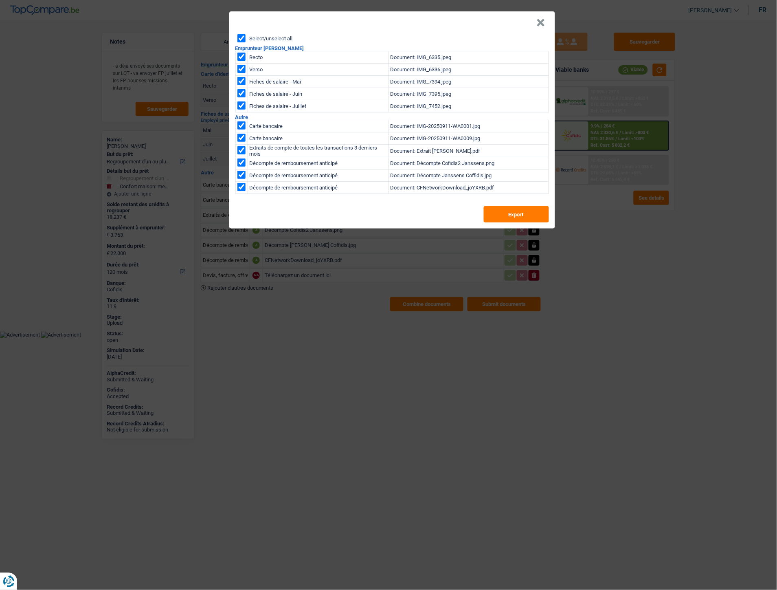
click at [537, 23] on button "×" at bounding box center [541, 23] width 9 height 8
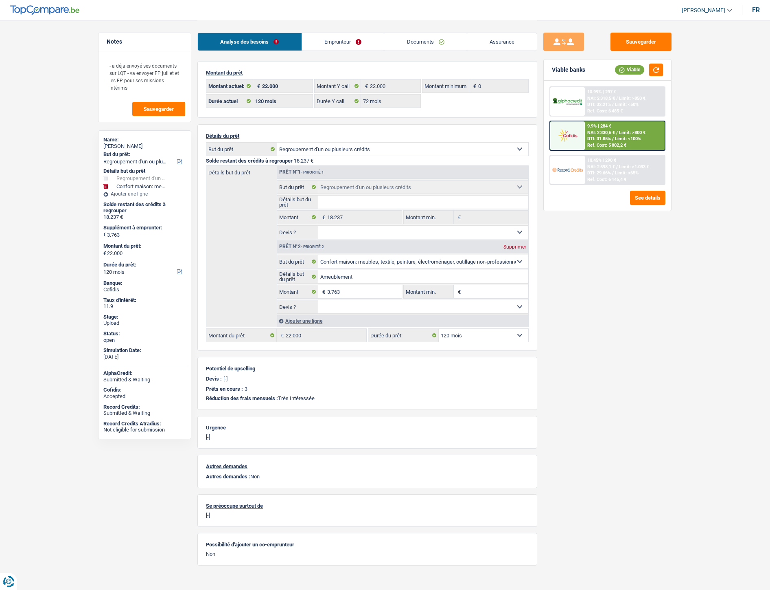
select select "refinancing"
select select "household"
select select "120"
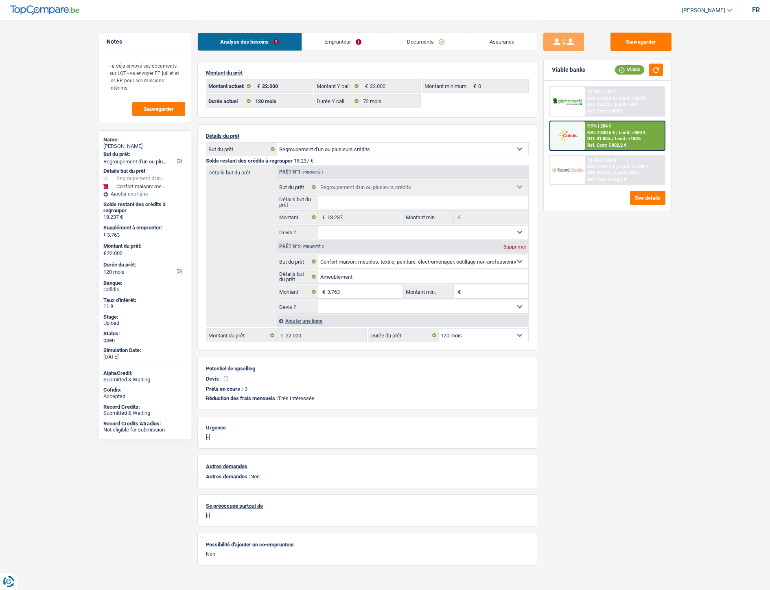
select select "72"
select select "refinancing"
select select "household"
select select "120"
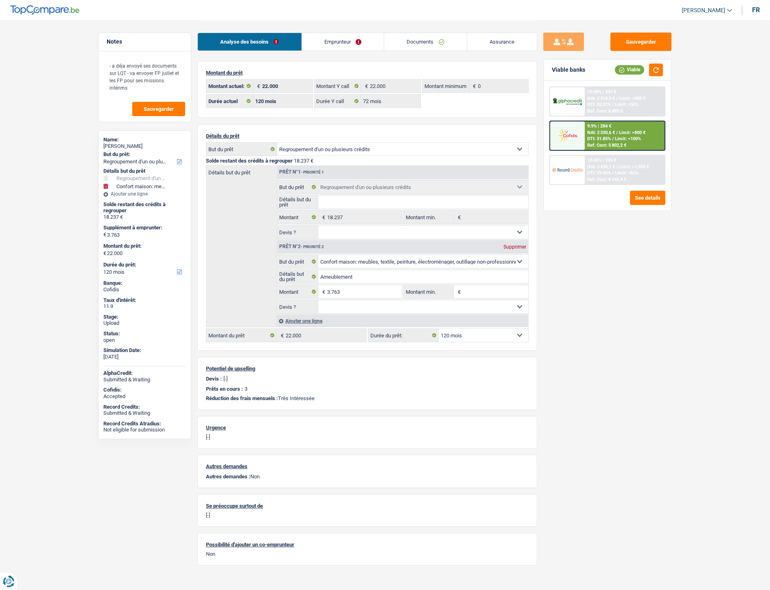
drag, startPoint x: 334, startPoint y: 40, endPoint x: 345, endPoint y: 39, distance: 10.6
click at [334, 40] on link "Emprunteur" at bounding box center [343, 42] width 82 height 18
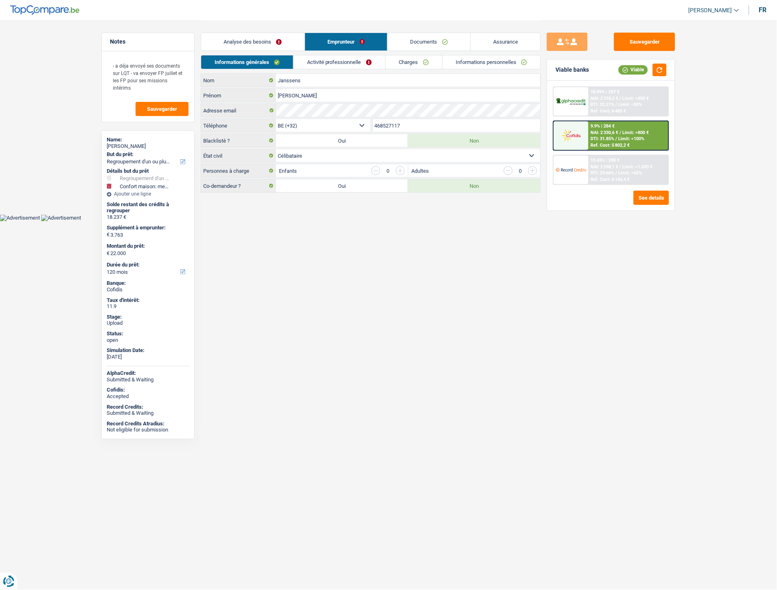
click at [494, 60] on link "Informations personnelles" at bounding box center [492, 61] width 98 height 13
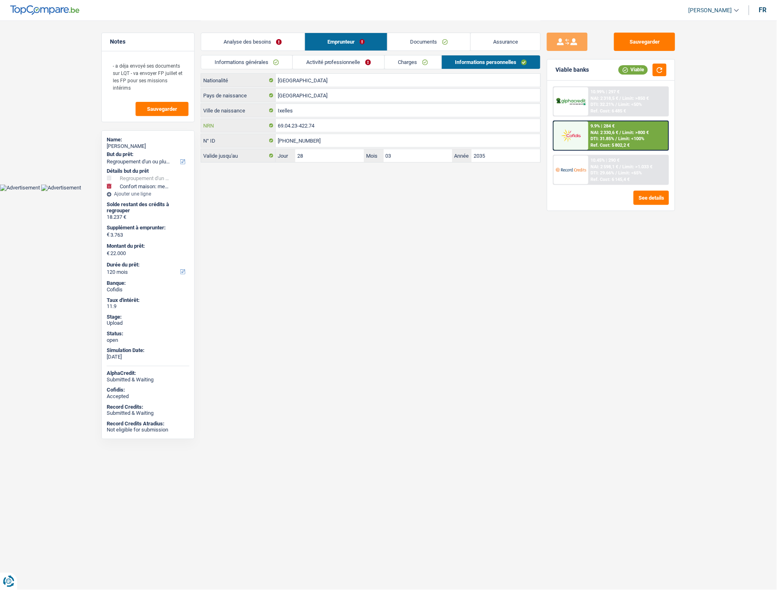
drag, startPoint x: 325, startPoint y: 126, endPoint x: 278, endPoint y: 125, distance: 46.9
click at [278, 125] on input "69.04.23-422.74" at bounding box center [408, 125] width 265 height 13
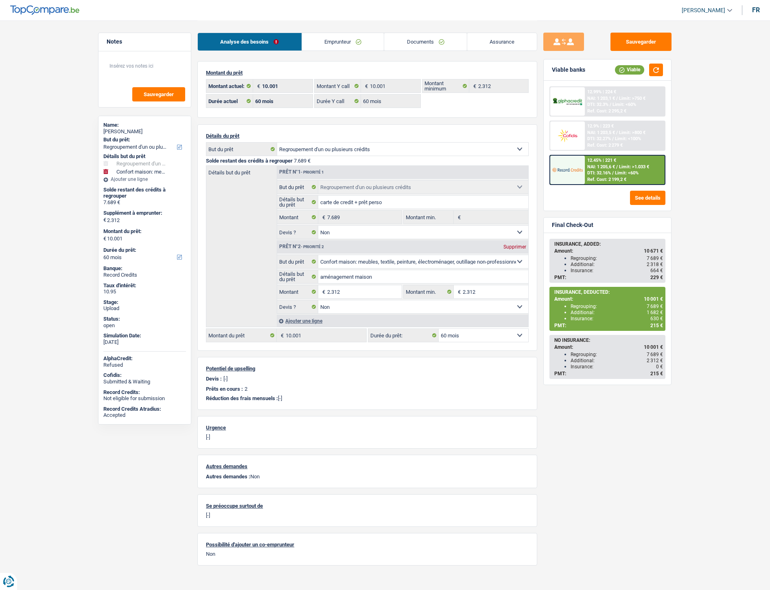
select select "refinancing"
select select "household"
select select "60"
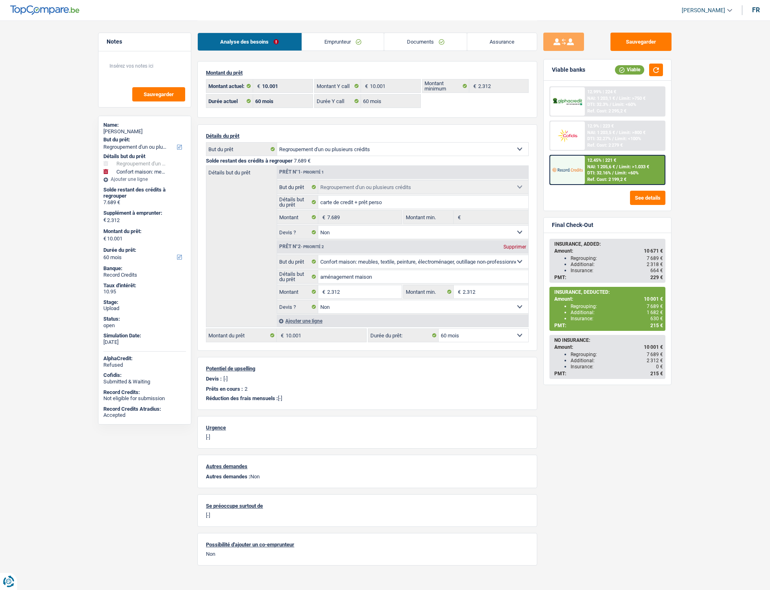
select select "60"
select select "refinancing"
select select "false"
select select "household"
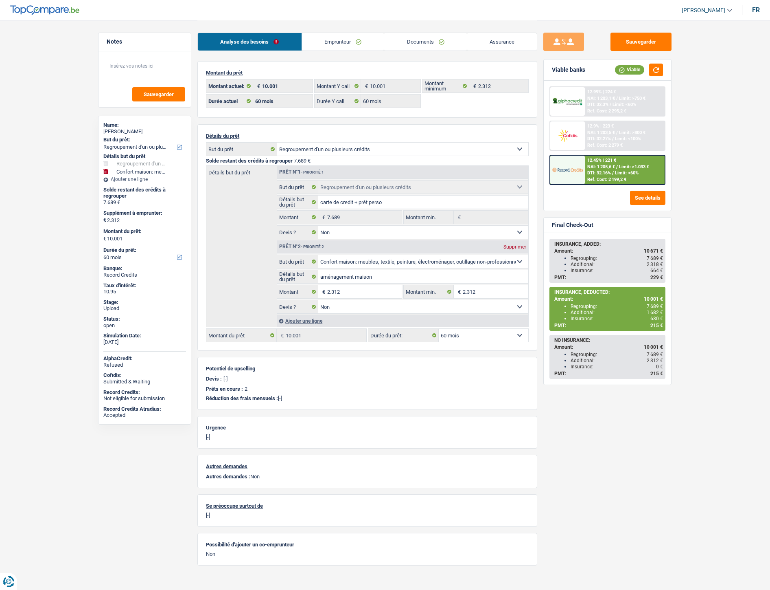
select select "false"
select select "60"
click at [415, 45] on link "Documents" at bounding box center [425, 42] width 83 height 18
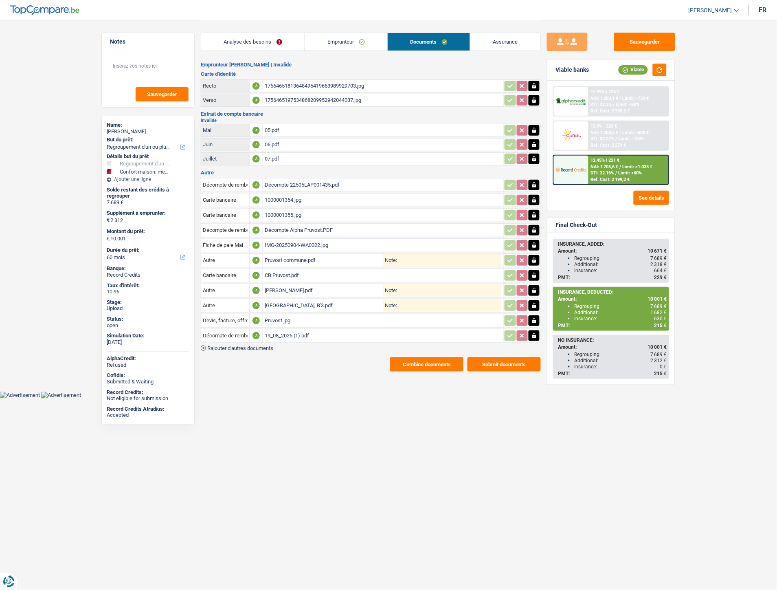
click at [258, 345] on span "Rajouter d'autres documents" at bounding box center [240, 347] width 66 height 5
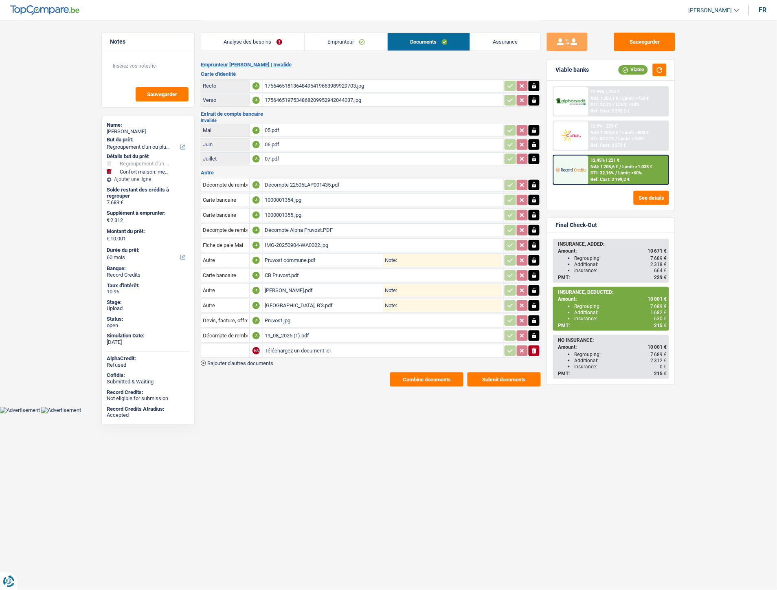
click at [267, 360] on span "Rajouter d'autres documents" at bounding box center [240, 362] width 66 height 5
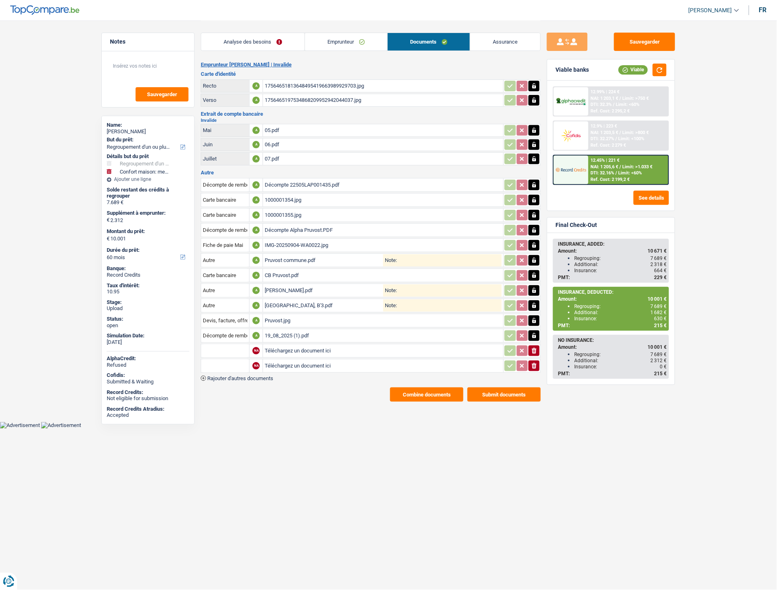
click at [287, 346] on input "Téléchargez un document ici" at bounding box center [383, 351] width 237 height 12
type input "C:\fakepath\attestincappruvostt.png"
click at [285, 361] on input "Téléchargez un document ici" at bounding box center [383, 366] width 237 height 12
type input "C:\fakepath\document (25).pdf"
click at [238, 344] on input "text" at bounding box center [225, 350] width 45 height 13
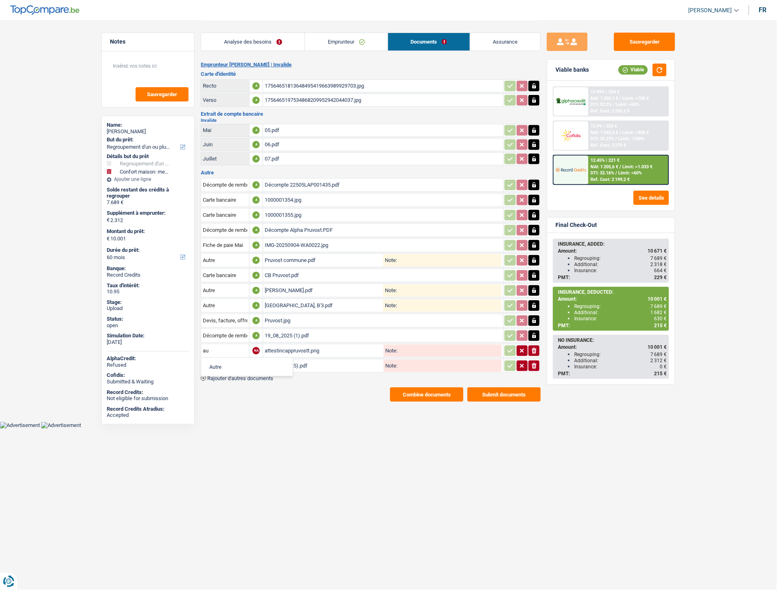
click at [229, 362] on li "Autre" at bounding box center [246, 367] width 83 height 10
type input "Autre"
click at [225, 364] on input "text" at bounding box center [225, 365] width 45 height 13
click at [226, 379] on li "Autre" at bounding box center [246, 382] width 83 height 10
type input "Autre"
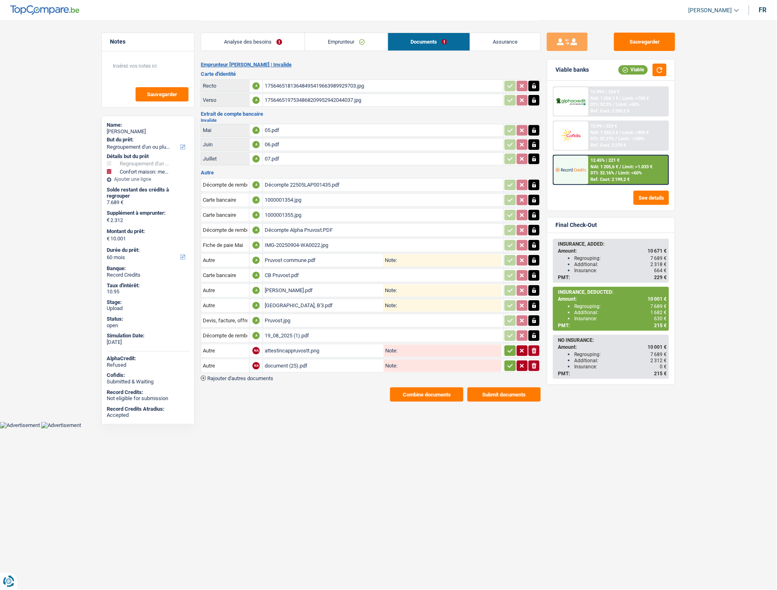
click at [510, 349] on icon "button" at bounding box center [510, 351] width 5 height 4
click at [508, 364] on icon "button" at bounding box center [510, 366] width 5 height 4
click at [619, 42] on button "Sauvegarder" at bounding box center [644, 42] width 61 height 18
click at [259, 375] on span "Rajouter d'autres documents" at bounding box center [240, 377] width 66 height 5
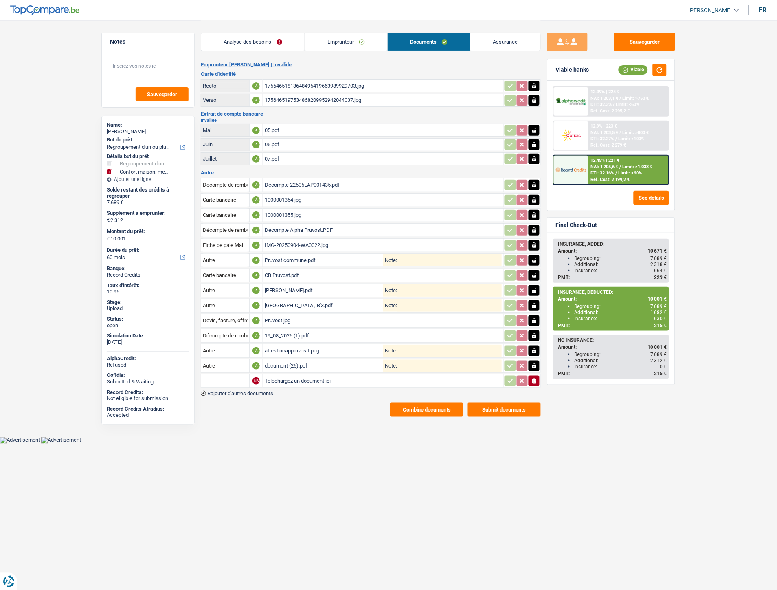
click at [283, 375] on input "Téléchargez un document ici" at bounding box center [383, 381] width 237 height 12
type input "C:\fakepath\[FINANCIAL_ID]-2025-8-27-UT44GA0T74RL.pdf"
click at [219, 376] on input "text" at bounding box center [225, 380] width 45 height 13
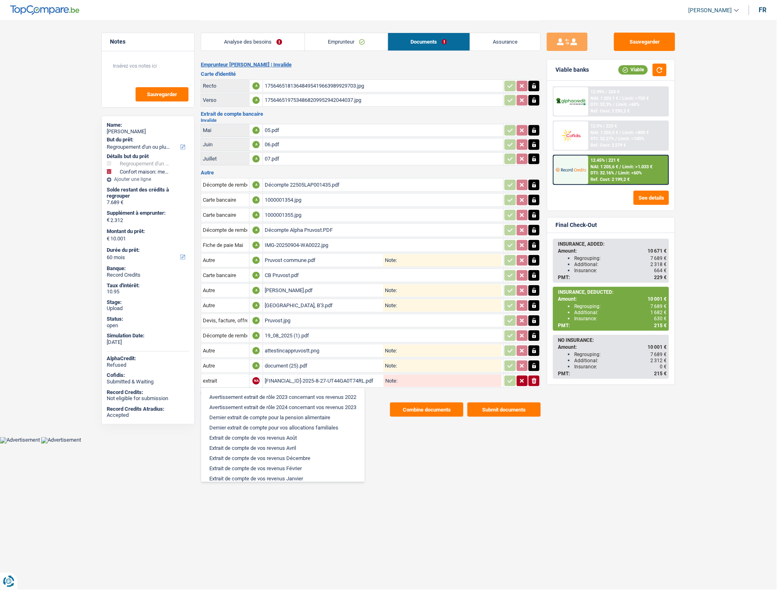
click at [255, 432] on li "Extrait de compte de vos revenus Août" at bounding box center [282, 437] width 155 height 10
type input "Extrait de compte de vos revenus Août"
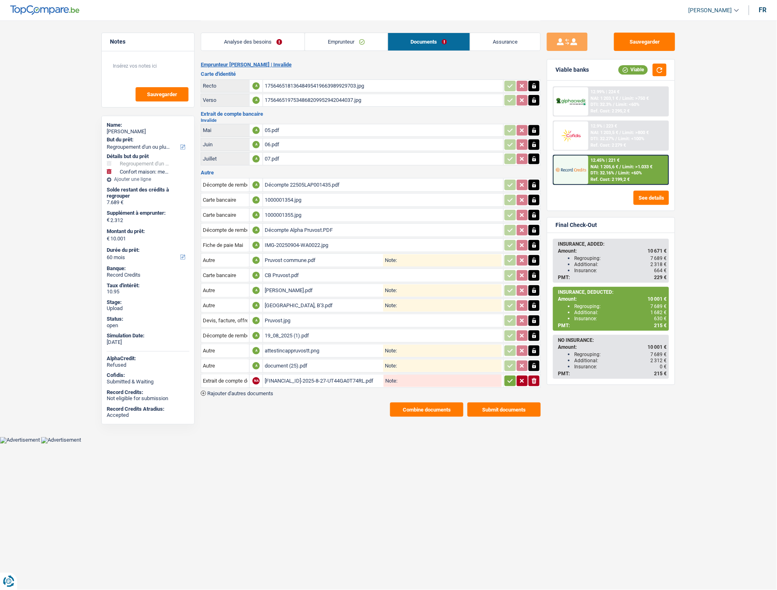
click at [510, 379] on icon "button" at bounding box center [510, 381] width 5 height 4
click at [629, 40] on button "Sauvegarder" at bounding box center [644, 42] width 61 height 18
click at [303, 345] on div "attestincappruvostt.png" at bounding box center [324, 351] width 119 height 12
click at [285, 331] on div "19_08_2025 (1).pdf" at bounding box center [383, 335] width 237 height 12
click at [286, 329] on div "19_08_2025 (1).pdf" at bounding box center [383, 335] width 237 height 12
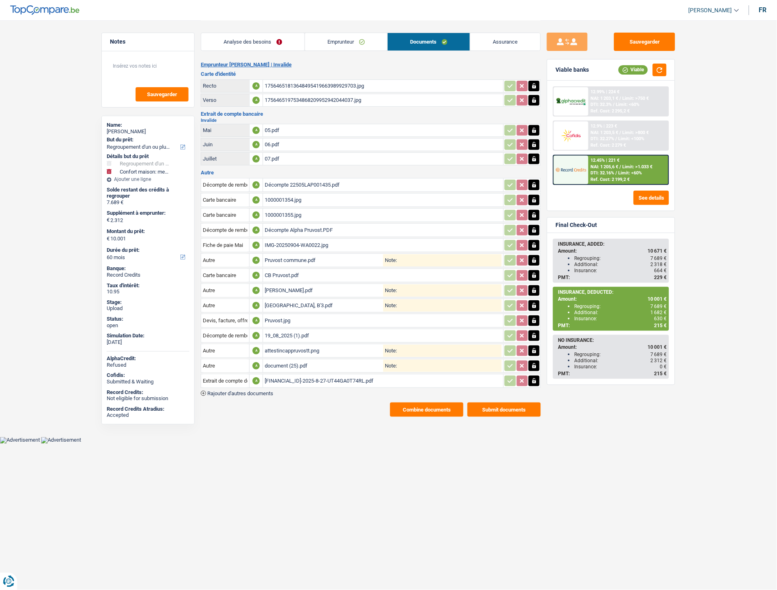
click at [283, 301] on div "Montagne du Parc 8, B'3.pdf" at bounding box center [324, 305] width 119 height 12
click at [291, 271] on div "CB Pruvost.pdf" at bounding box center [383, 275] width 237 height 12
click at [282, 375] on div "BE56000358336588-2025-8-27-UT44GA0T74RL.pdf" at bounding box center [383, 381] width 237 height 12
click at [287, 345] on div "attestincappruvostt.png" at bounding box center [324, 351] width 119 height 12
click at [258, 391] on span "Rajouter d'autres documents" at bounding box center [240, 393] width 66 height 5
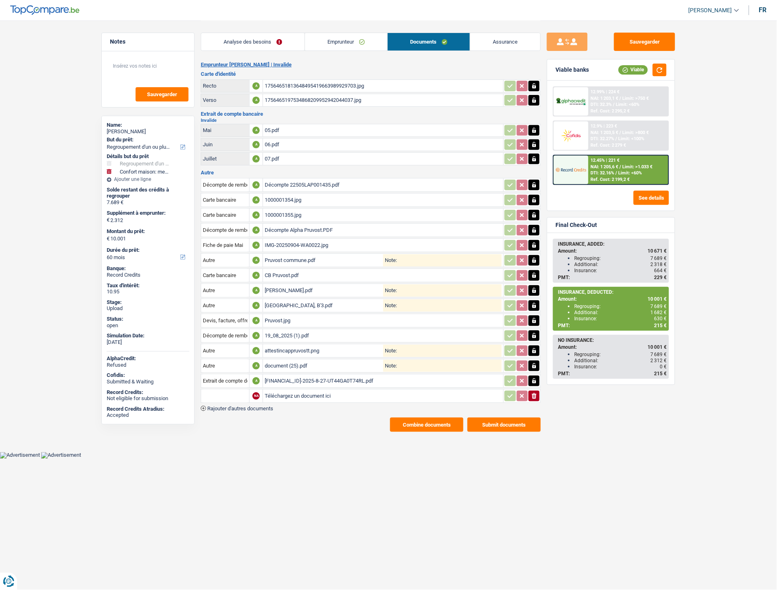
click at [280, 390] on input "Téléchargez un document ici" at bounding box center [383, 396] width 237 height 12
type input "C:\fakepath\Pruvost.jpg"
click at [287, 317] on div "Pruvost.jpg" at bounding box center [383, 320] width 237 height 12
click at [530, 391] on button "ionicons-v5-e" at bounding box center [534, 396] width 11 height 11
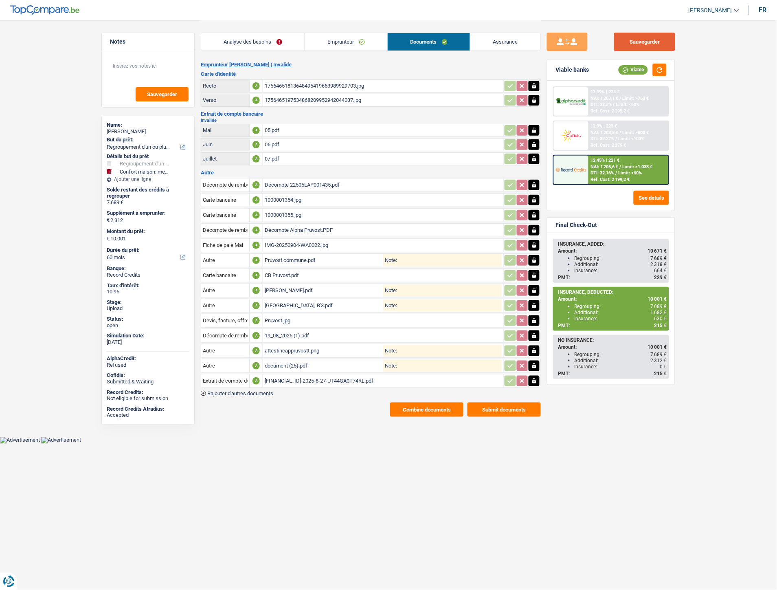
drag, startPoint x: 636, startPoint y: 41, endPoint x: 619, endPoint y: 31, distance: 19.3
click at [636, 41] on button "Sauvegarder" at bounding box center [644, 42] width 61 height 18
click at [335, 376] on div "BE56000358336588-2025-8-27-UT44GA0T74RL.pdf" at bounding box center [383, 381] width 237 height 12
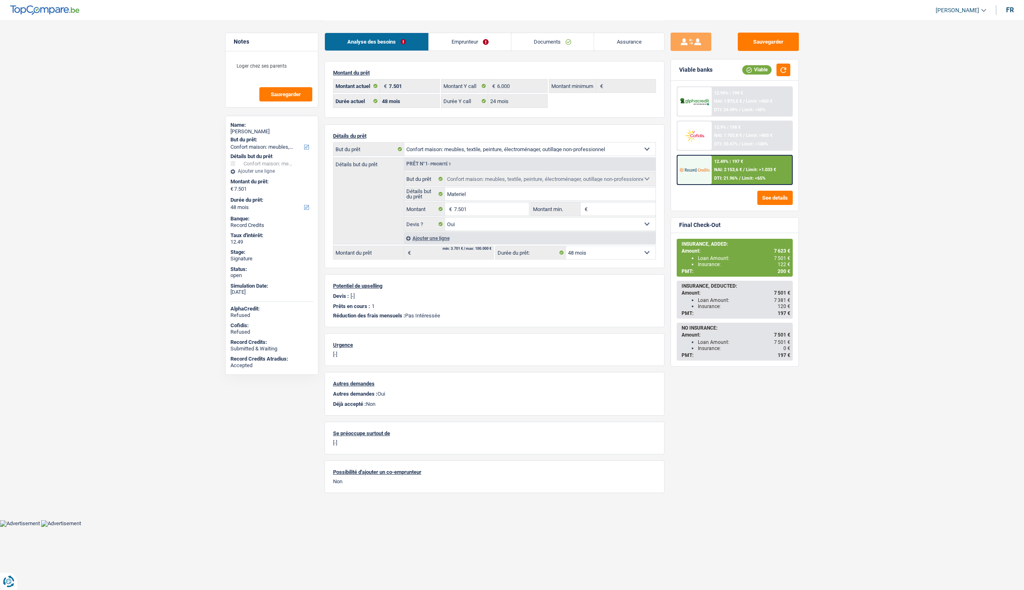
select select "household"
select select "48"
select select "24"
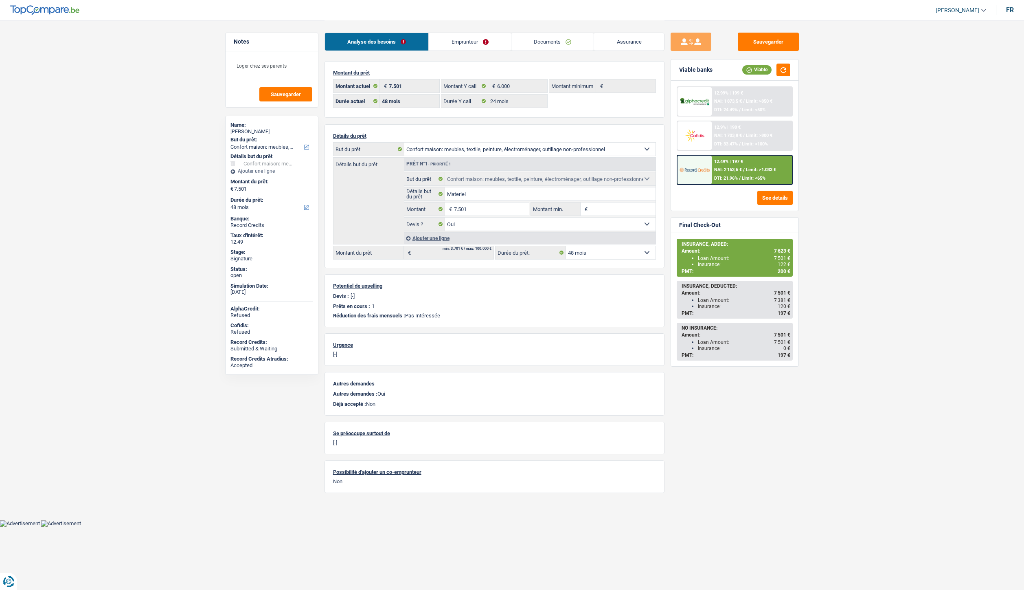
select select "household"
select select "yes"
select select "48"
click at [465, 42] on link "Emprunteur" at bounding box center [470, 42] width 82 height 18
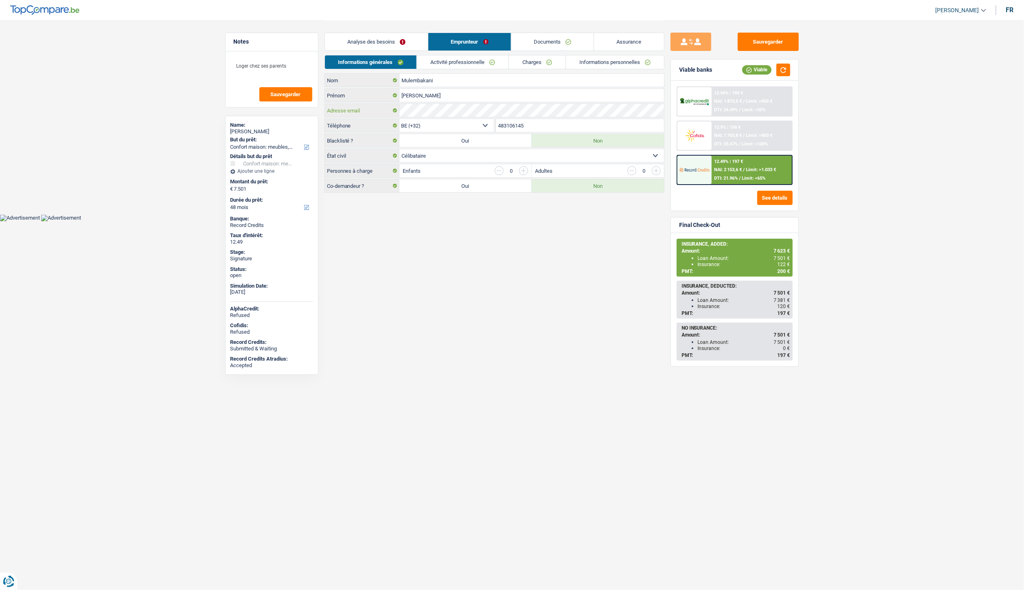
click at [388, 108] on div "Adresse email" at bounding box center [494, 110] width 339 height 13
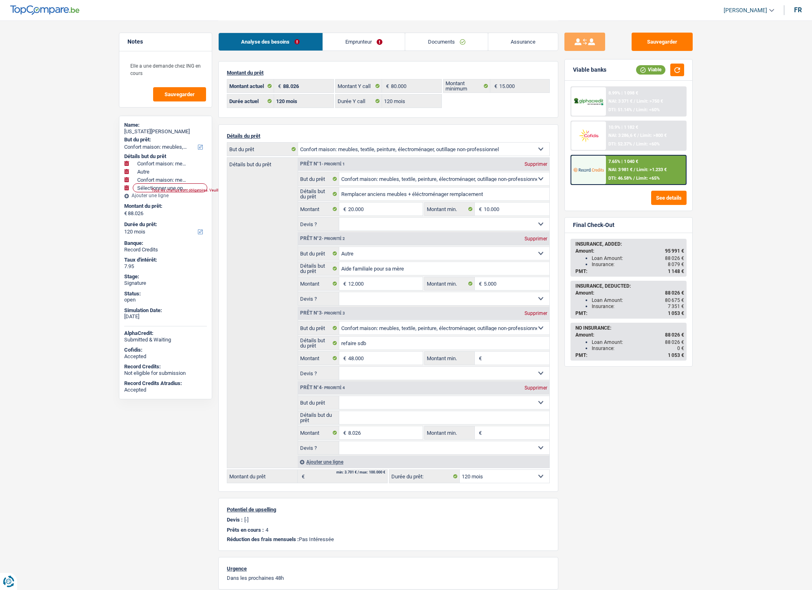
select select "household"
select select "other"
select select "household"
select select "120"
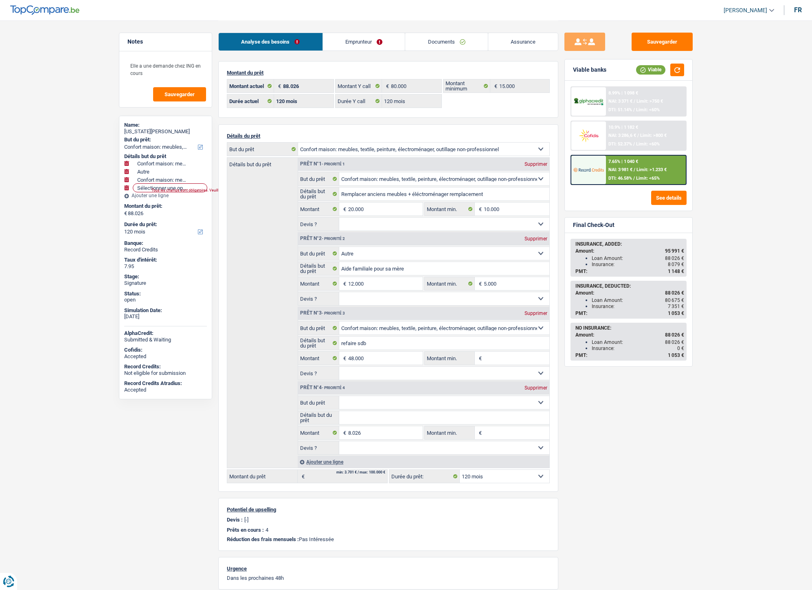
select select "120"
select select "household"
select select "other"
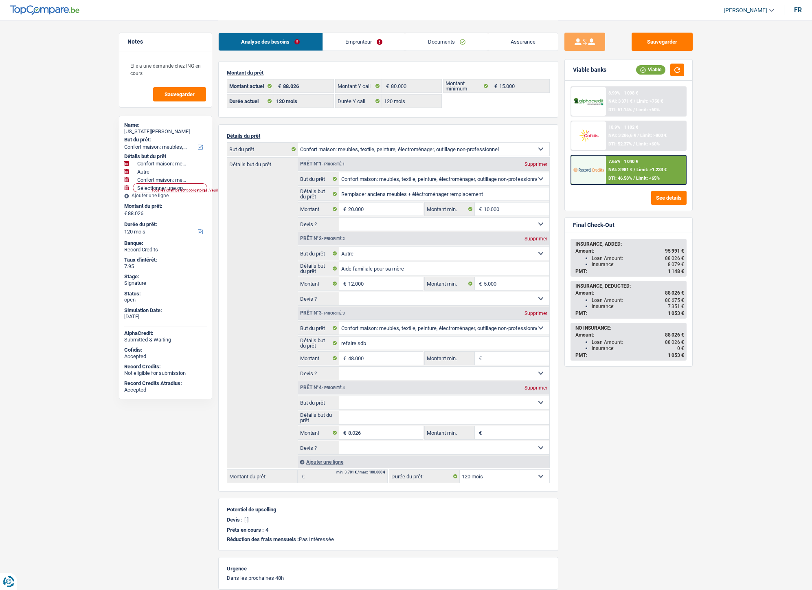
select select "household"
select select "120"
click at [430, 44] on link "Documents" at bounding box center [446, 42] width 83 height 18
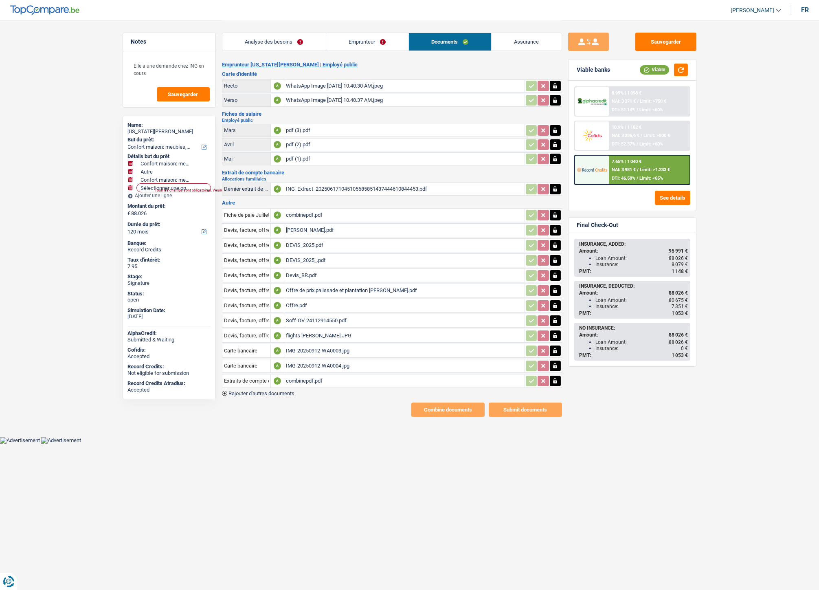
click at [309, 377] on div "combinepdf.pdf" at bounding box center [404, 381] width 237 height 12
click at [298, 345] on div "IMG-20250912-WA0003.jpg" at bounding box center [404, 351] width 237 height 12
click at [293, 360] on div "IMG-20250912-WA0004.jpg" at bounding box center [404, 366] width 237 height 12
click at [356, 43] on link "Emprunteur" at bounding box center [367, 42] width 82 height 18
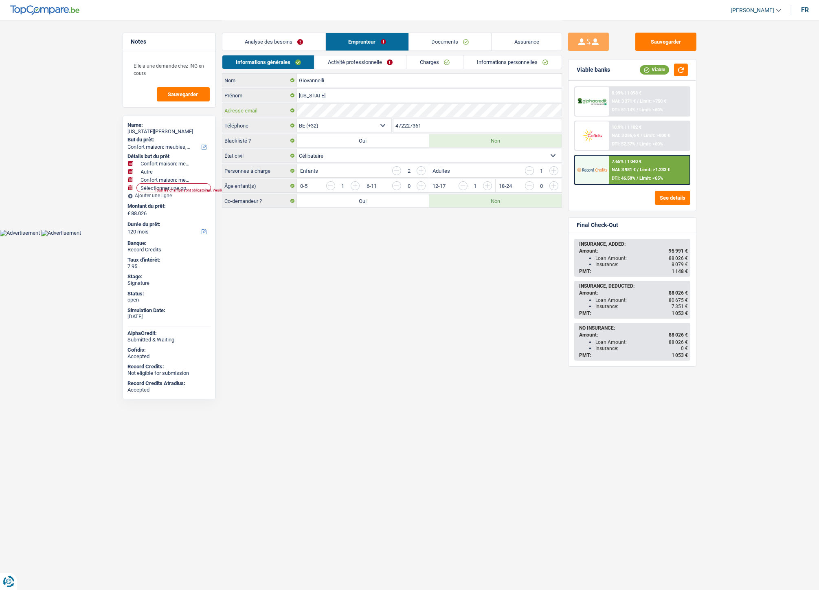
click at [295, 111] on div "Adresse email" at bounding box center [391, 110] width 339 height 13
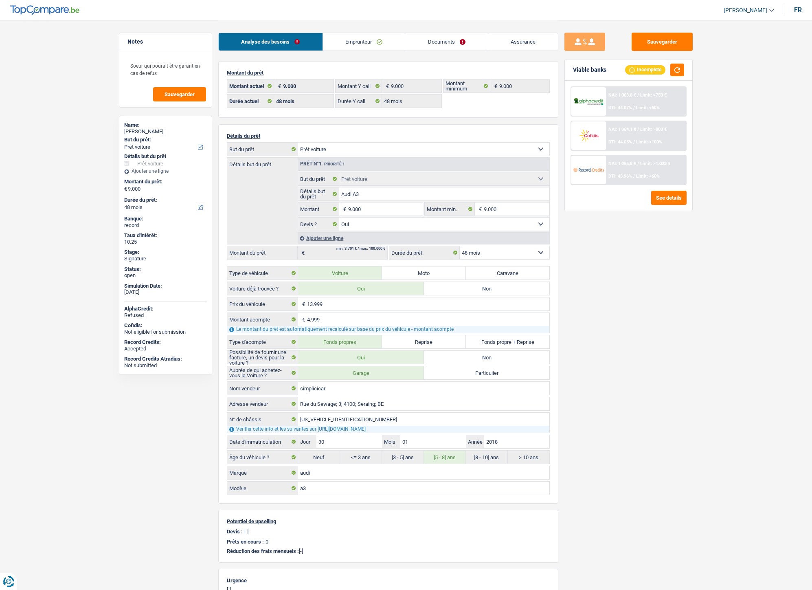
select select "car"
select select "48"
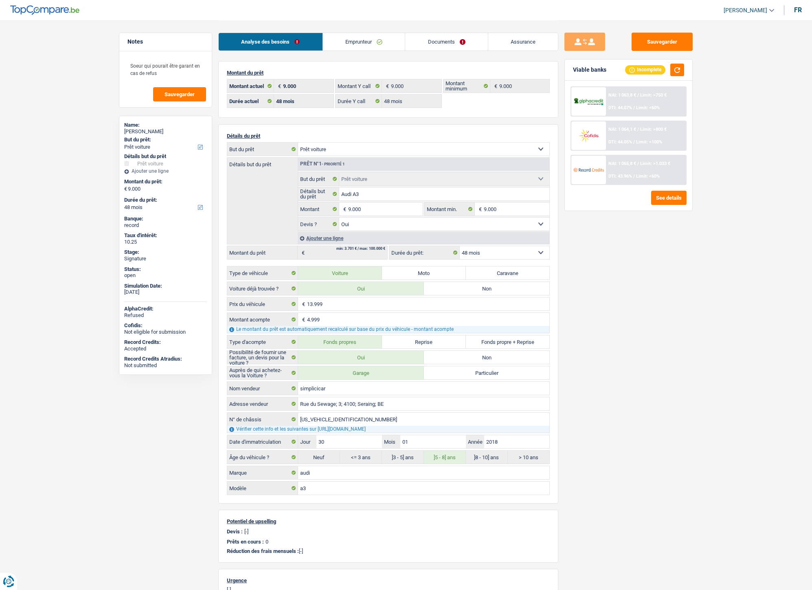
select select "car"
select select "yes"
select select "48"
click at [430, 45] on link "Documents" at bounding box center [446, 42] width 83 height 18
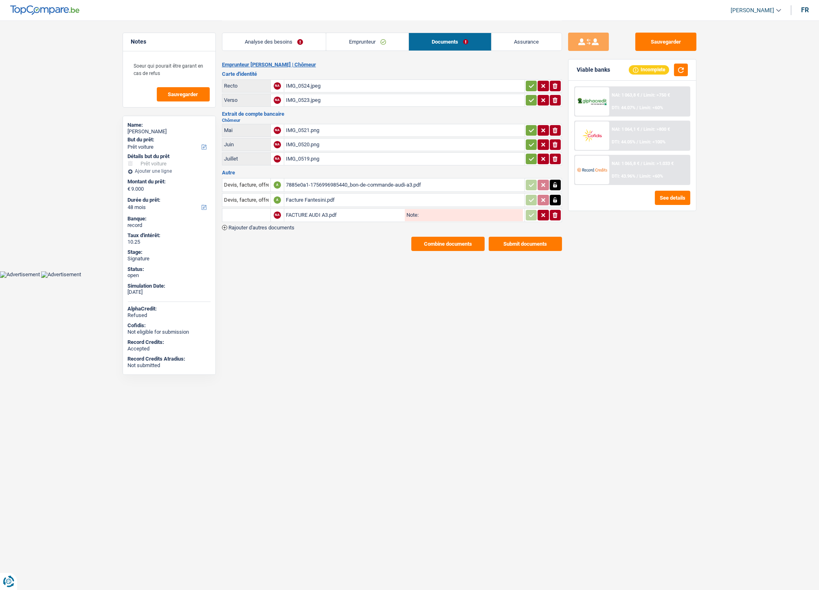
click at [308, 210] on div "FACTURE AUDI A3.pdf" at bounding box center [344, 215] width 117 height 12
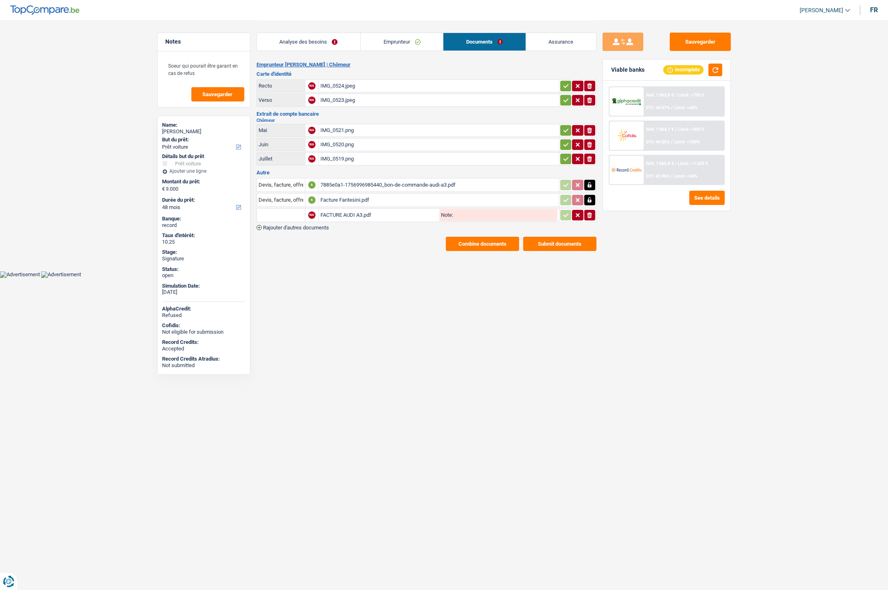
click at [389, 43] on link "Emprunteur" at bounding box center [402, 42] width 82 height 18
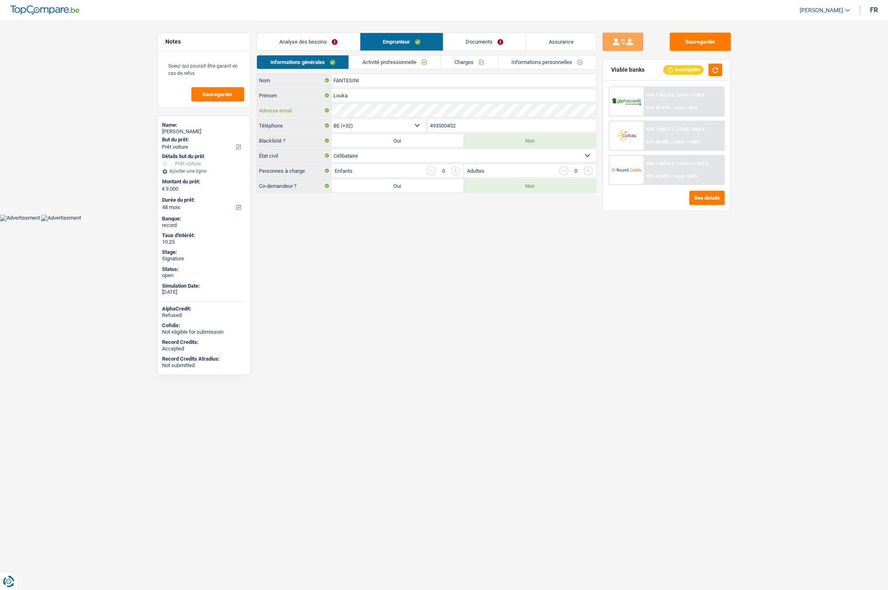
click at [330, 108] on div "Adresse email" at bounding box center [426, 110] width 339 height 13
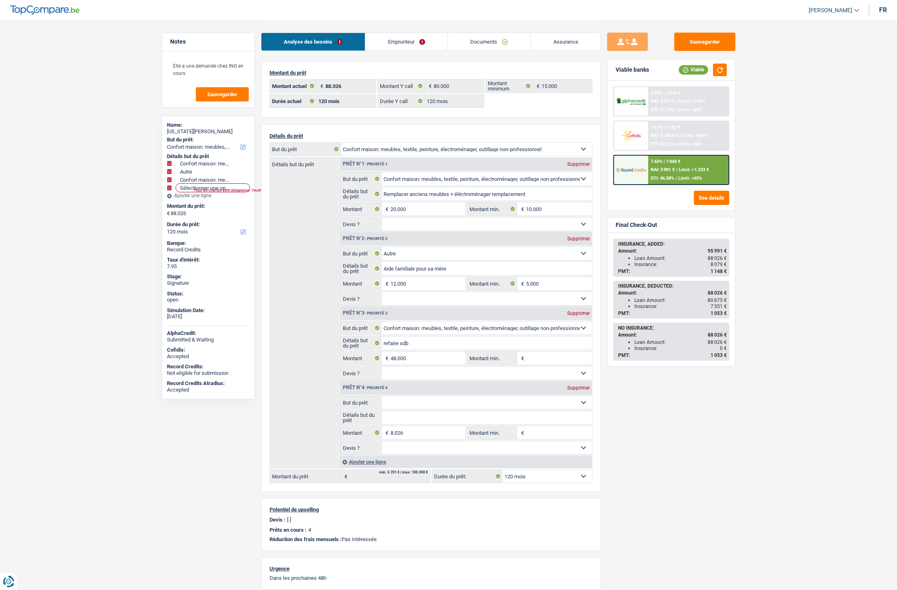
select select "household"
select select "other"
select select "household"
select select "120"
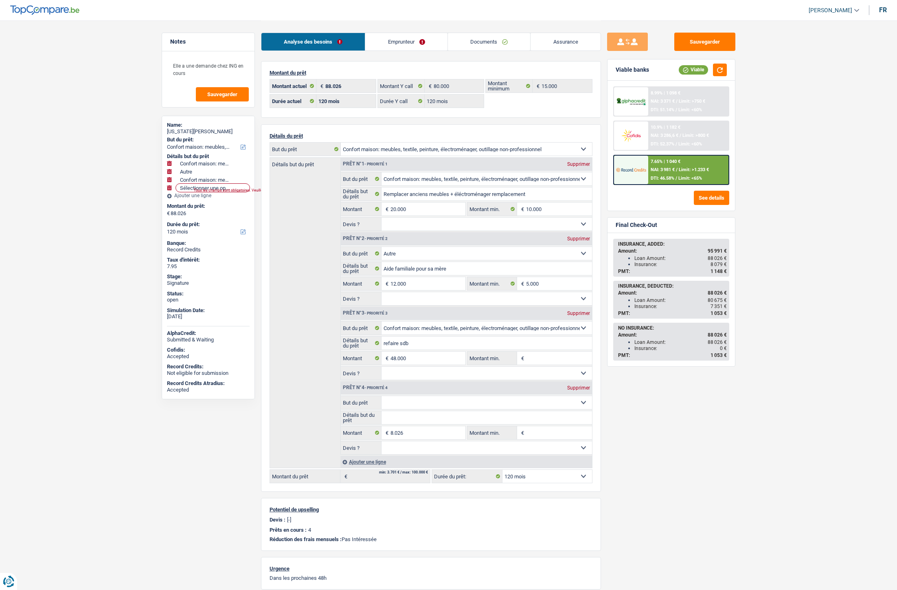
select select "120"
select select "household"
select select "other"
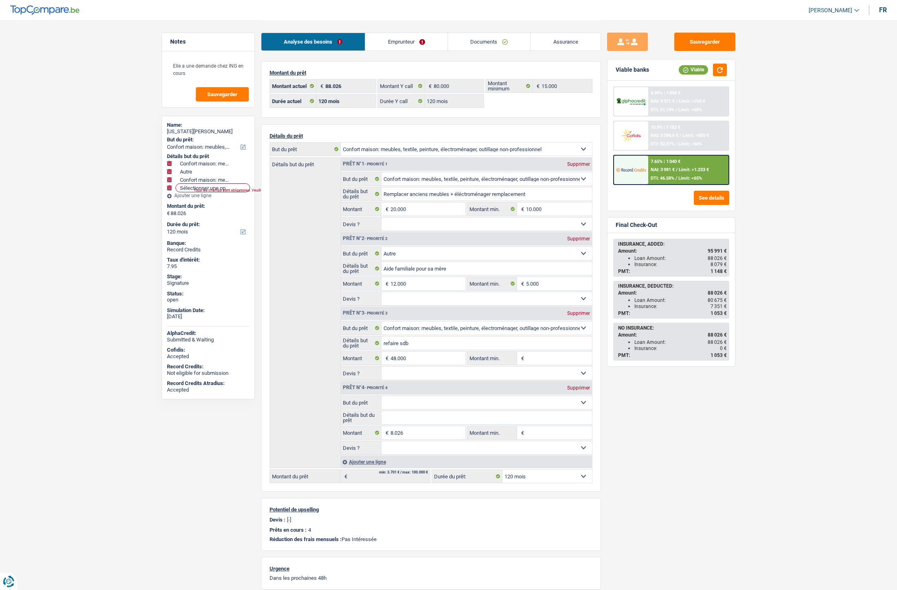
select select "household"
select select "120"
select select "32"
select select "single"
click at [416, 49] on link "Emprunteur" at bounding box center [406, 42] width 82 height 18
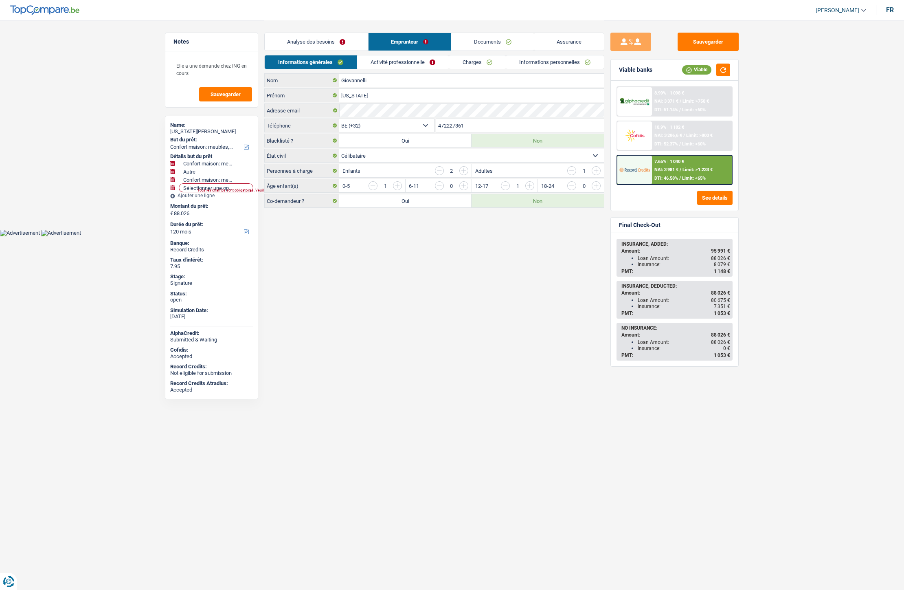
drag, startPoint x: 469, startPoint y: 125, endPoint x: 430, endPoint y: 124, distance: 39.1
click at [430, 124] on div "BE (+32) LU (+352) Sélectionner une option Téléphone 472227361 Téléphone" at bounding box center [434, 126] width 340 height 15
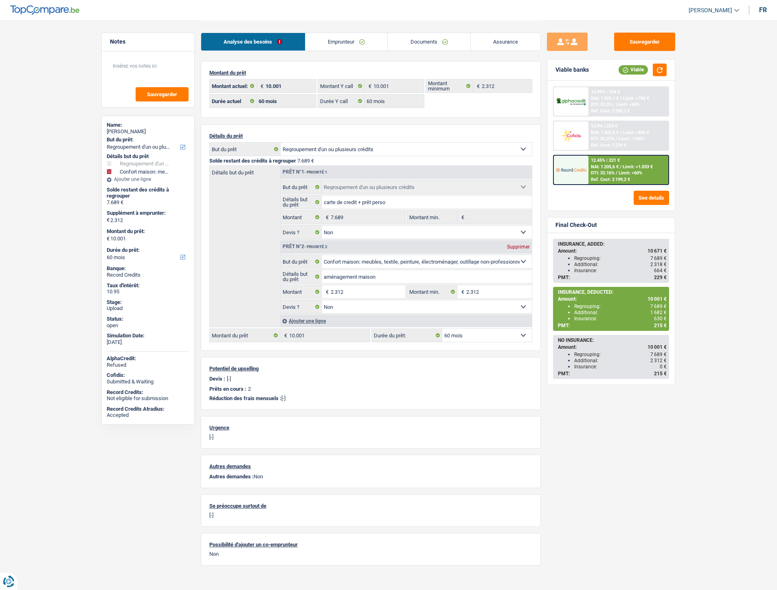
select select "refinancing"
select select "household"
select select "60"
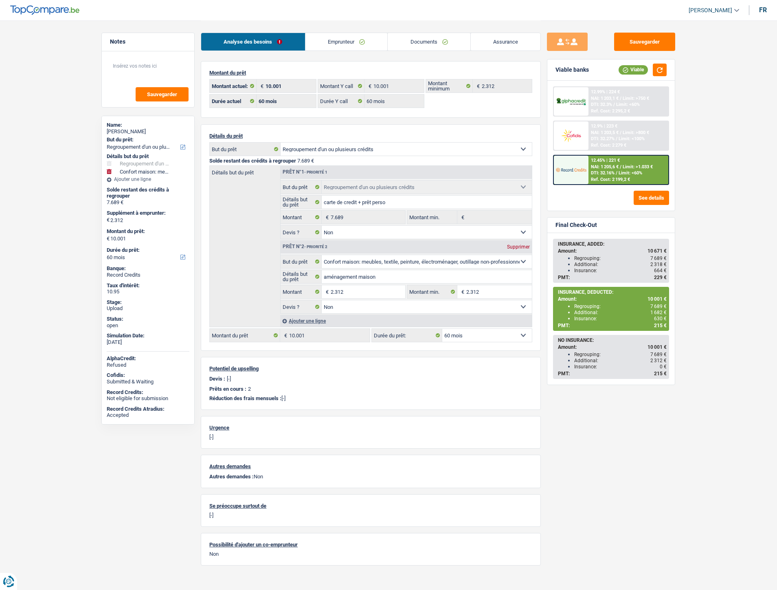
select select "60"
select select "refinancing"
select select "false"
select select "household"
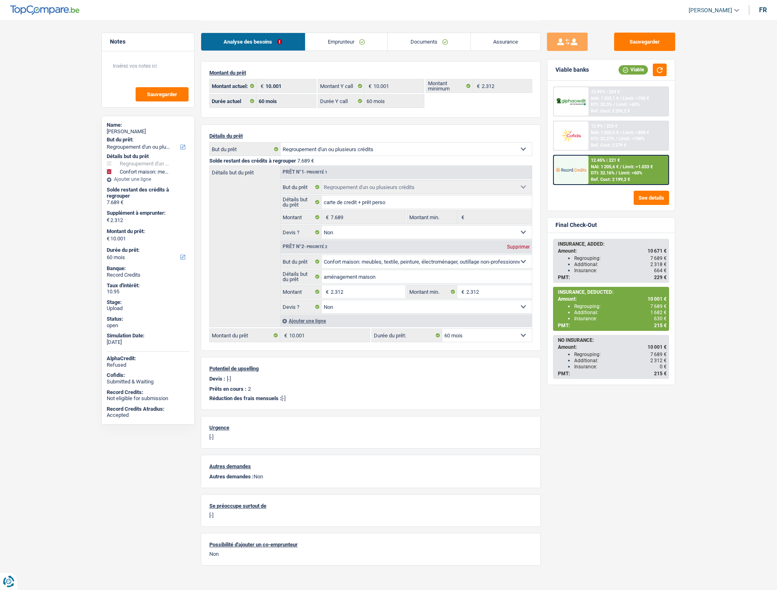
select select "false"
select select "60"
click at [433, 37] on link "Documents" at bounding box center [429, 42] width 83 height 18
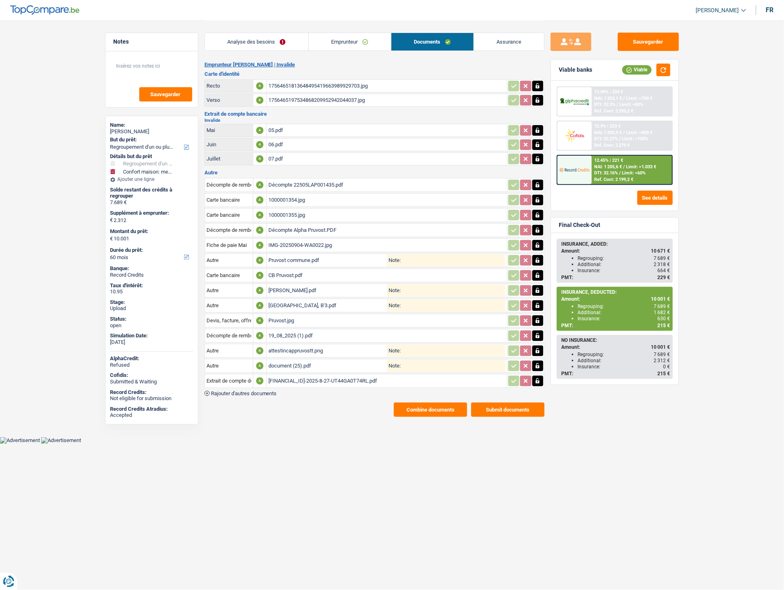
click at [290, 332] on div "19_08_2025 (1).pdf" at bounding box center [386, 335] width 237 height 12
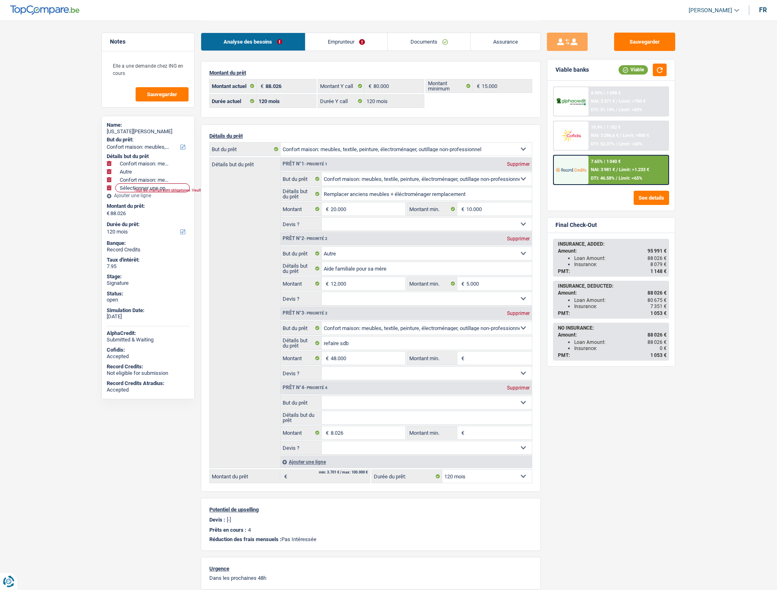
select select "household"
select select "other"
select select "household"
select select "120"
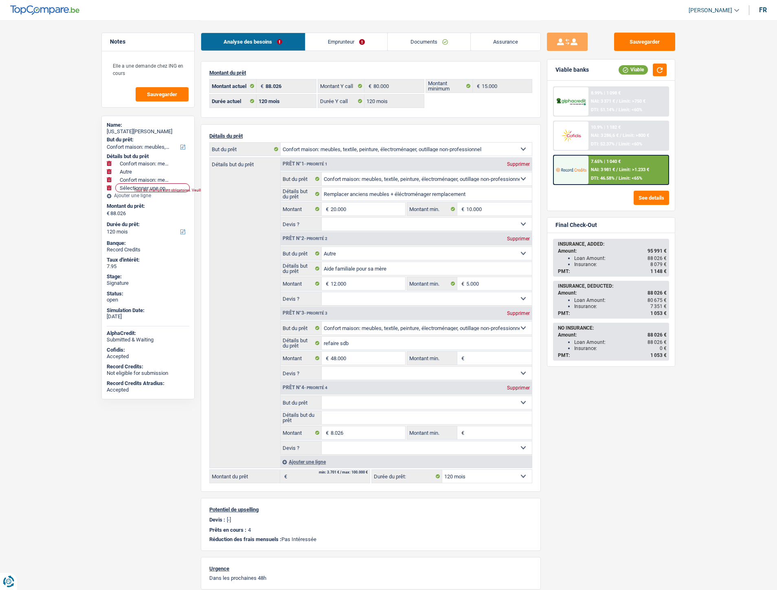
select select "120"
select select "household"
select select "other"
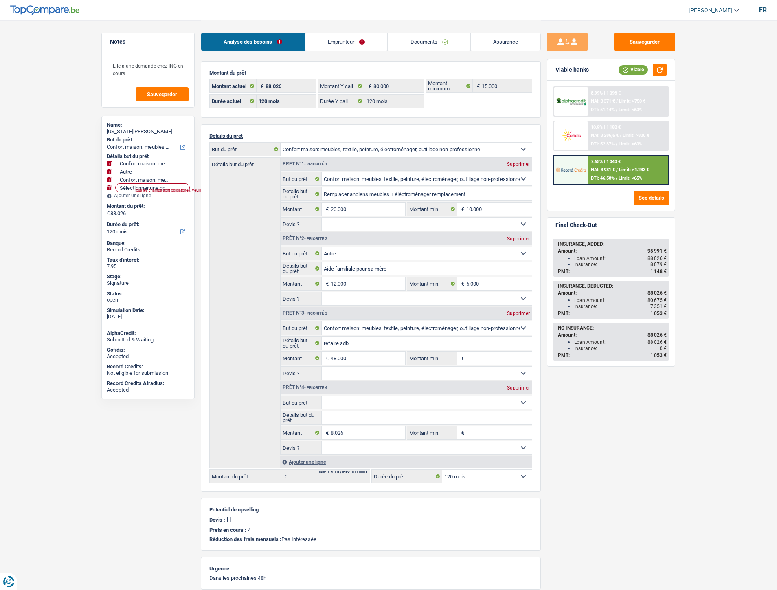
select select "household"
select select "120"
click at [430, 38] on link "Documents" at bounding box center [425, 42] width 83 height 18
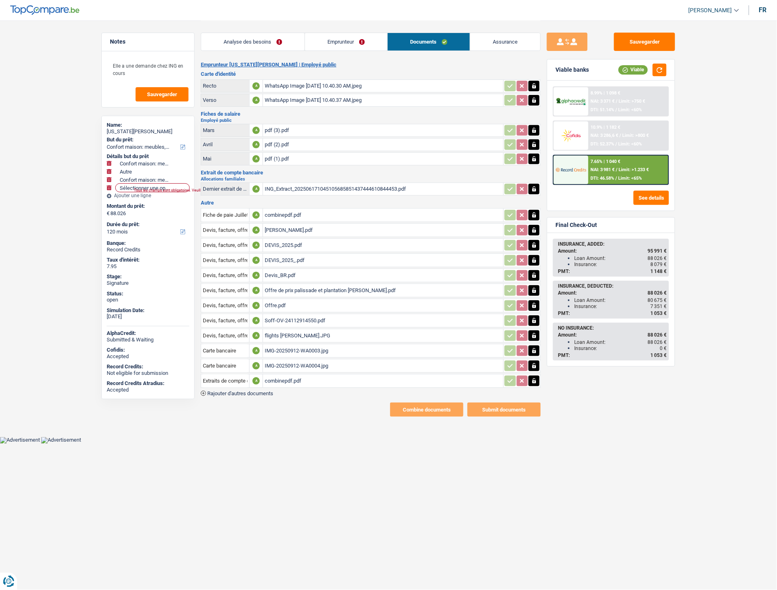
click at [291, 362] on div "IMG-20250912-WA0004.jpg" at bounding box center [383, 366] width 237 height 12
drag, startPoint x: 278, startPoint y: 408, endPoint x: 239, endPoint y: 301, distance: 114.0
click at [278, 408] on div "Combine documents Submit documents" at bounding box center [371, 409] width 340 height 14
drag, startPoint x: 248, startPoint y: 451, endPoint x: 246, endPoint y: 446, distance: 5.5
click at [246, 443] on html "Vous avez le contrôle de vos données Nous utilisons des cookies, tout comme nos…" at bounding box center [388, 221] width 777 height 443
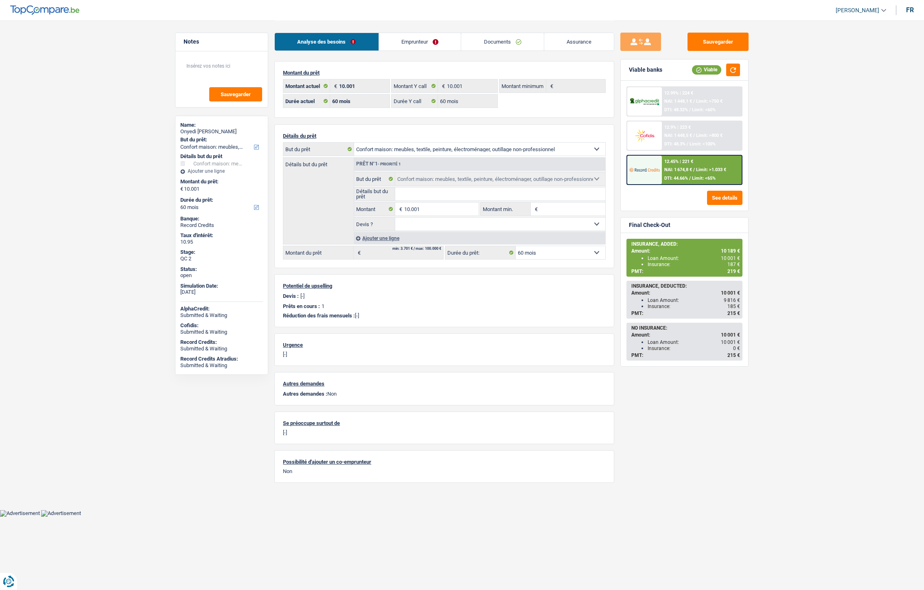
select select "household"
select select "60"
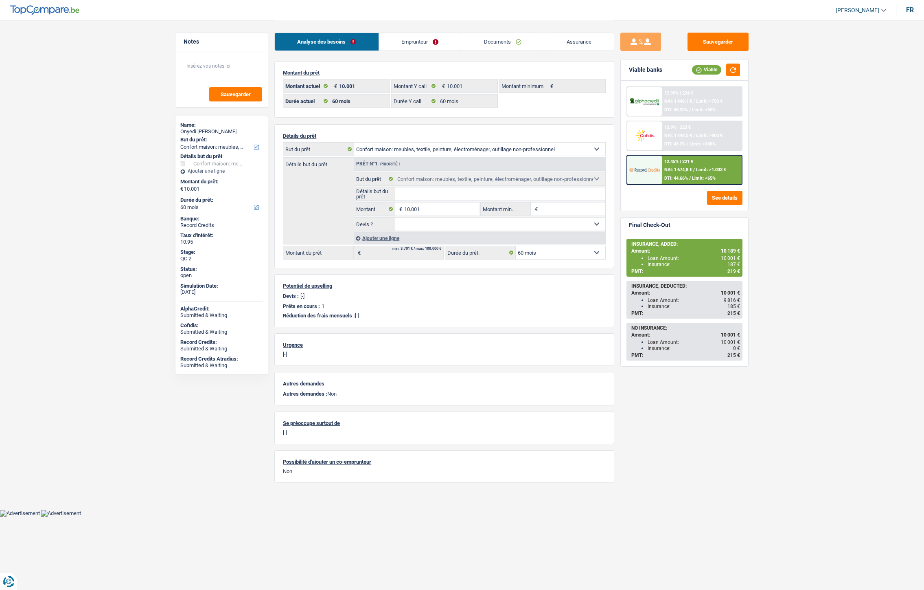
select select "household"
select select "60"
click at [503, 40] on link "Documents" at bounding box center [502, 42] width 83 height 18
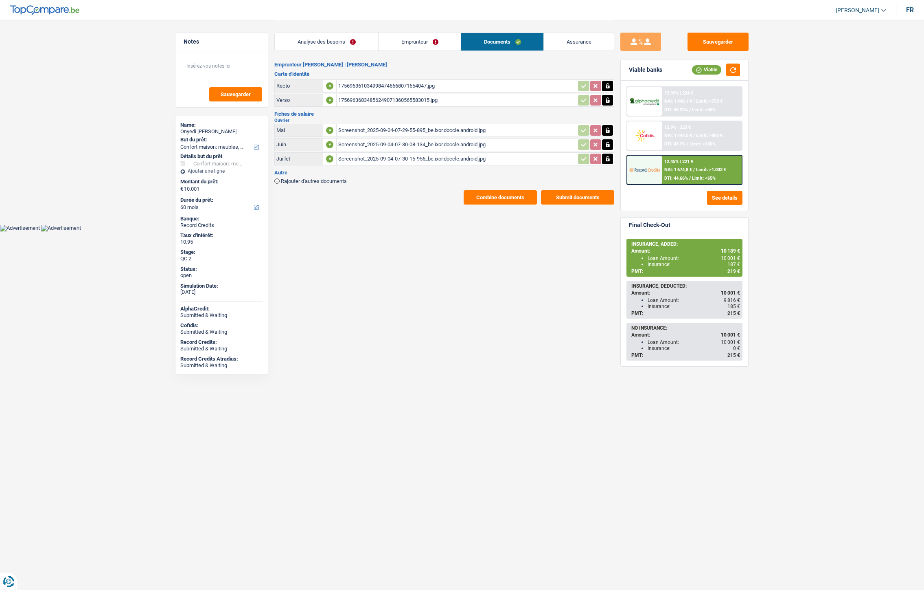
click at [510, 198] on button "Combine documents" at bounding box center [500, 197] width 73 height 14
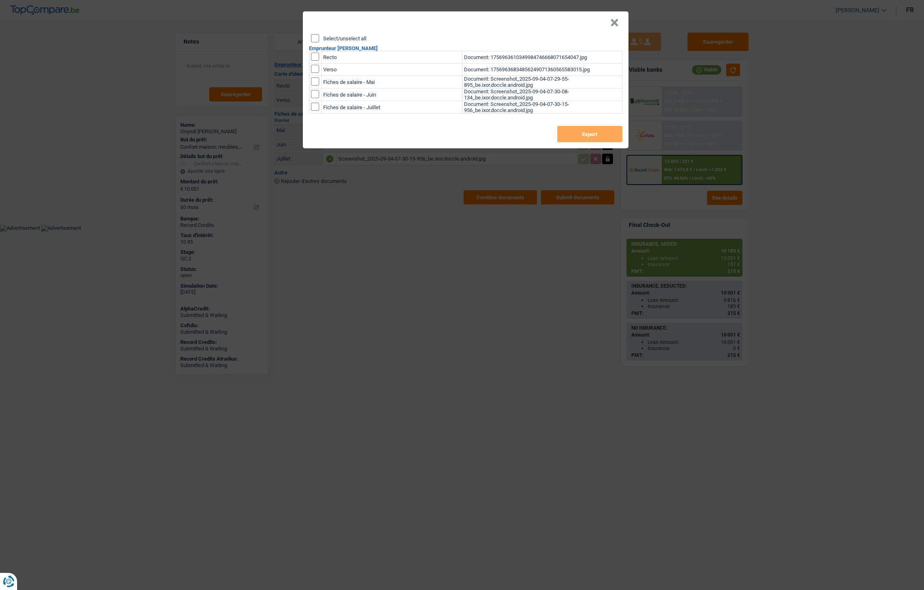
click at [318, 59] on input "checkbox" at bounding box center [315, 57] width 8 height 8
checkbox input "true"
click at [318, 67] on input "checkbox" at bounding box center [315, 69] width 8 height 8
checkbox input "true"
click at [599, 140] on button "Export" at bounding box center [590, 134] width 65 height 16
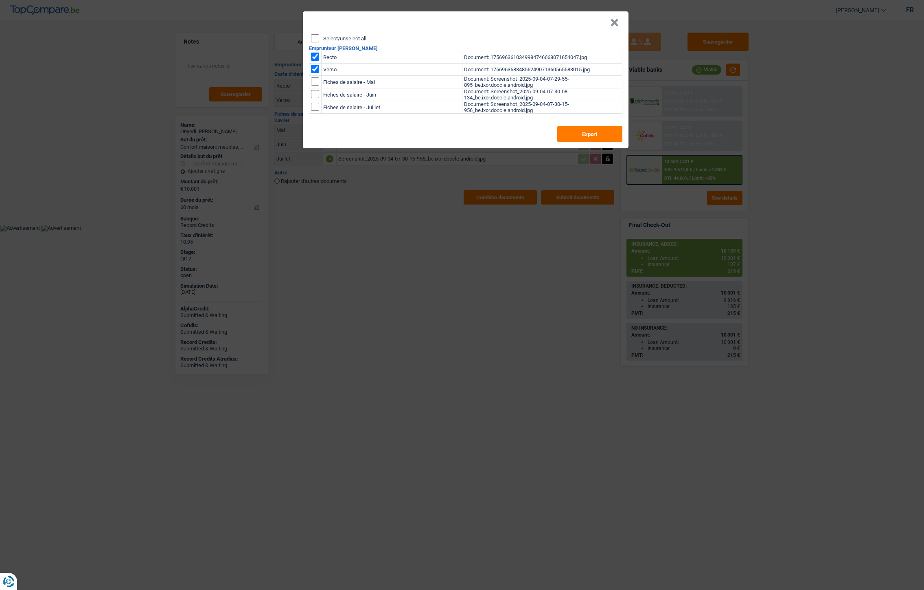
click at [408, 281] on div "× Select/unselect all Emprunteur Onyedi [PERSON_NAME] Recto Document: 175696361…" at bounding box center [462, 295] width 924 height 590
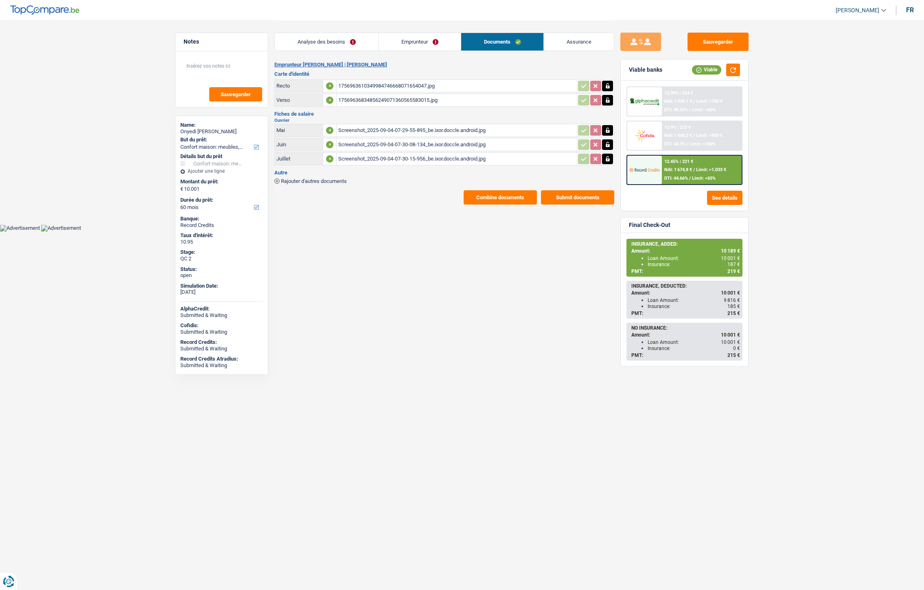
click at [404, 38] on link "Emprunteur" at bounding box center [420, 42] width 82 height 18
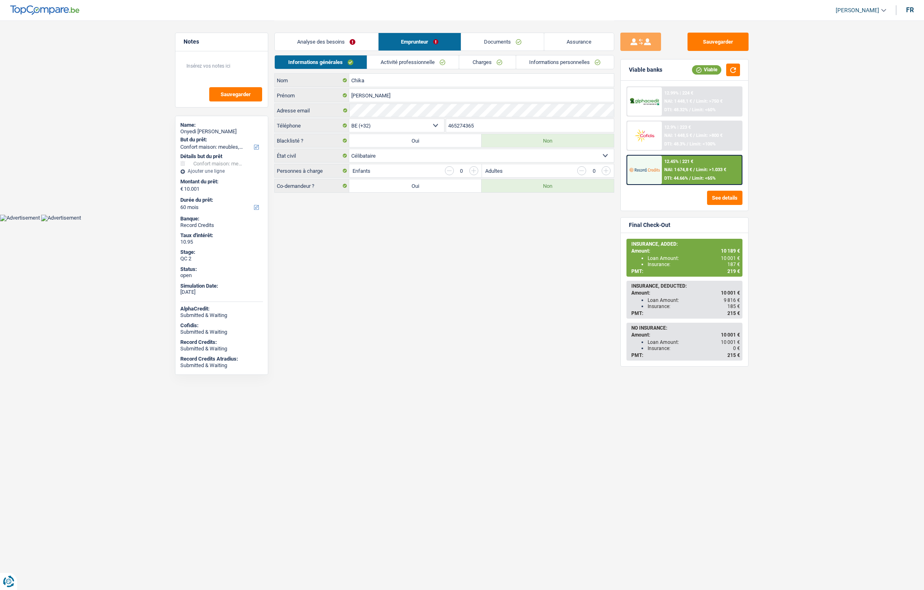
drag, startPoint x: 488, startPoint y: 124, endPoint x: 434, endPoint y: 125, distance: 54.2
click at [434, 125] on div "BE (+32) LU (+352) Sélectionner une option Téléphone 465274365 Téléphone" at bounding box center [444, 126] width 340 height 15
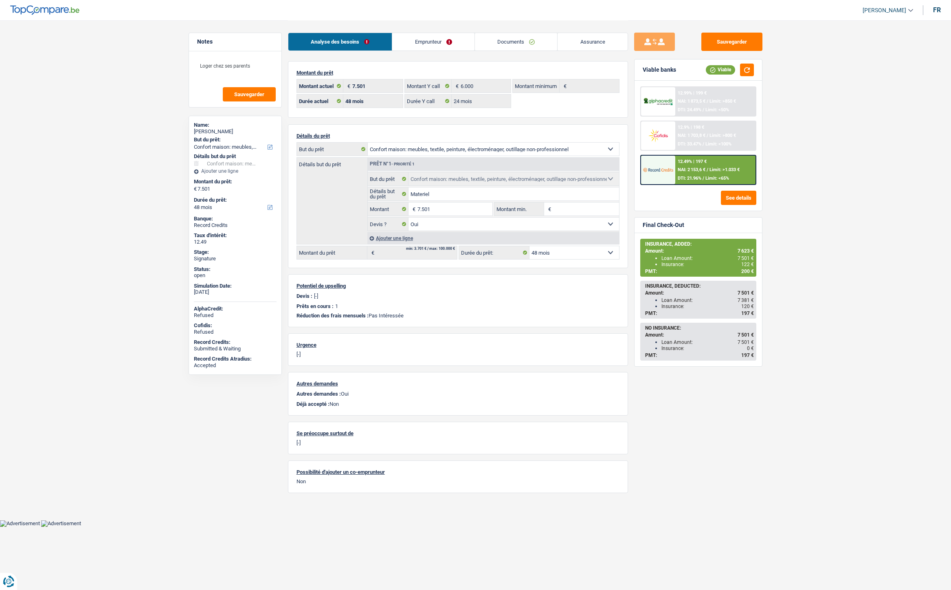
select select "household"
select select "48"
select select "24"
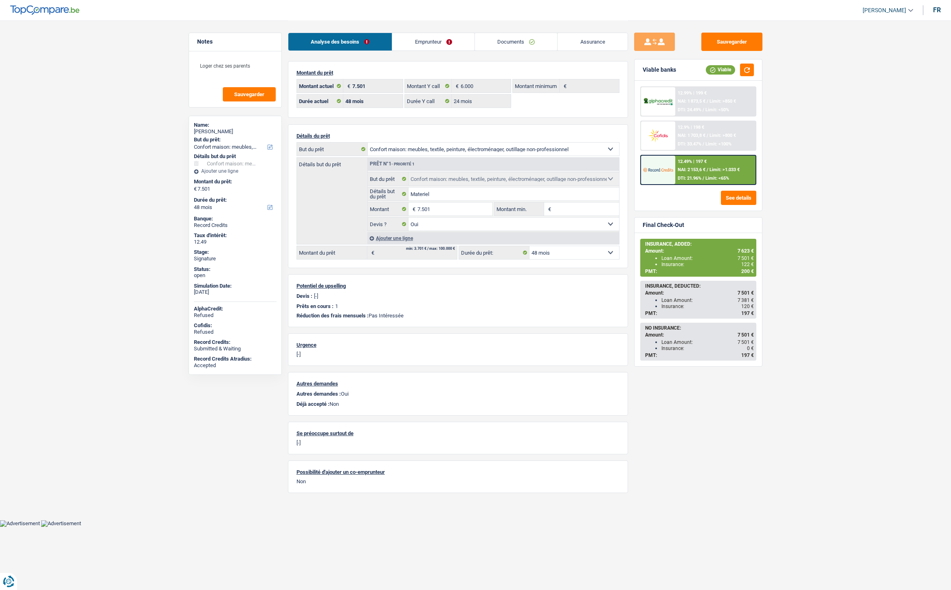
select select "household"
select select "yes"
select select "48"
click at [514, 42] on link "Documents" at bounding box center [516, 42] width 83 height 18
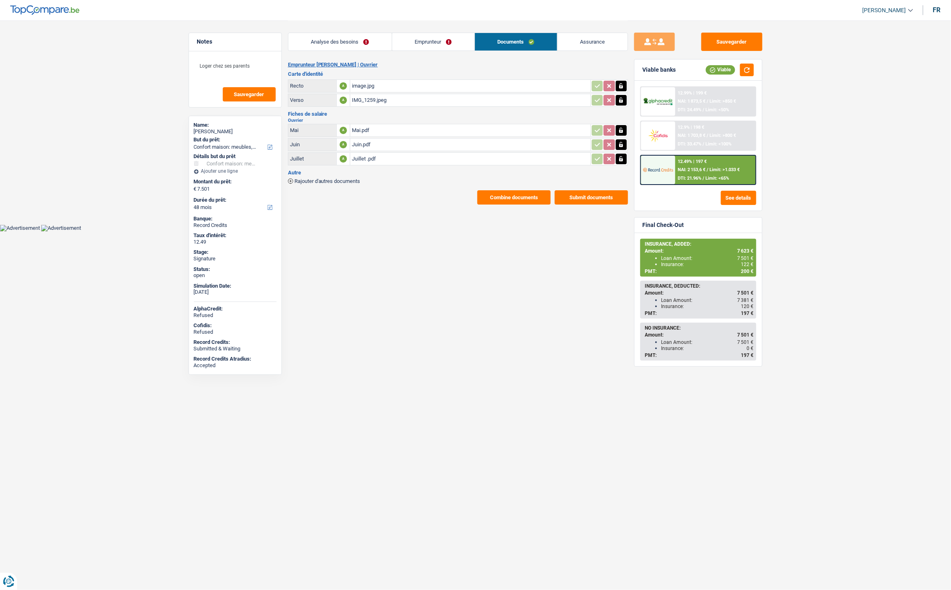
click at [353, 178] on span "Rajouter d'autres documents" at bounding box center [327, 180] width 66 height 5
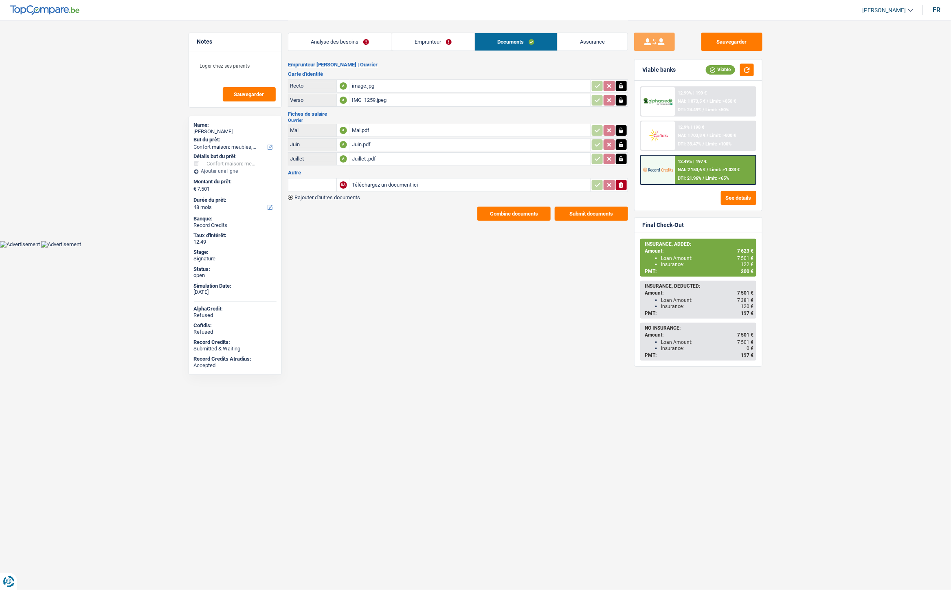
click at [338, 195] on span "Rajouter d'autres documents" at bounding box center [327, 197] width 66 height 5
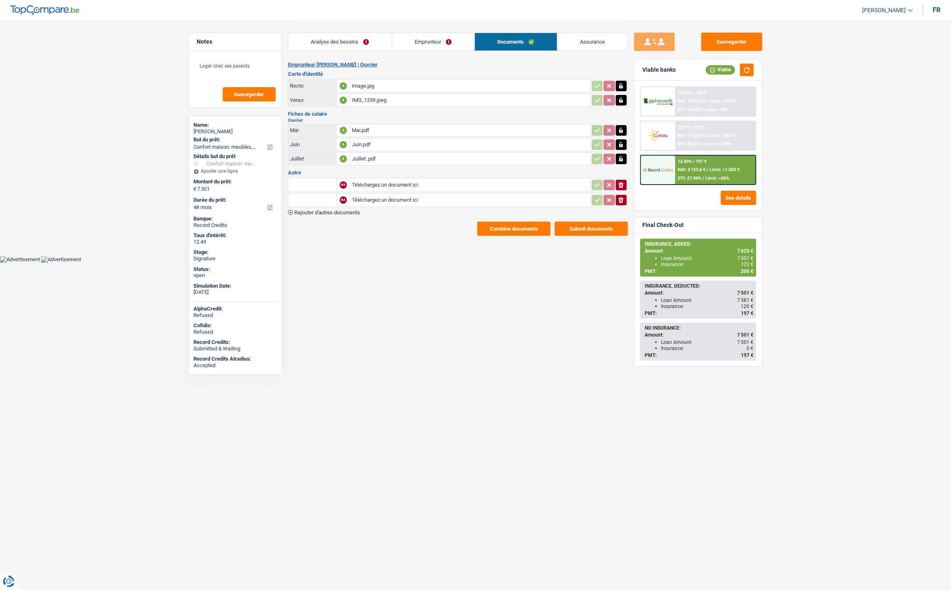
click at [340, 211] on span "Rajouter d'autres documents" at bounding box center [327, 212] width 66 height 5
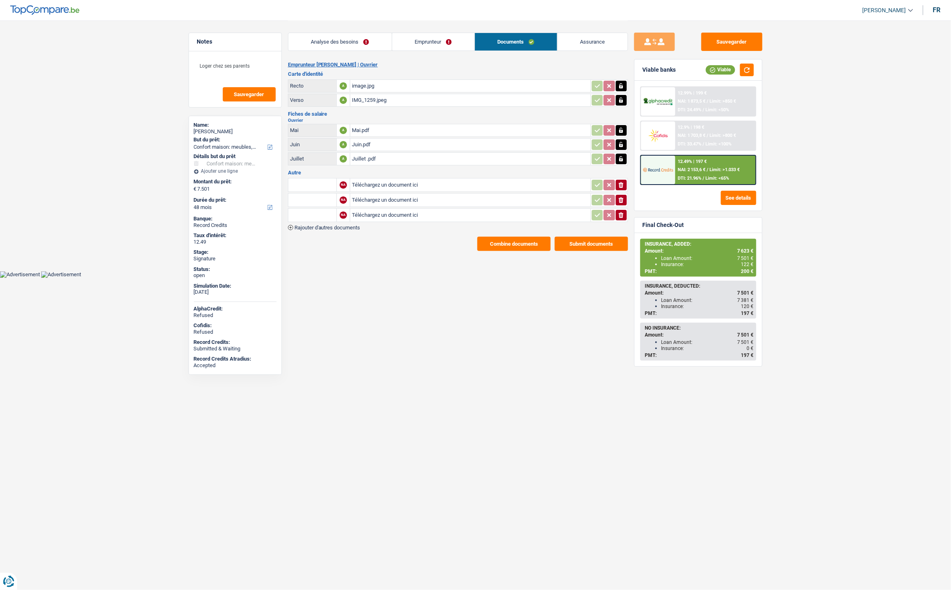
click at [377, 179] on input "Téléchargez un document ici" at bounding box center [470, 185] width 237 height 12
type input "C:\fakepath\Extrait Mulembakani.pdf"
click at [367, 197] on input "Téléchargez un document ici" at bounding box center [470, 200] width 237 height 12
type input "C:\fakepath\IMG-20250912-WA0013.jpg"
click at [368, 209] on input "Téléchargez un document ici" at bounding box center [470, 215] width 237 height 12
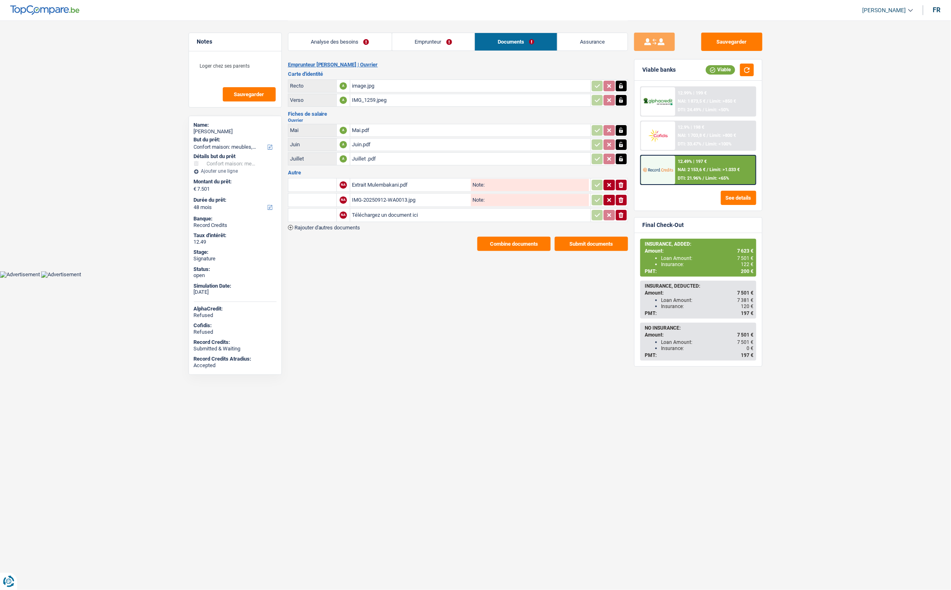
type input "C:\fakepath\IMG-20250912-WA0018.jpg"
click at [307, 183] on input "text" at bounding box center [312, 184] width 45 height 13
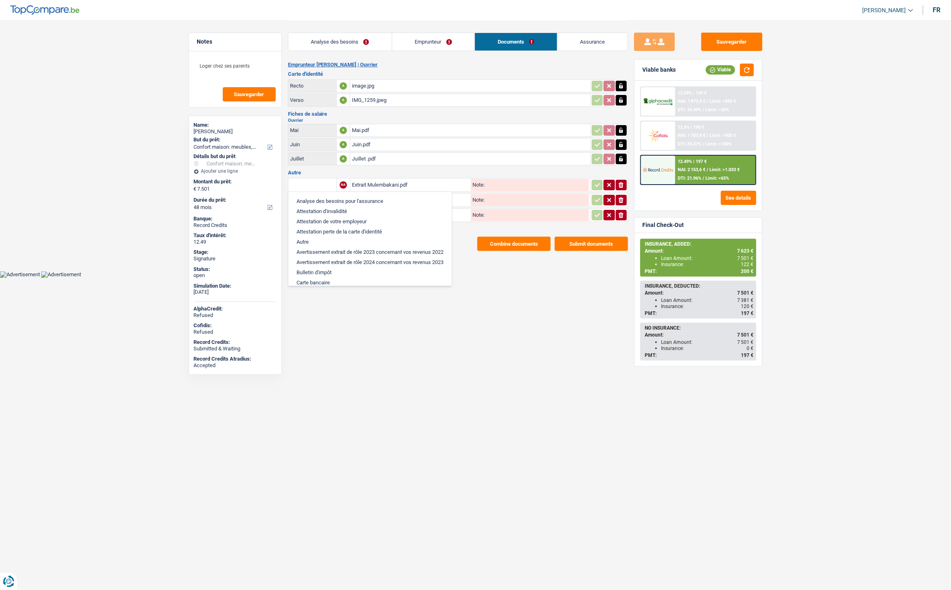
click at [306, 178] on input "text" at bounding box center [312, 184] width 45 height 13
click at [356, 221] on li "Extraits de compte de toutes les transactions 3 derniers mois" at bounding box center [369, 221] width 155 height 10
type input "Extraits de compte de toutes les transactions 3 derniers mois"
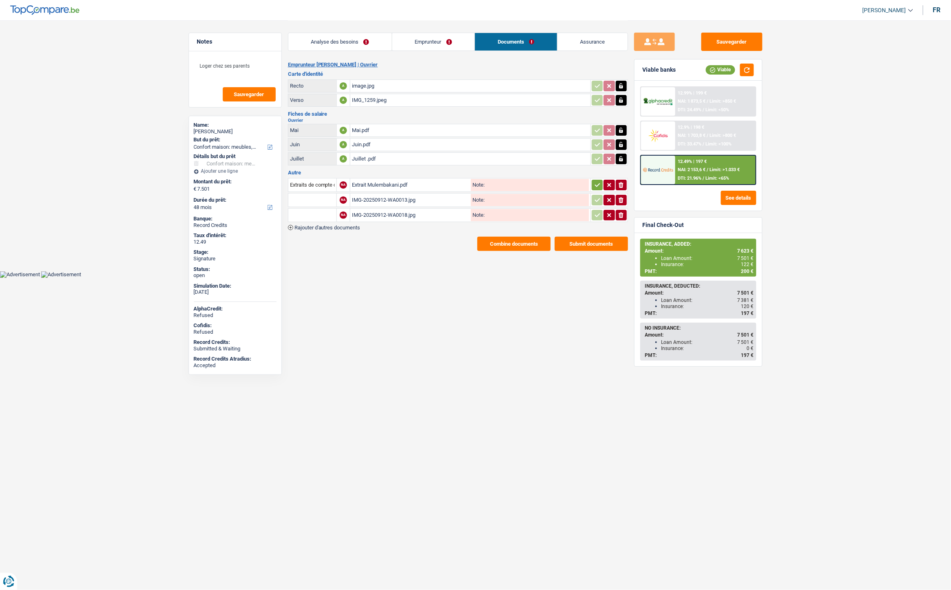
click at [315, 197] on input "text" at bounding box center [312, 199] width 45 height 13
click at [332, 212] on li "Carte bancaire" at bounding box center [333, 216] width 83 height 10
type input "Carte bancaire"
click at [320, 213] on input "text" at bounding box center [312, 215] width 45 height 13
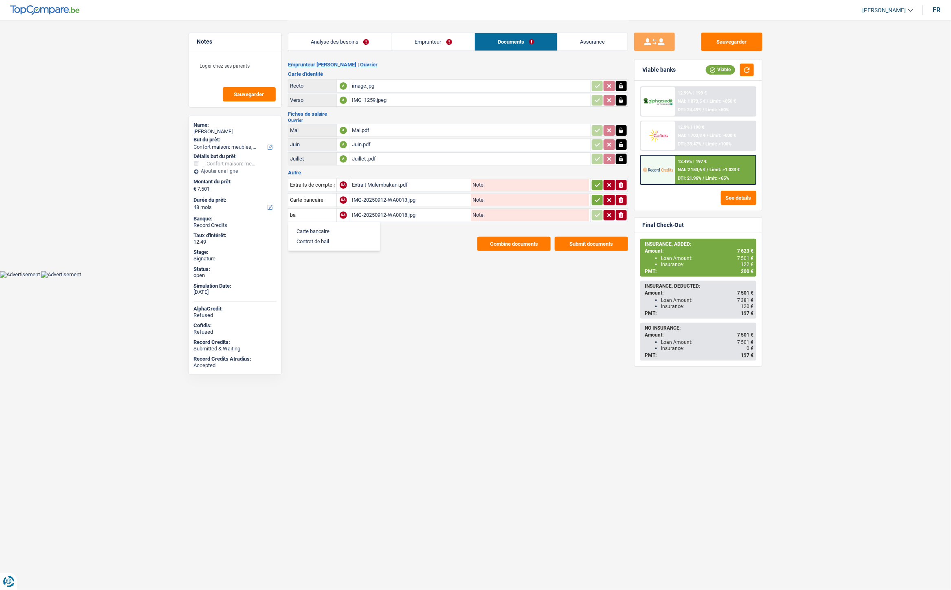
click at [317, 226] on li "Carte bancaire" at bounding box center [333, 231] width 83 height 10
type input "Carte bancaire"
click at [599, 184] on icon "button" at bounding box center [597, 185] width 7 height 8
click at [595, 198] on icon "button" at bounding box center [597, 200] width 5 height 4
click at [595, 211] on icon "button" at bounding box center [597, 215] width 7 height 8
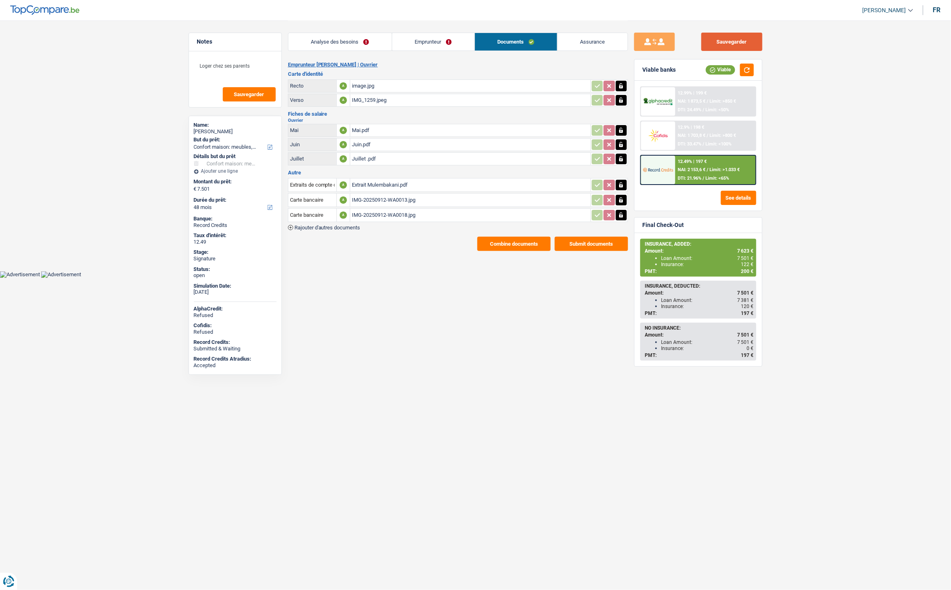
click at [729, 45] on button "Sauvegarder" at bounding box center [731, 42] width 61 height 18
click at [490, 238] on button "Combine documents" at bounding box center [513, 244] width 73 height 14
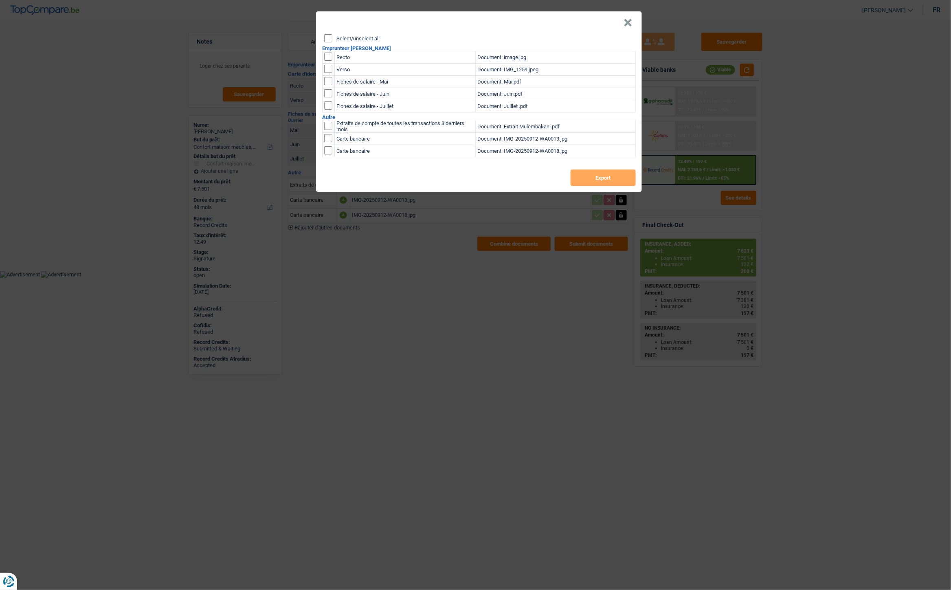
click at [357, 34] on div "Select/unselect all" at bounding box center [480, 38] width 312 height 8
click at [329, 37] on input "Select/unselect all" at bounding box center [328, 38] width 8 height 8
checkbox input "true"
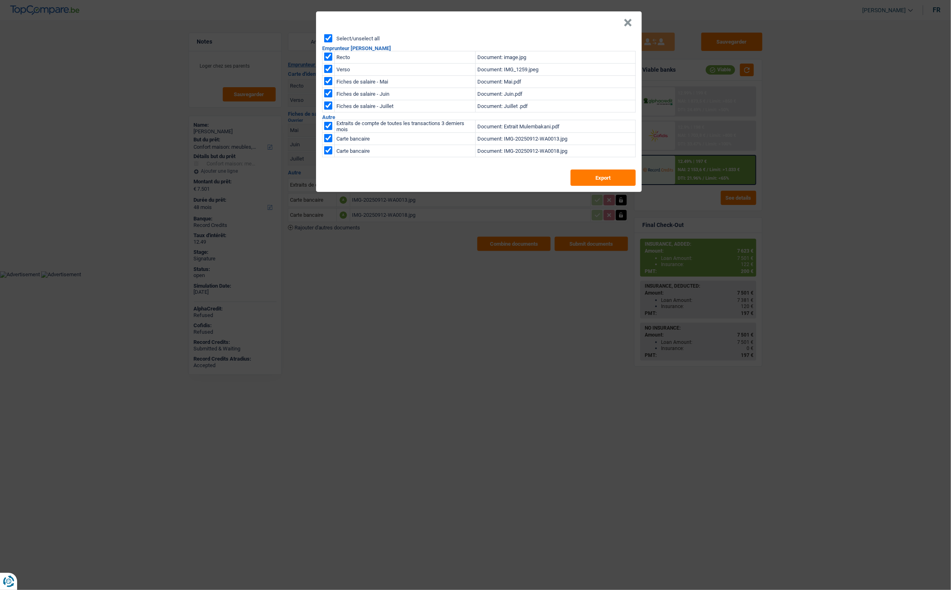
checkbox input "true"
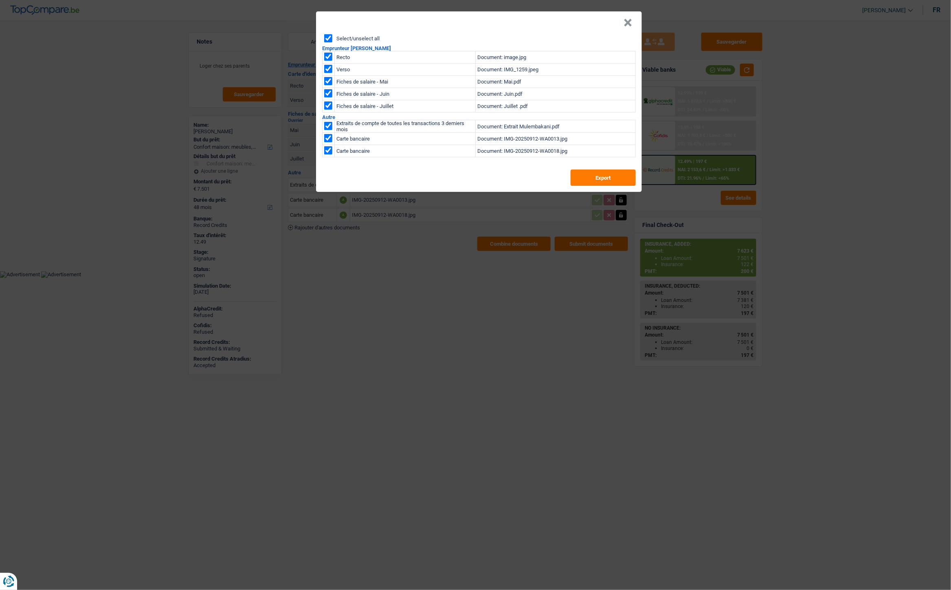
checkbox input "true"
click at [579, 180] on button "Export" at bounding box center [603, 177] width 65 height 16
drag, startPoint x: 624, startPoint y: 22, endPoint x: 621, endPoint y: 18, distance: 5.0
click at [624, 22] on button "×" at bounding box center [627, 23] width 9 height 8
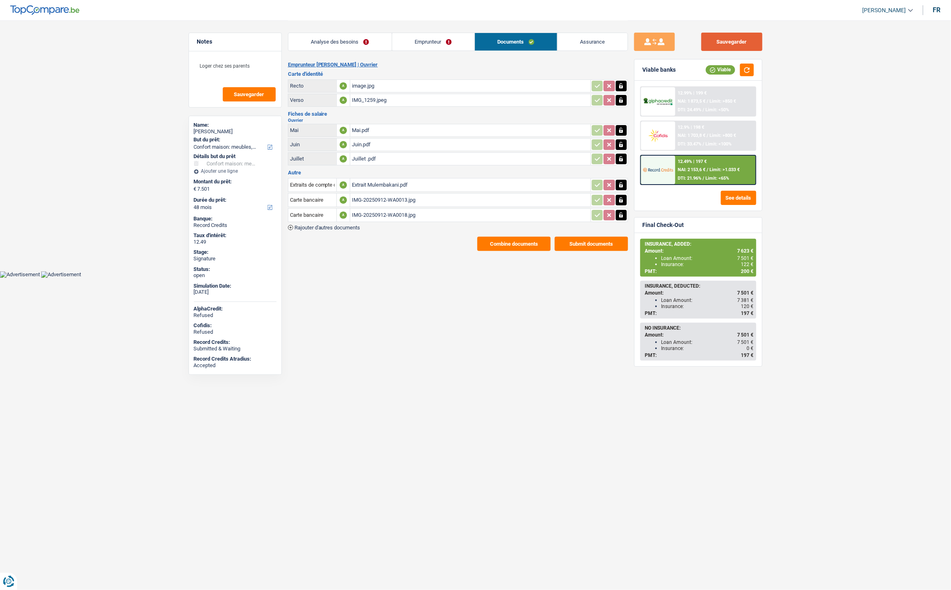
drag, startPoint x: 723, startPoint y: 45, endPoint x: 686, endPoint y: 22, distance: 43.3
click at [723, 45] on button "Sauvegarder" at bounding box center [731, 42] width 61 height 18
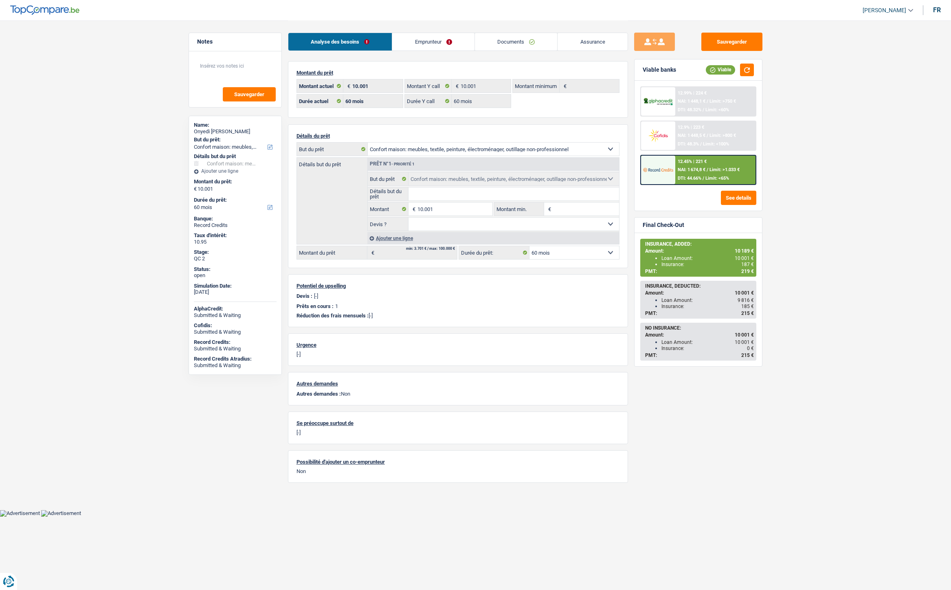
select select "household"
select select "60"
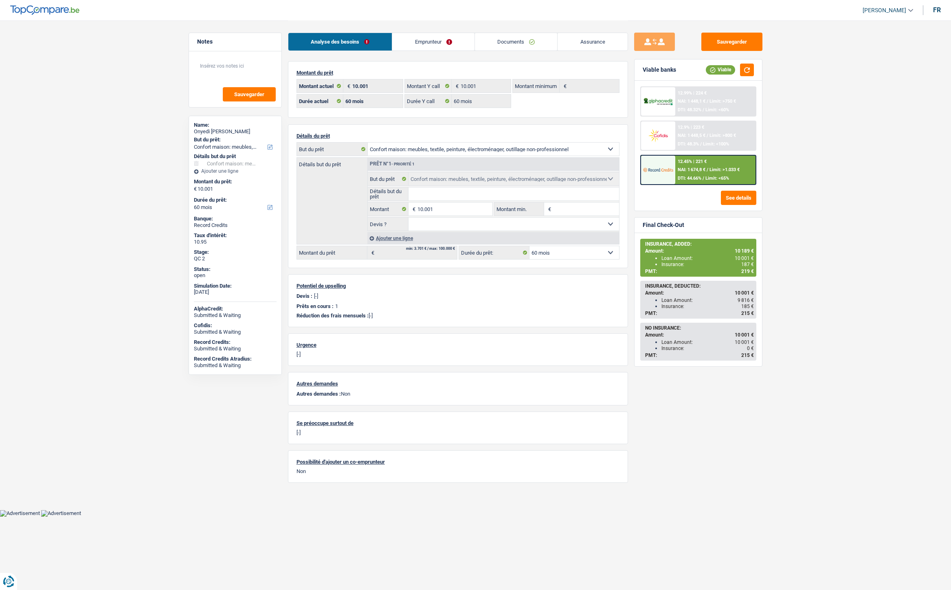
select select "household"
select select "60"
select select "ownerWithMortgage"
select select "BE"
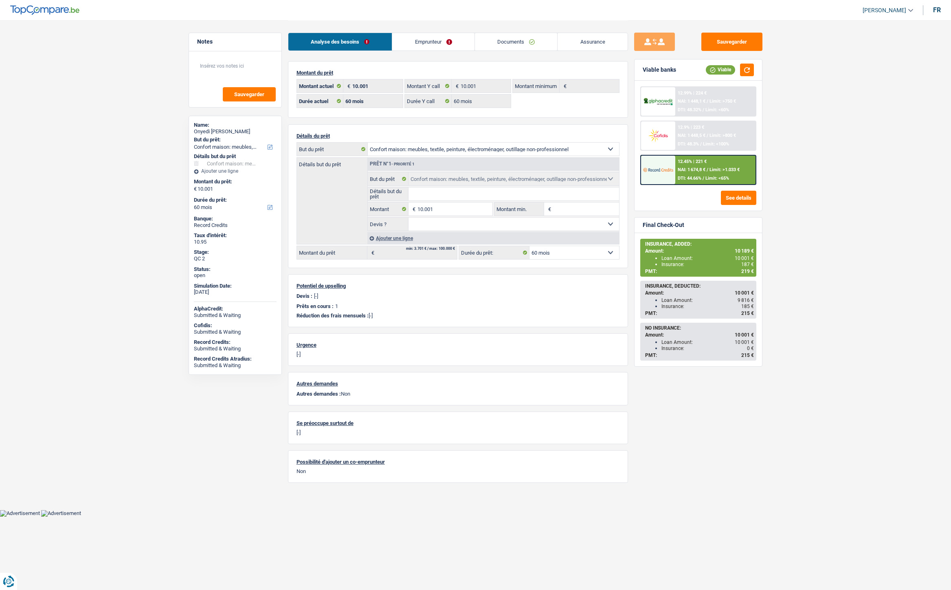
select select "mortgage"
select select "300"
click at [431, 44] on link "Emprunteur" at bounding box center [433, 42] width 82 height 18
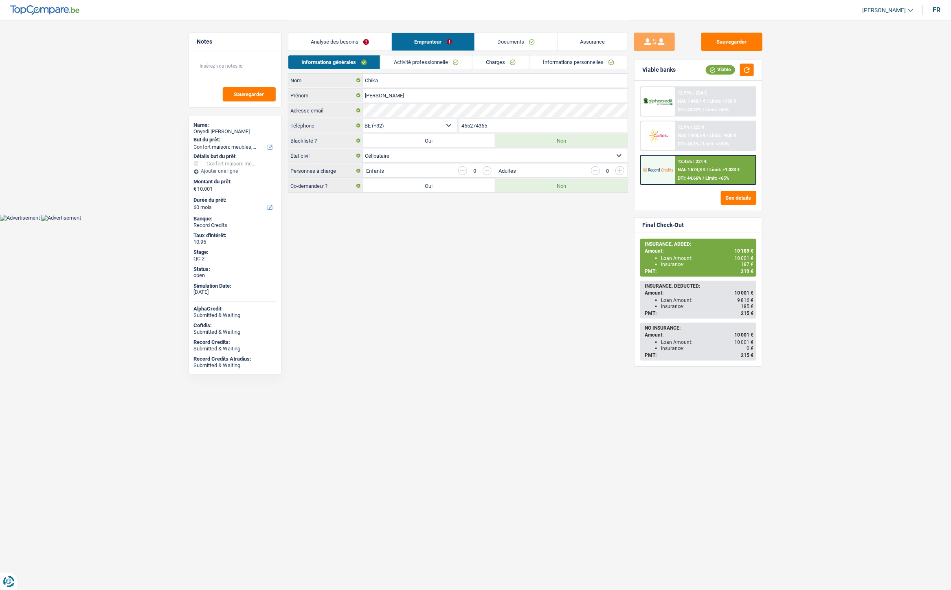
click at [449, 61] on link "Activité professionnelle" at bounding box center [426, 61] width 92 height 13
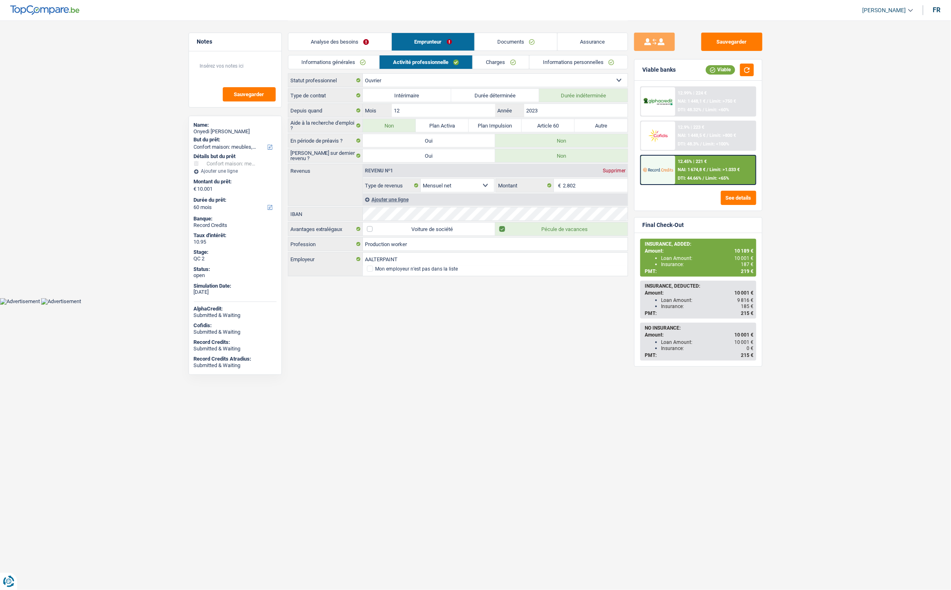
click at [486, 64] on link "Charges" at bounding box center [501, 61] width 57 height 13
